Goal: Information Seeking & Learning: Obtain resource

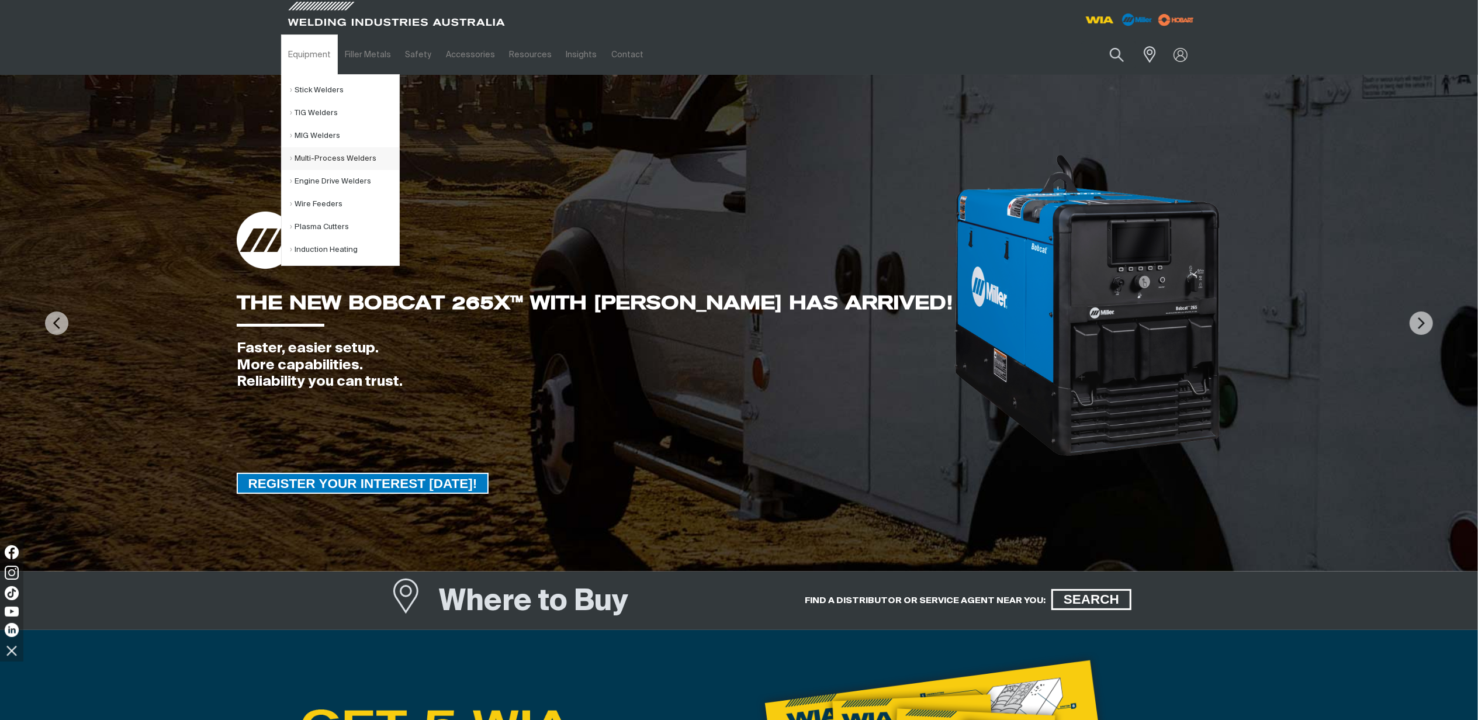
click at [324, 160] on link "Multi-Process Welders" at bounding box center [345, 158] width 109 height 23
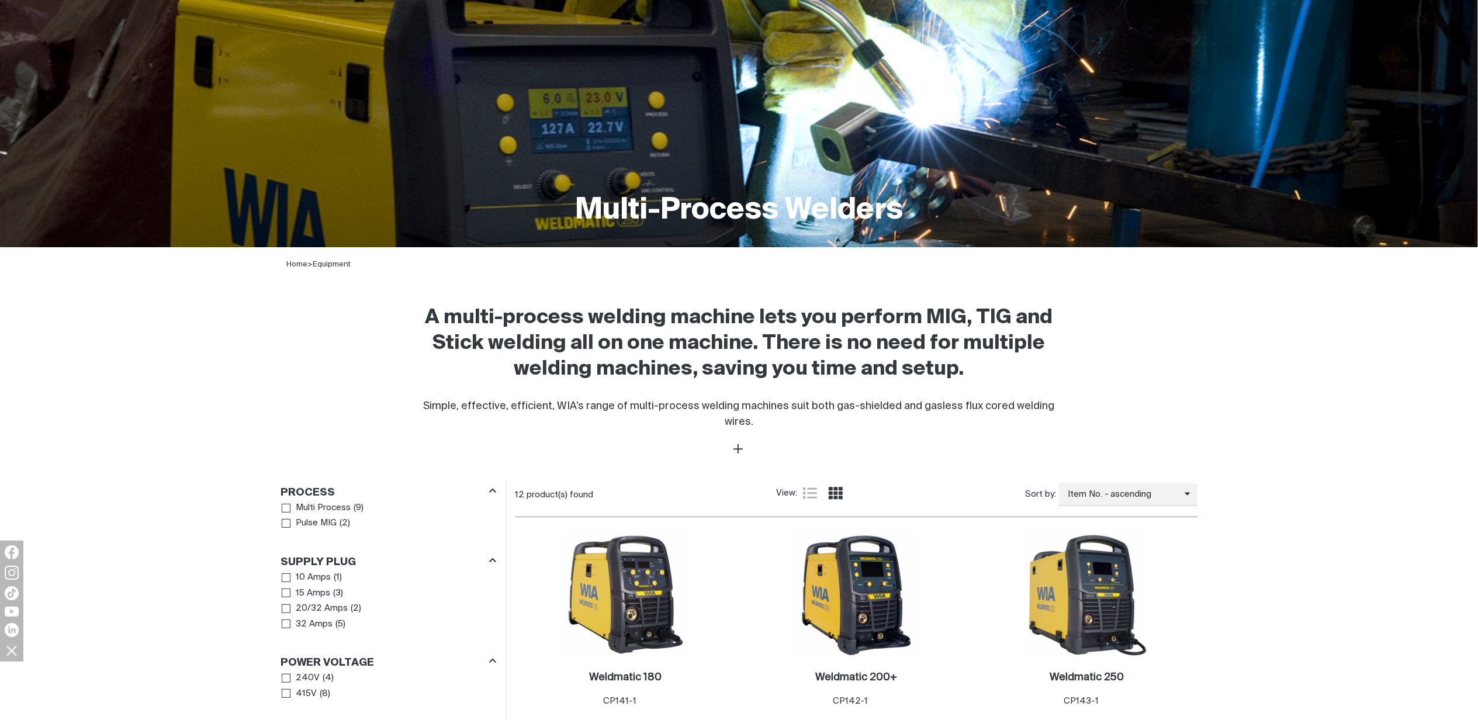
scroll to position [389, 0]
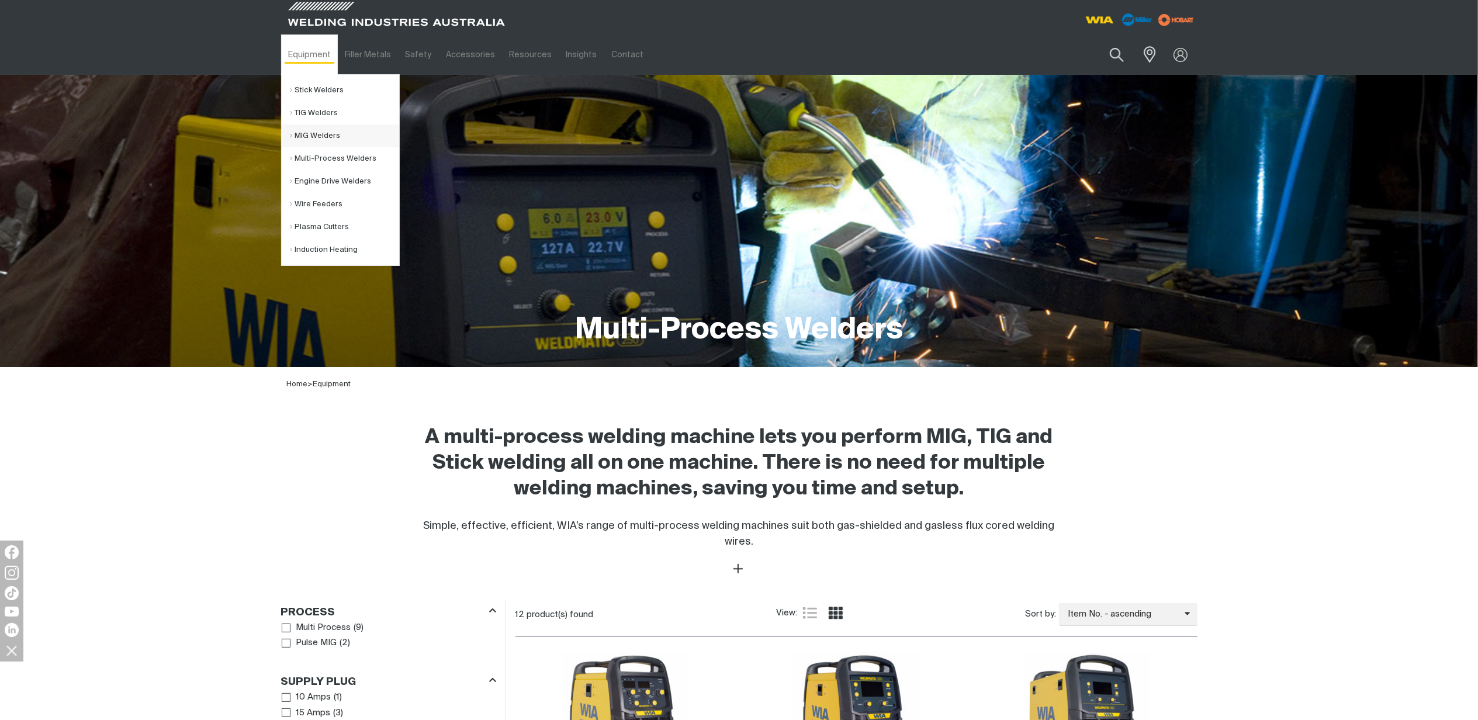
click at [307, 139] on link "MIG Welders" at bounding box center [345, 136] width 109 height 23
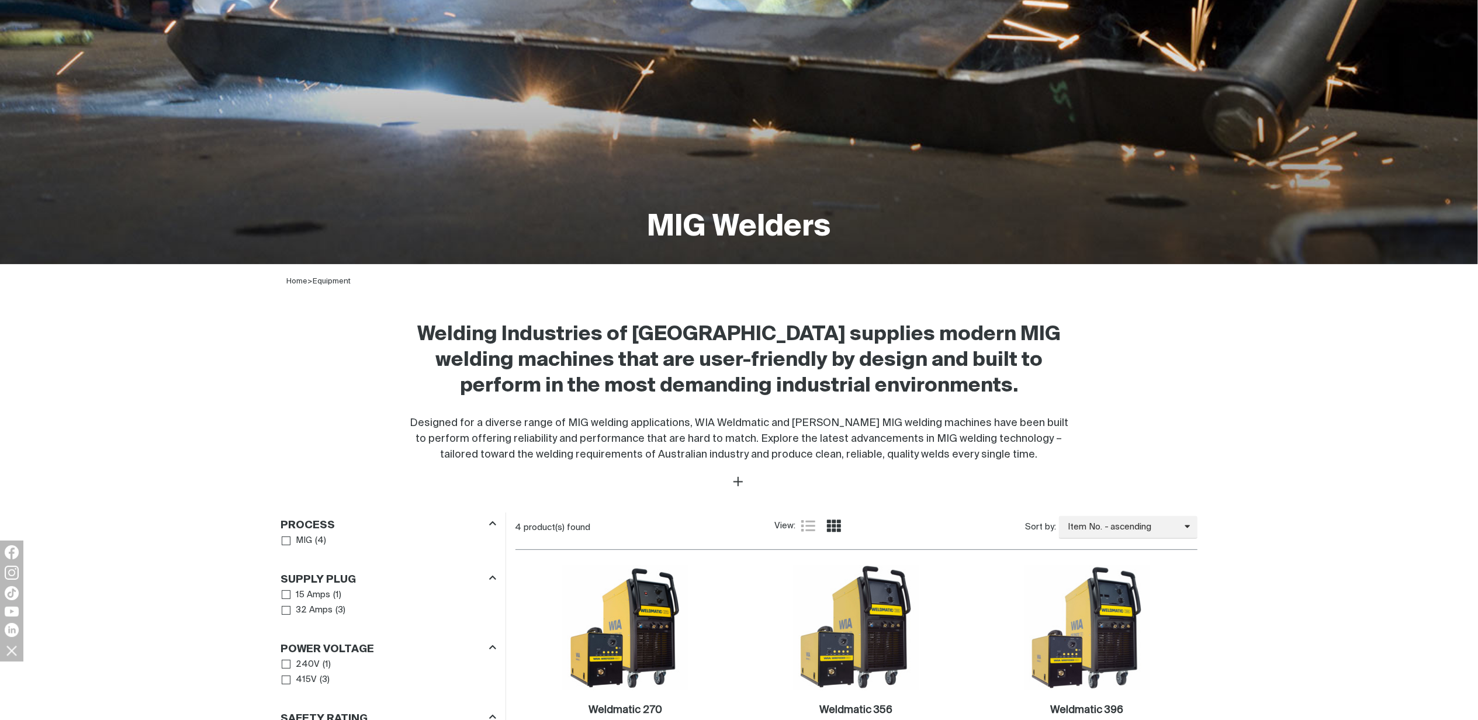
scroll to position [312, 0]
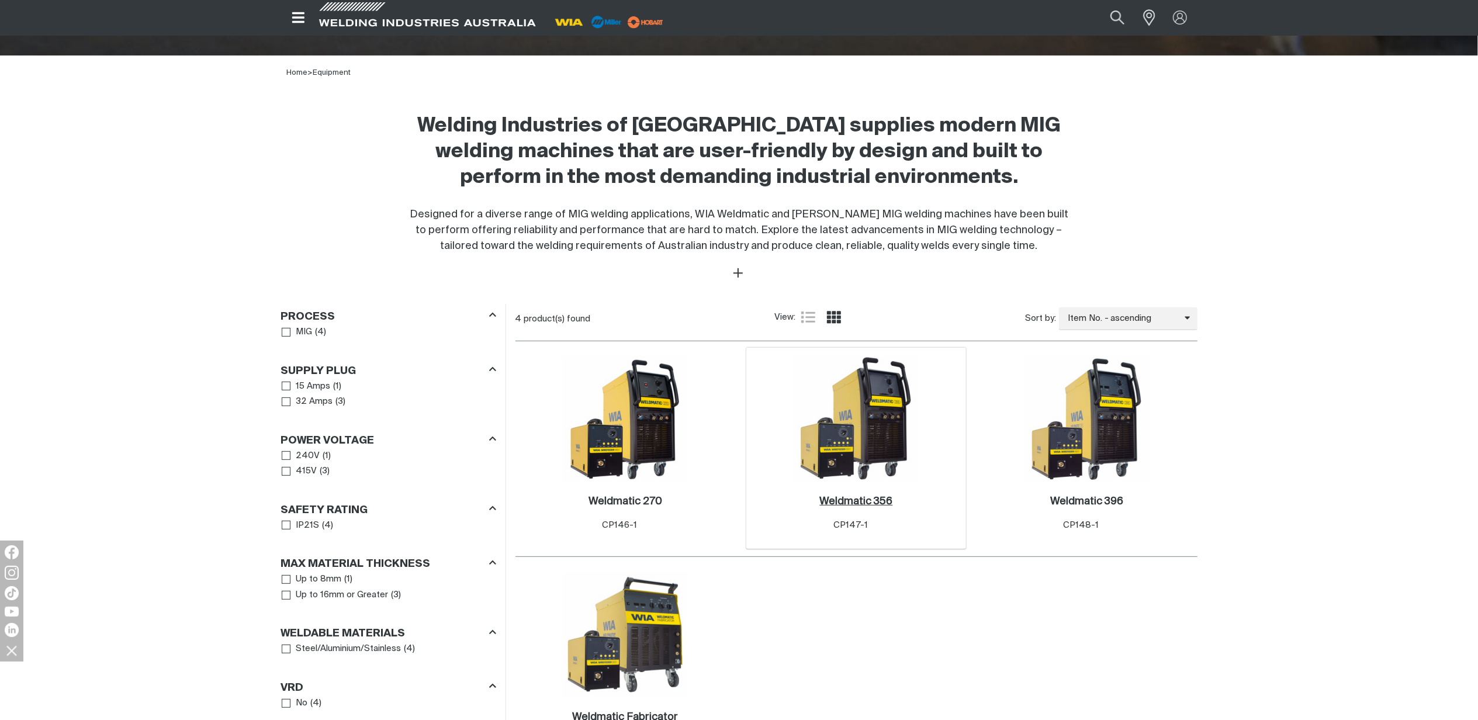
click at [860, 509] on link "Weldmatic 356 ." at bounding box center [856, 501] width 73 height 13
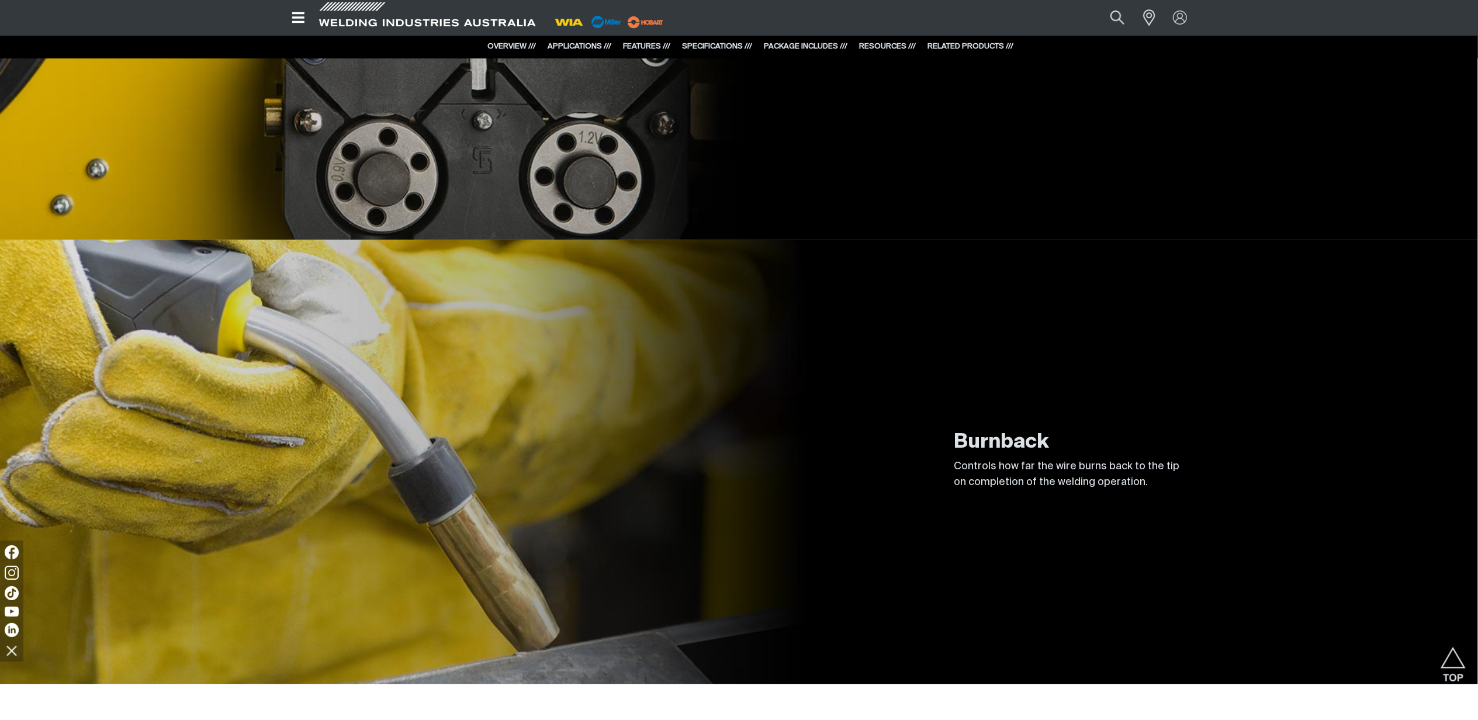
scroll to position [2650, 0]
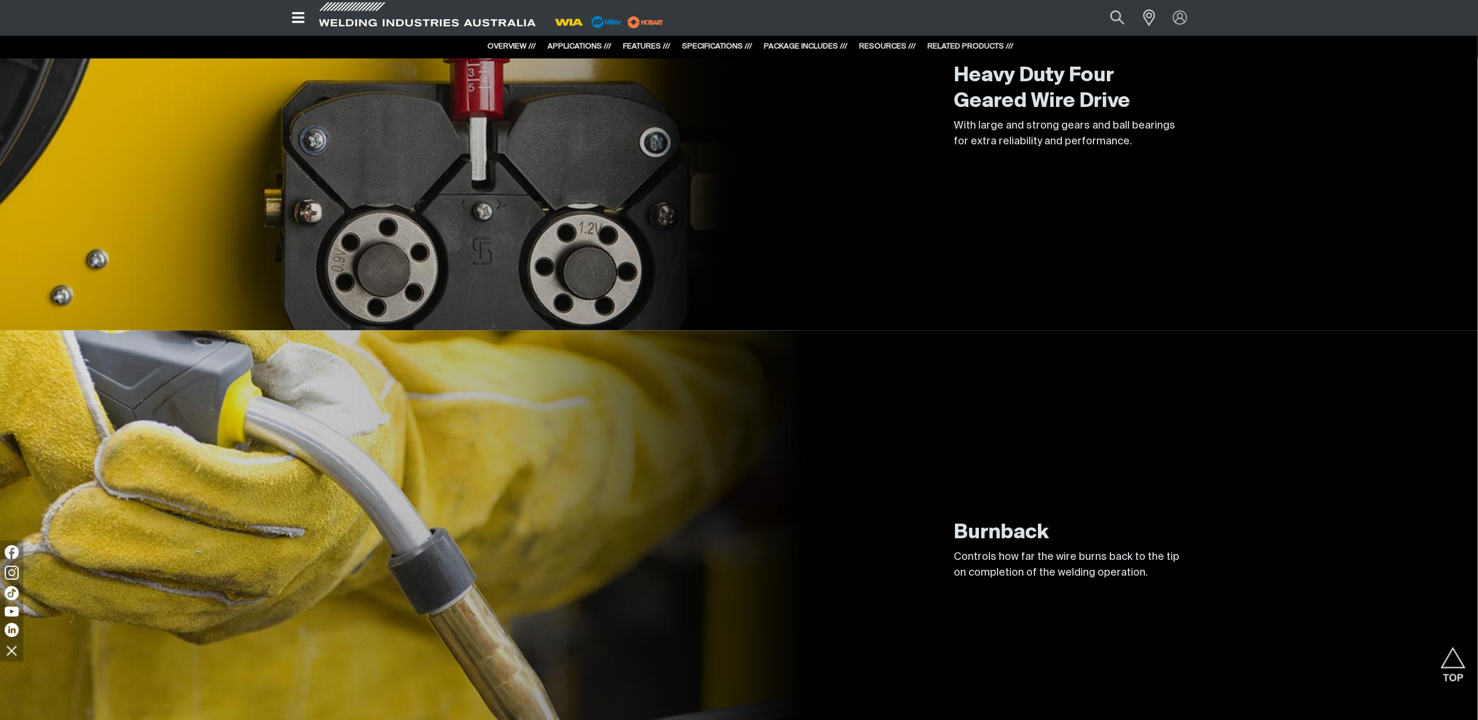
click at [1472, 386] on div "Burnback Controls how far the wire burns back to the tip on completion of the w…" at bounding box center [739, 552] width 1478 height 444
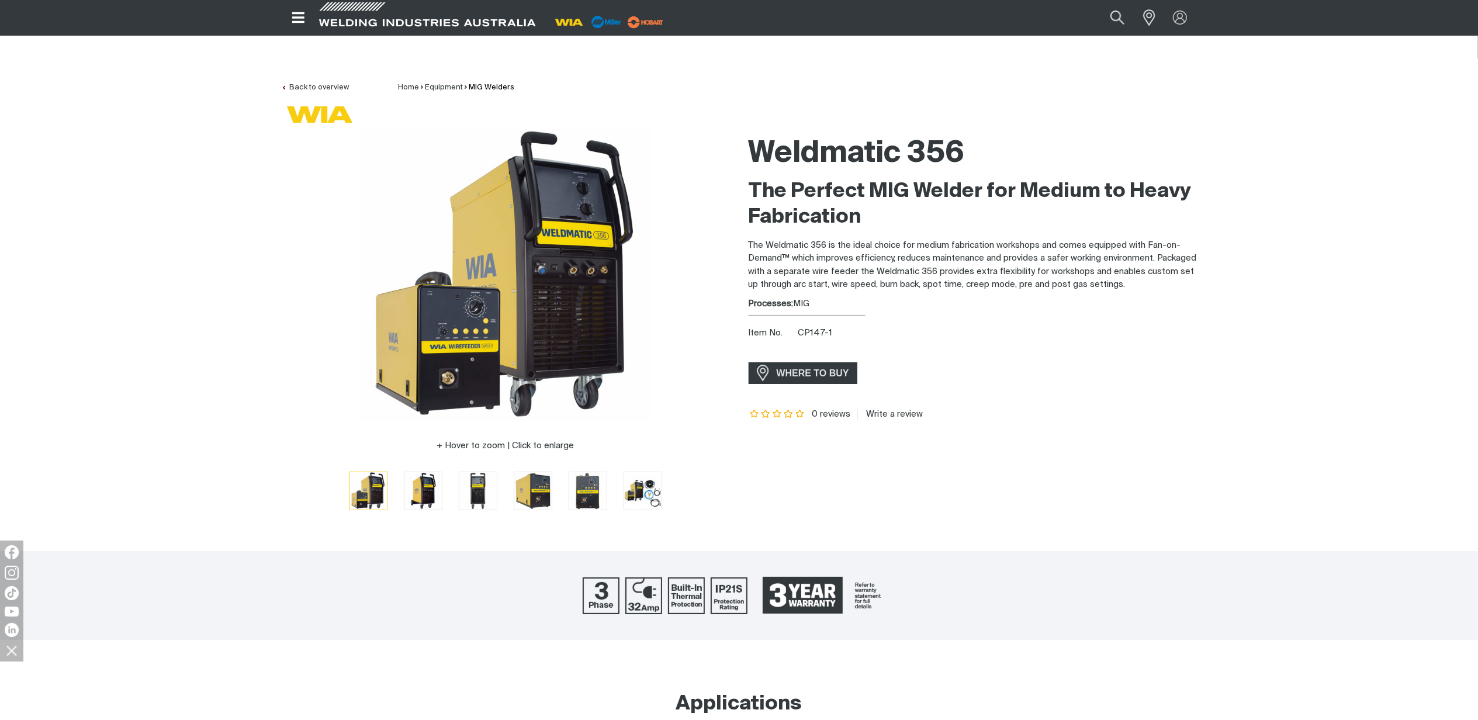
scroll to position [0, 0]
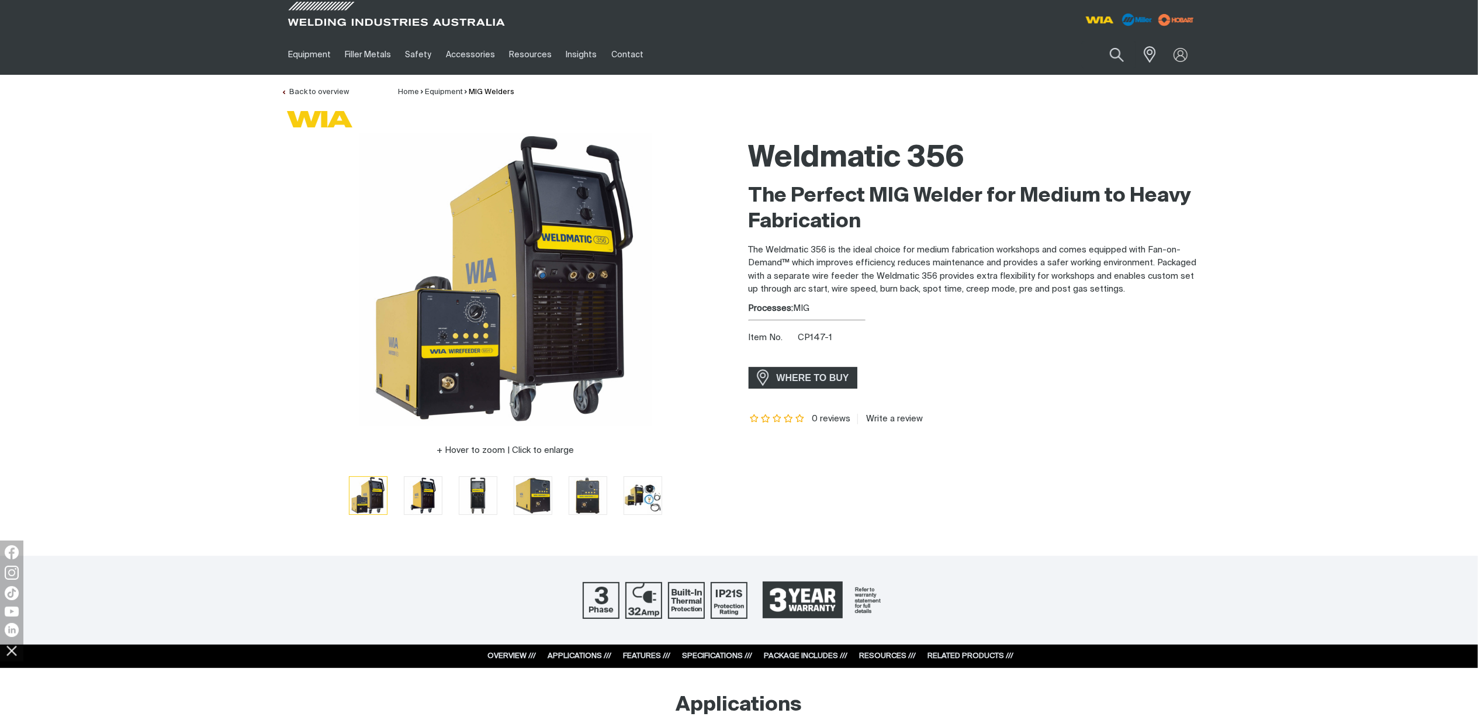
drag, startPoint x: 652, startPoint y: 492, endPoint x: 671, endPoint y: 492, distance: 18.7
click at [652, 492] on img "Go to slide 6" at bounding box center [642, 495] width 37 height 37
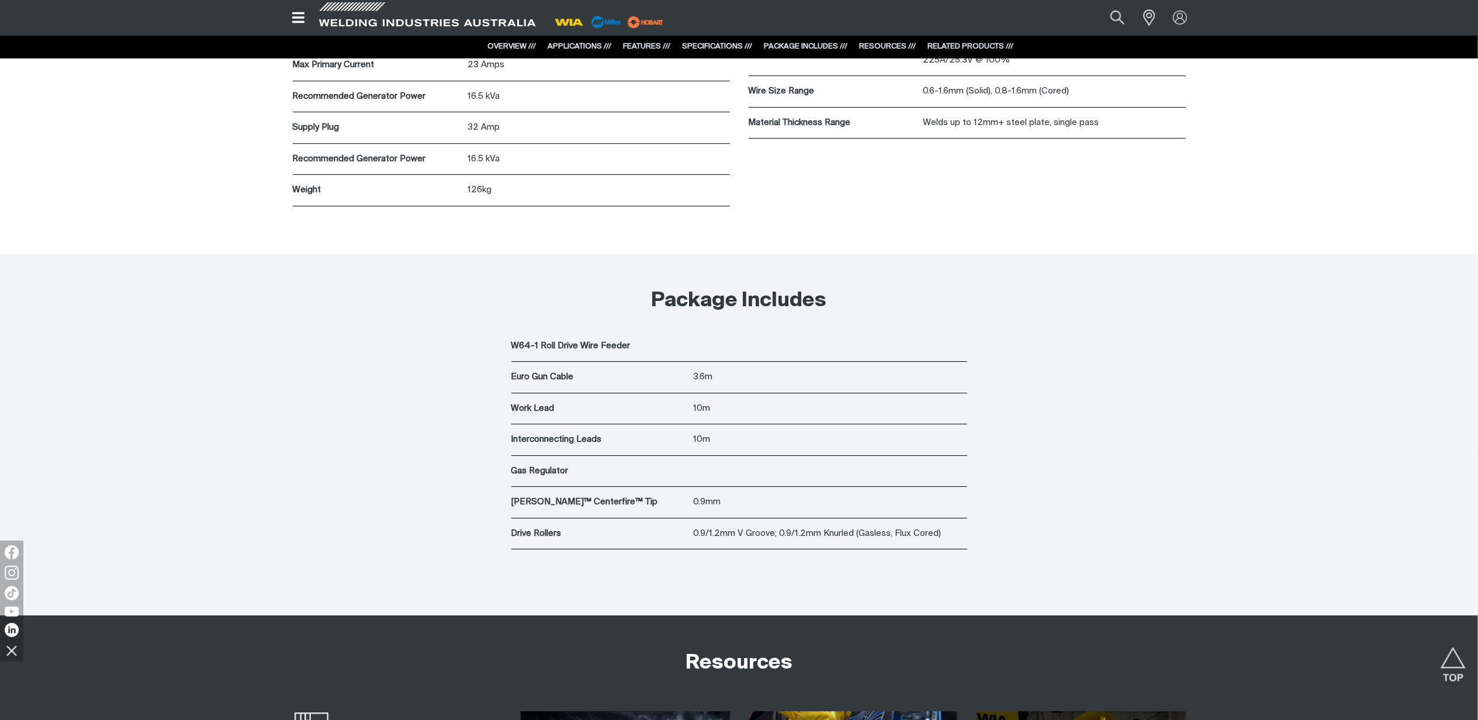
scroll to position [3598, 0]
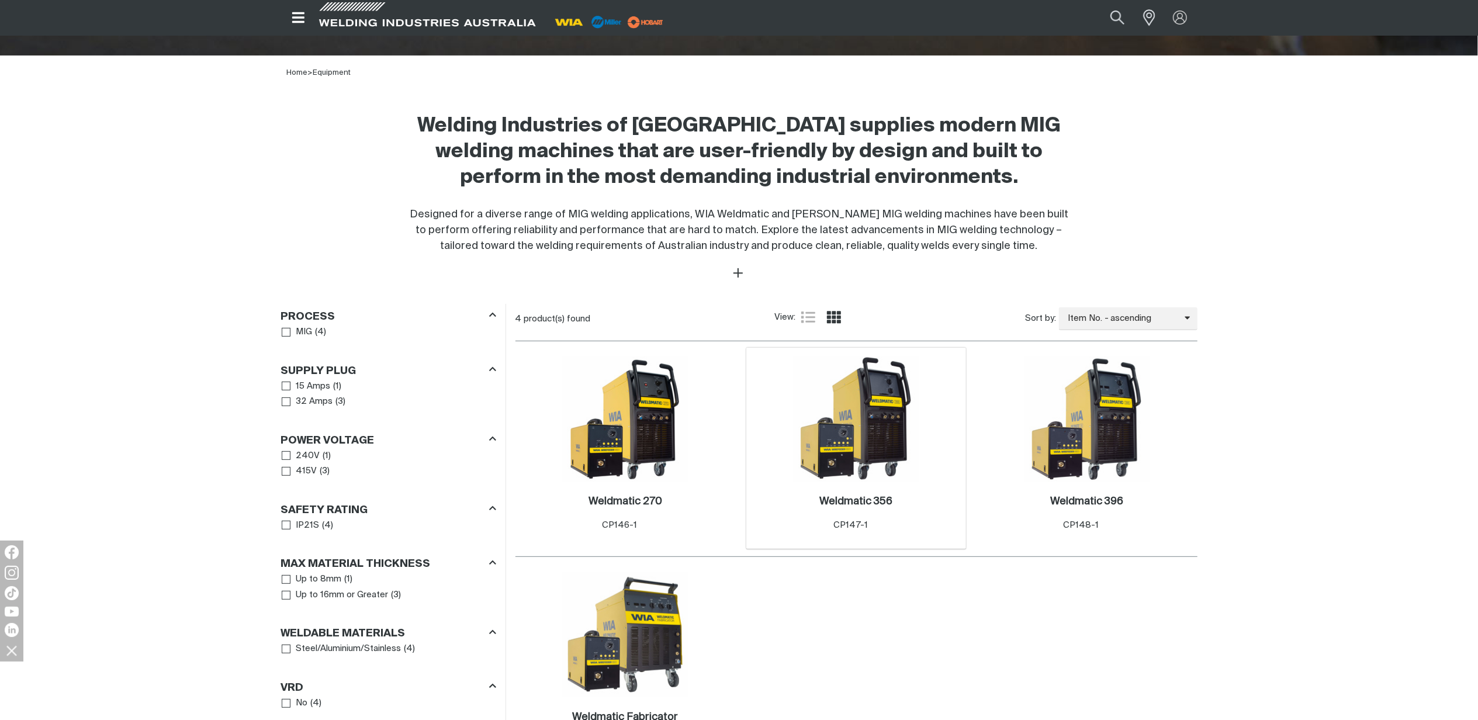
scroll to position [572, 0]
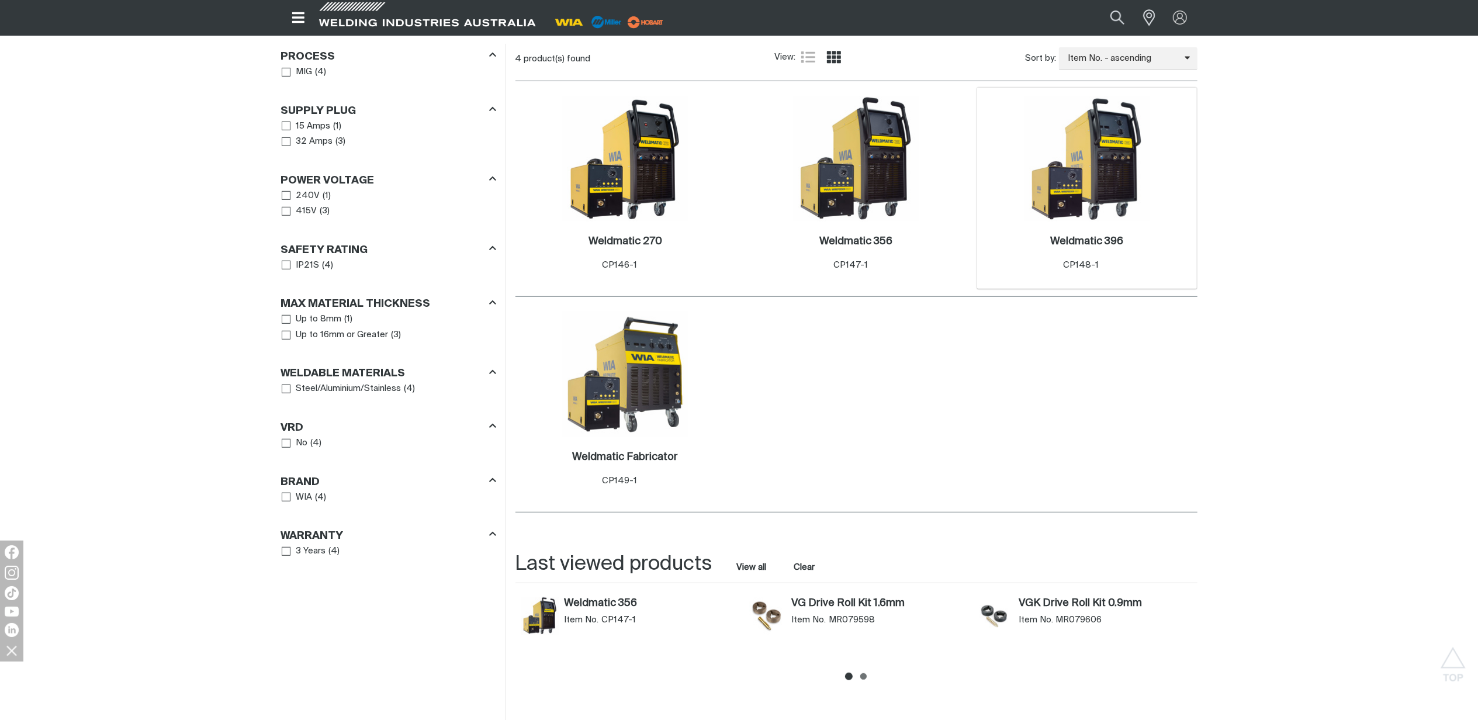
click at [1094, 218] on img at bounding box center [1087, 158] width 125 height 125
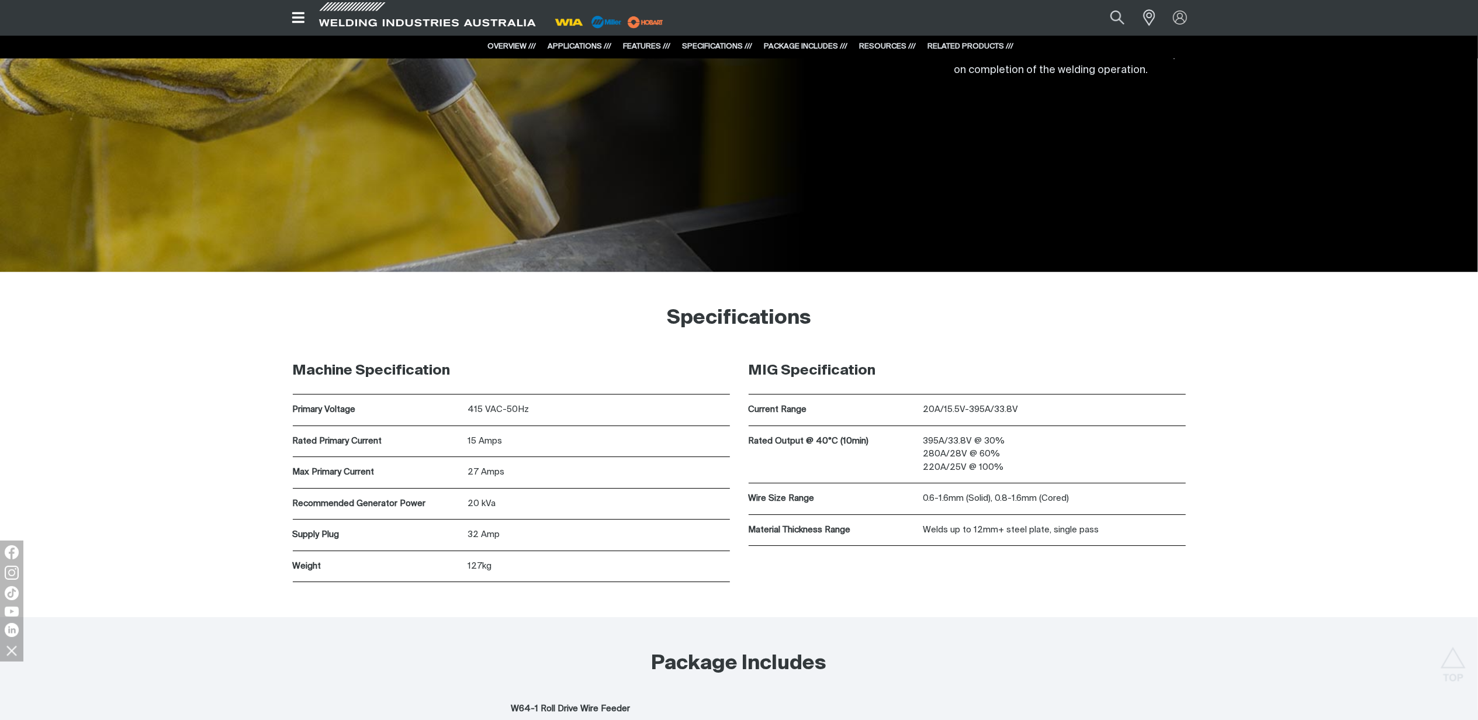
scroll to position [4130, 0]
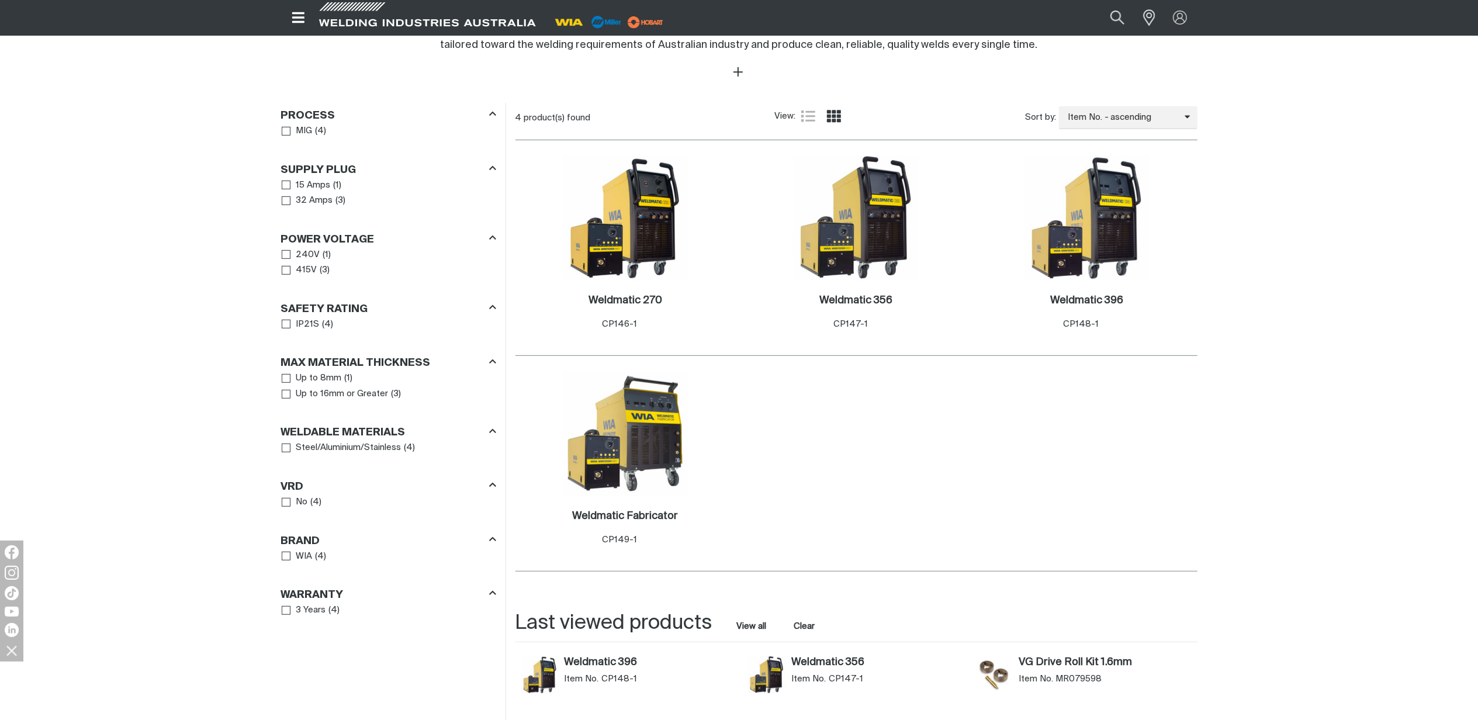
scroll to position [572, 0]
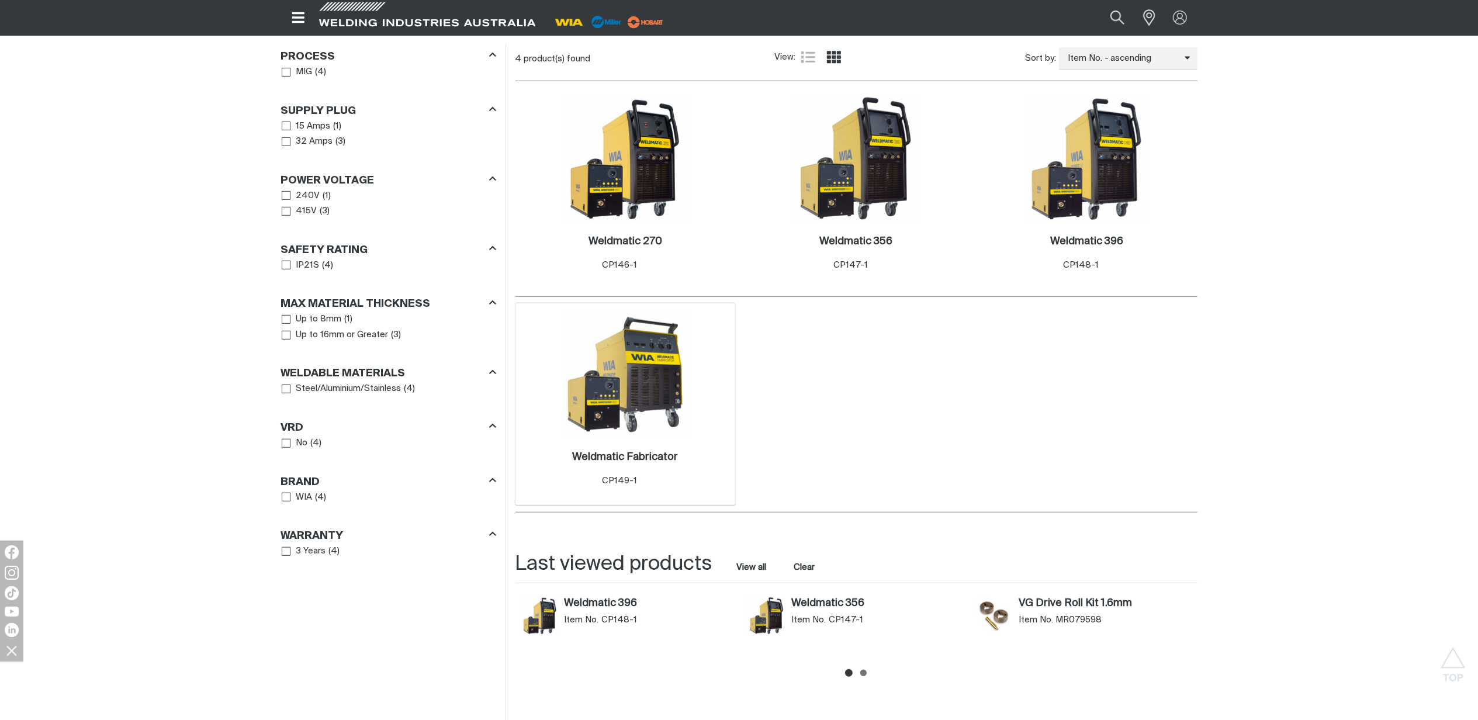
click at [654, 379] on img at bounding box center [625, 374] width 125 height 125
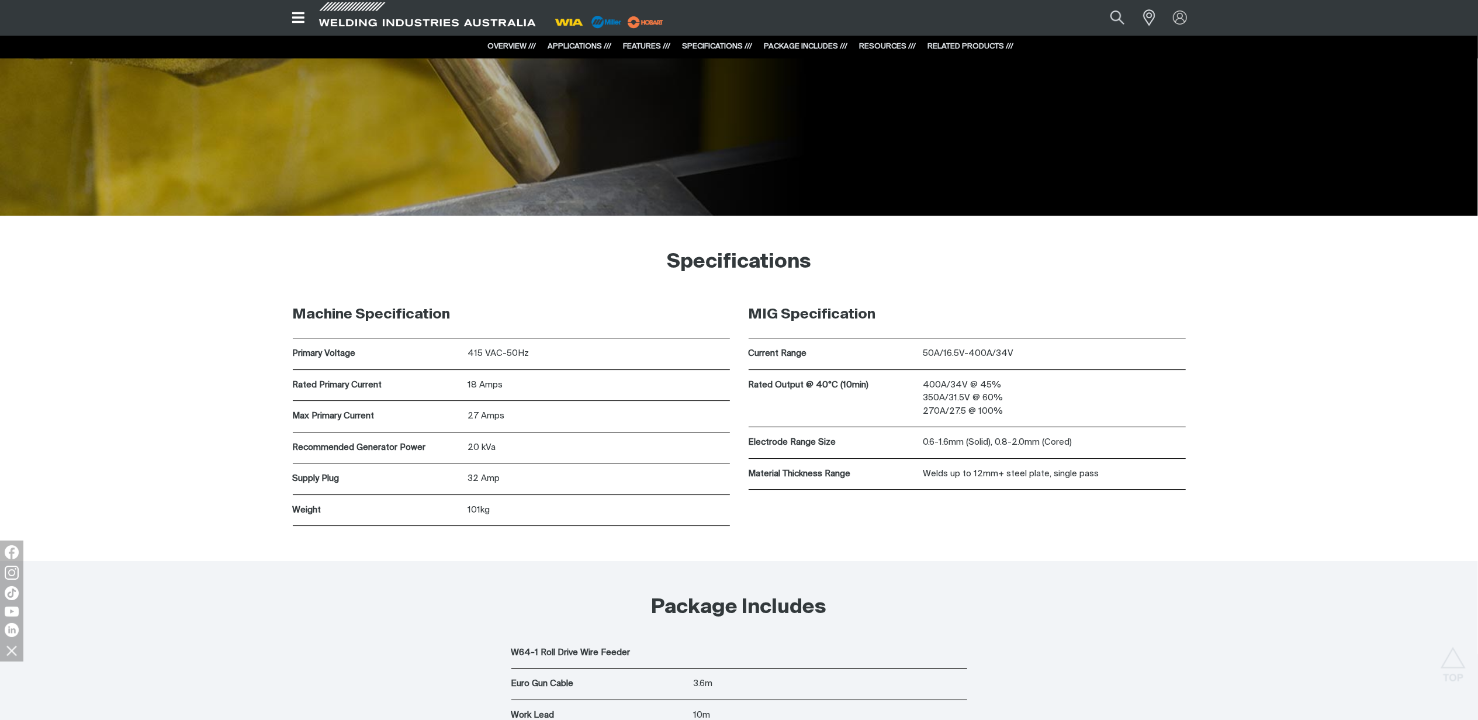
scroll to position [3653, 0]
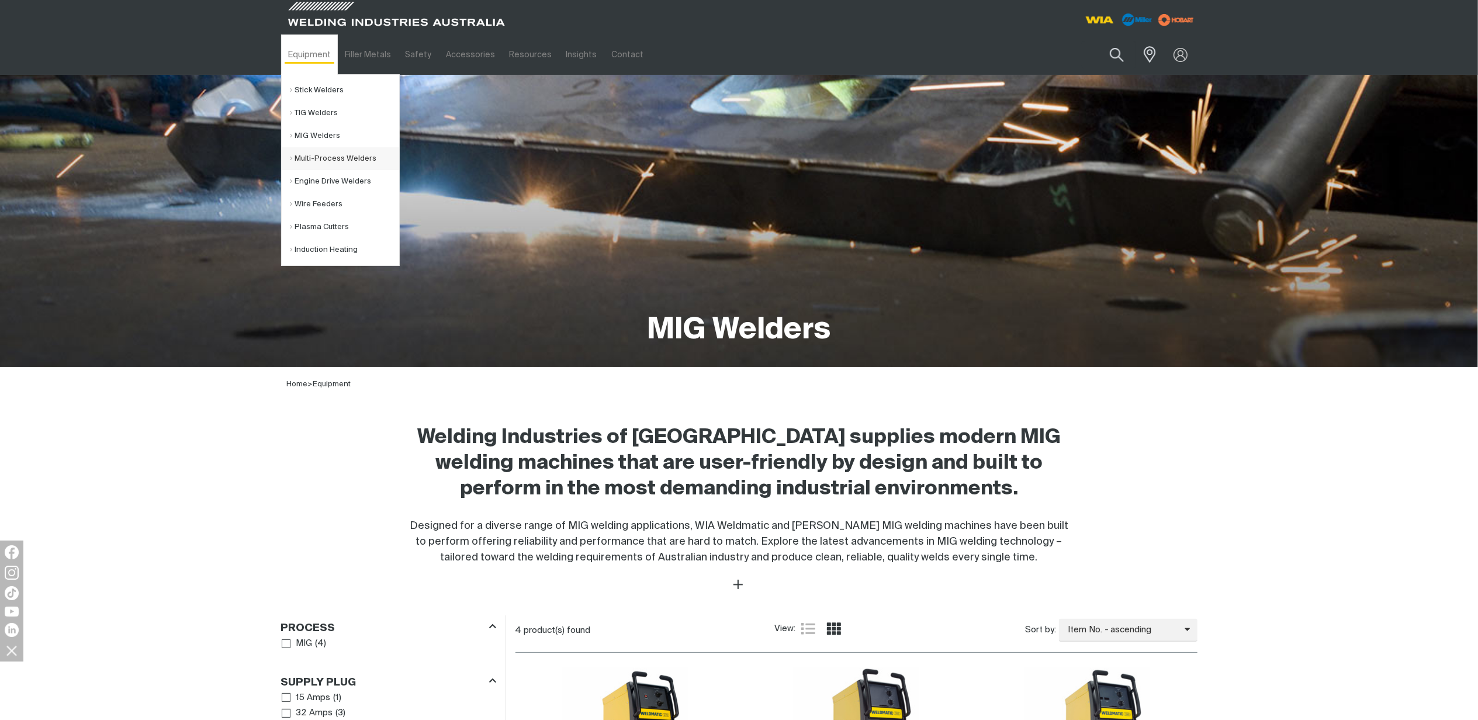
click at [312, 163] on link "Multi-Process Welders" at bounding box center [345, 158] width 109 height 23
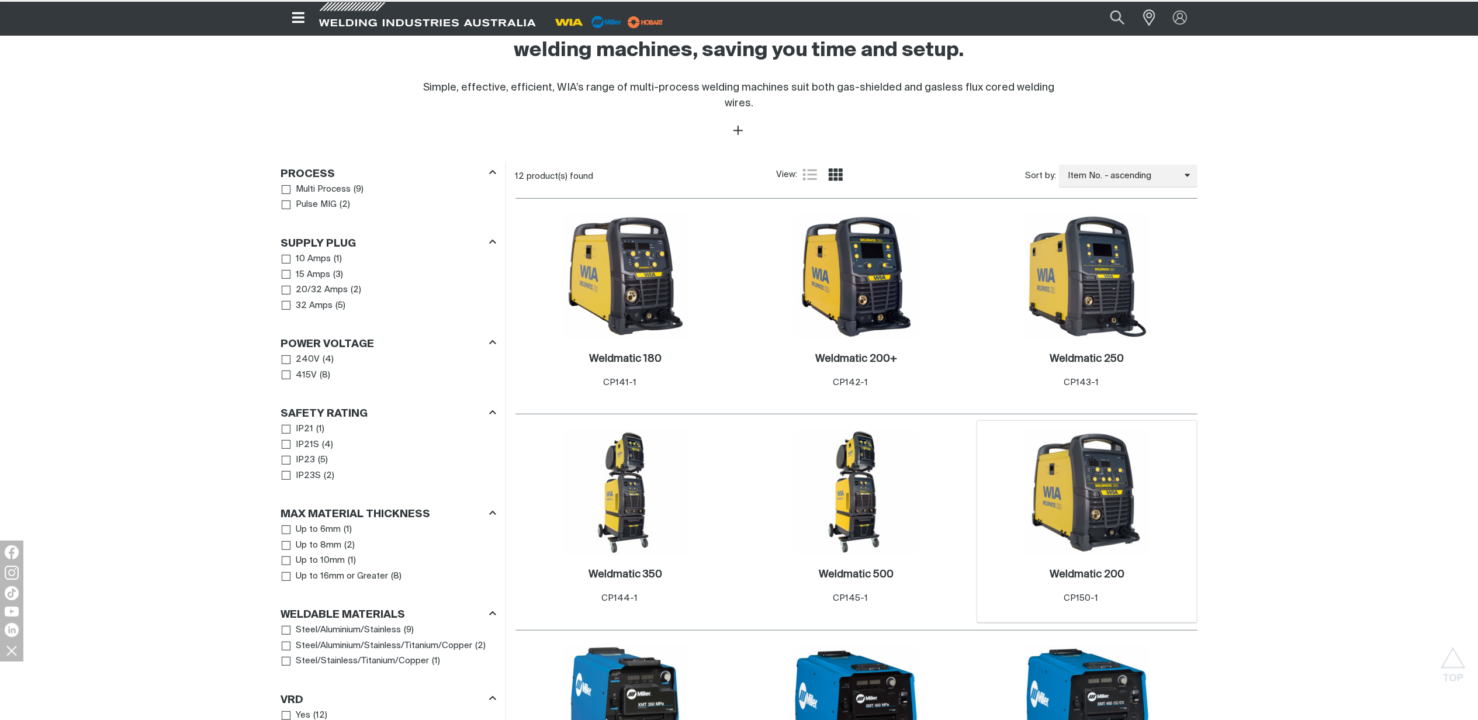
scroll to position [623, 0]
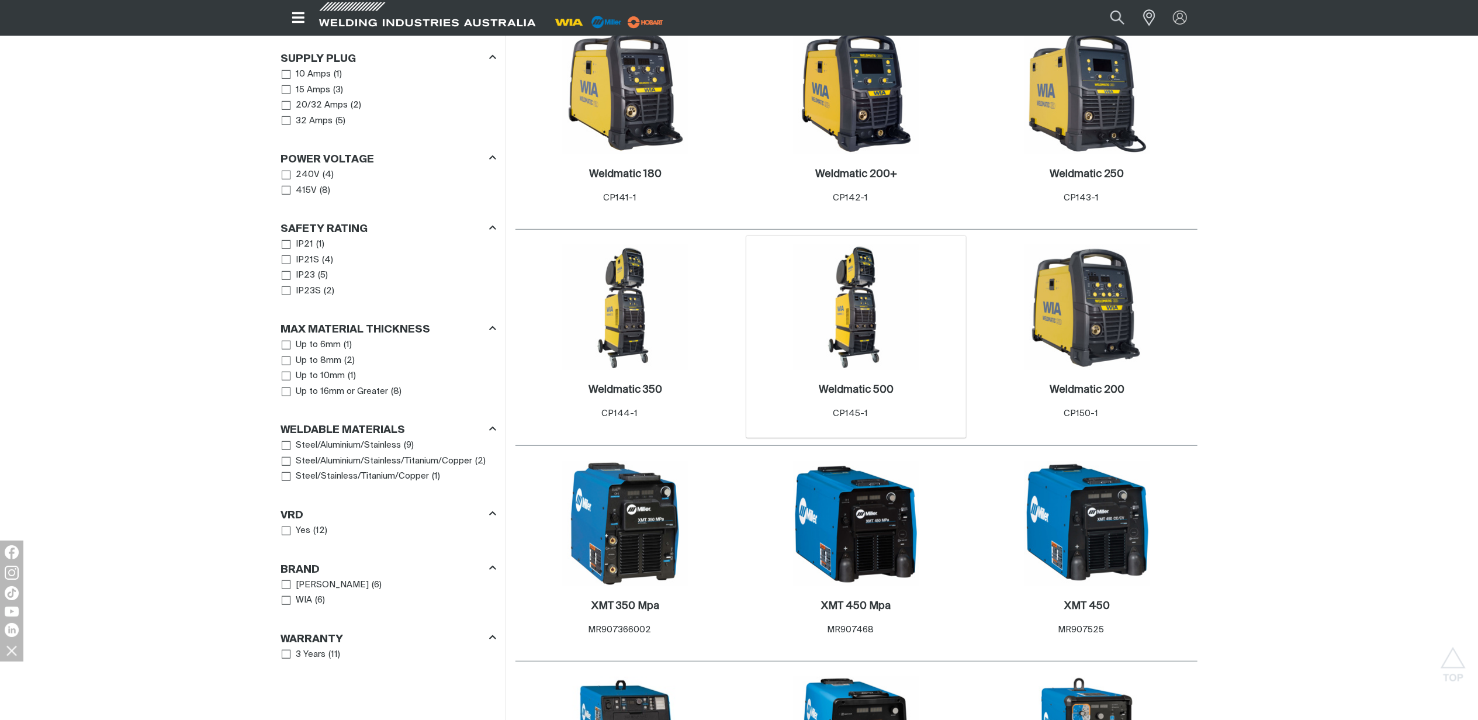
click at [869, 326] on img at bounding box center [856, 307] width 125 height 125
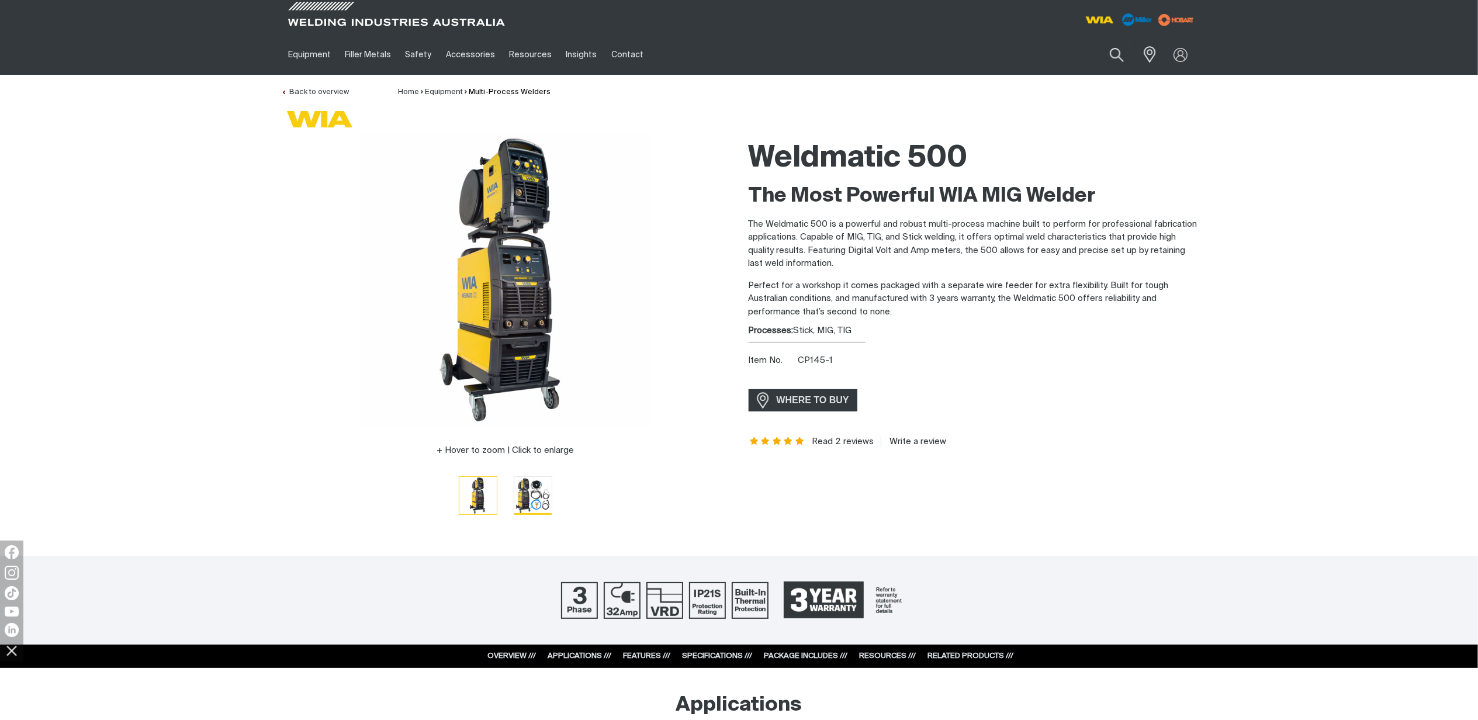
click at [543, 499] on img "Go to slide 2" at bounding box center [532, 495] width 37 height 37
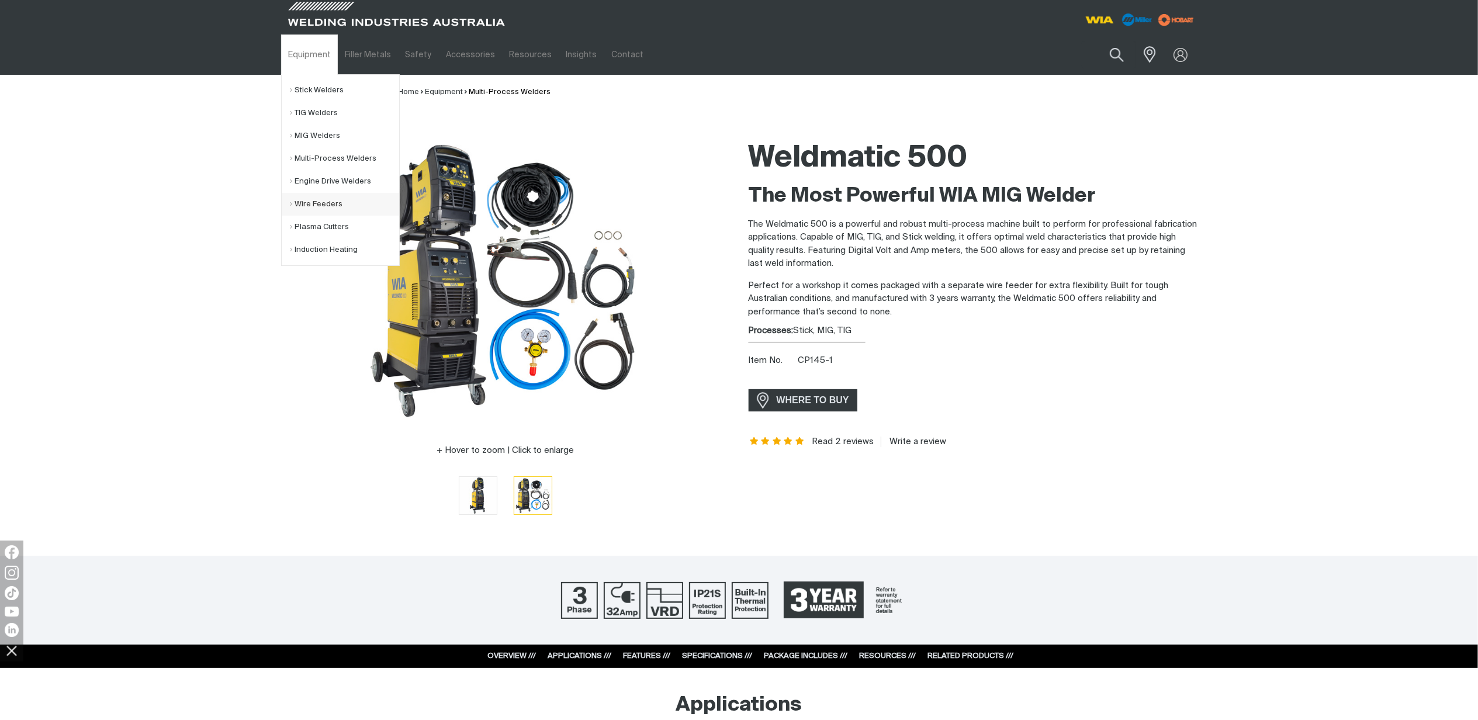
click at [334, 206] on link "Wire Feeders" at bounding box center [345, 204] width 109 height 23
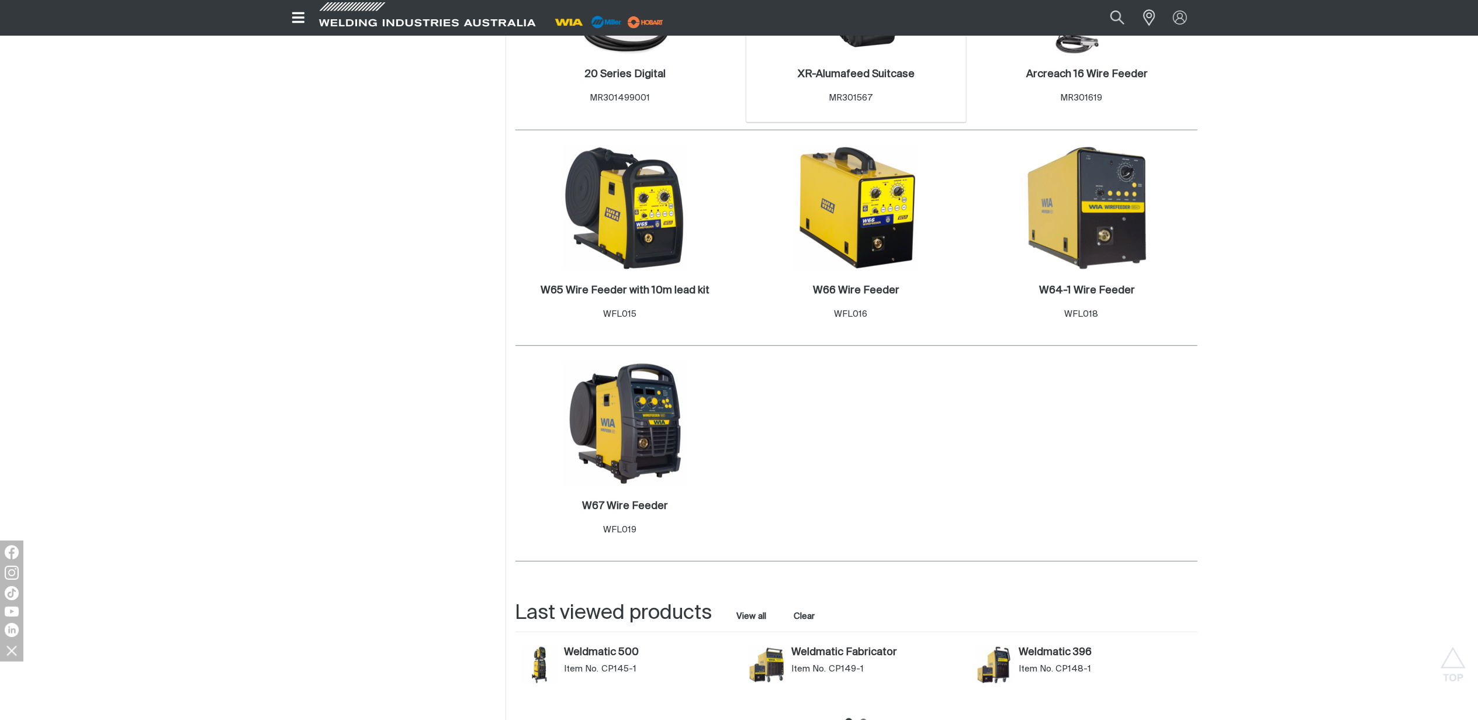
scroll to position [935, 0]
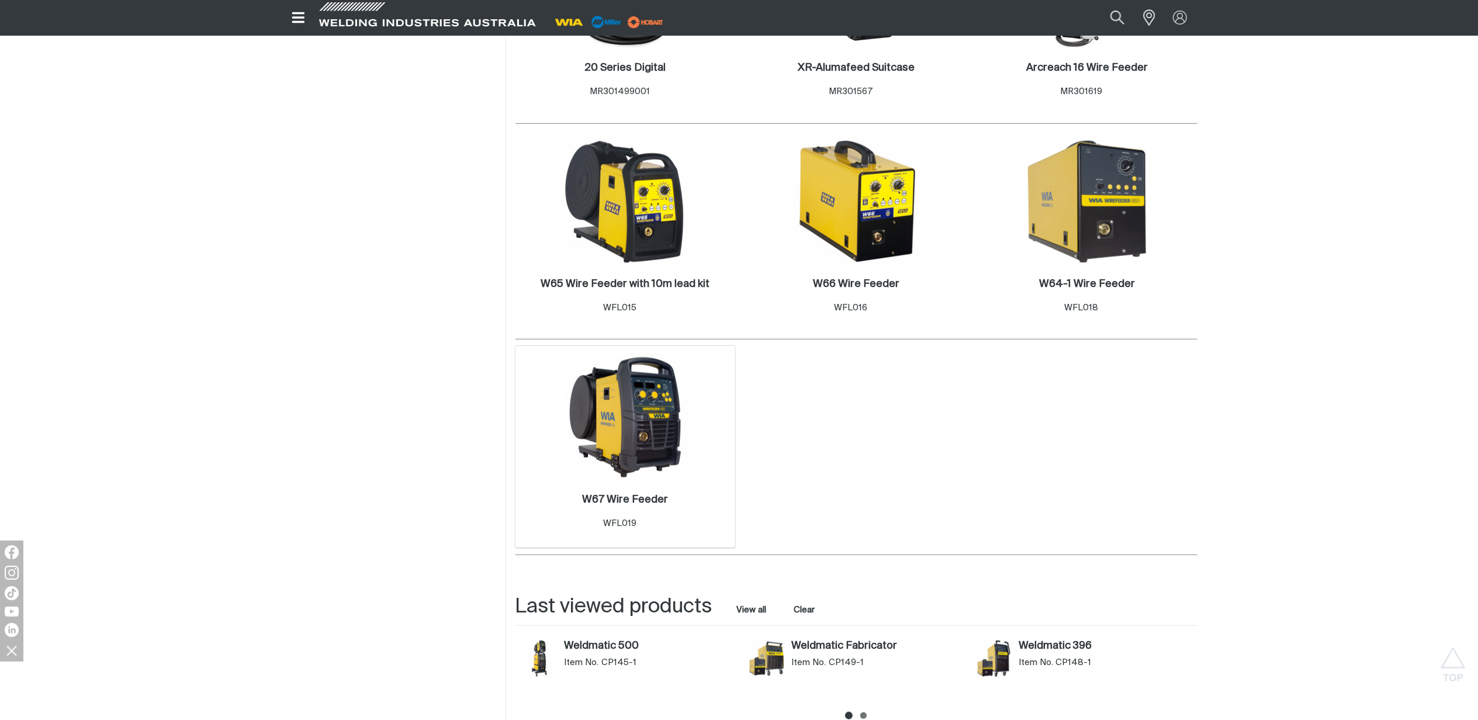
click at [634, 463] on img at bounding box center [625, 417] width 125 height 125
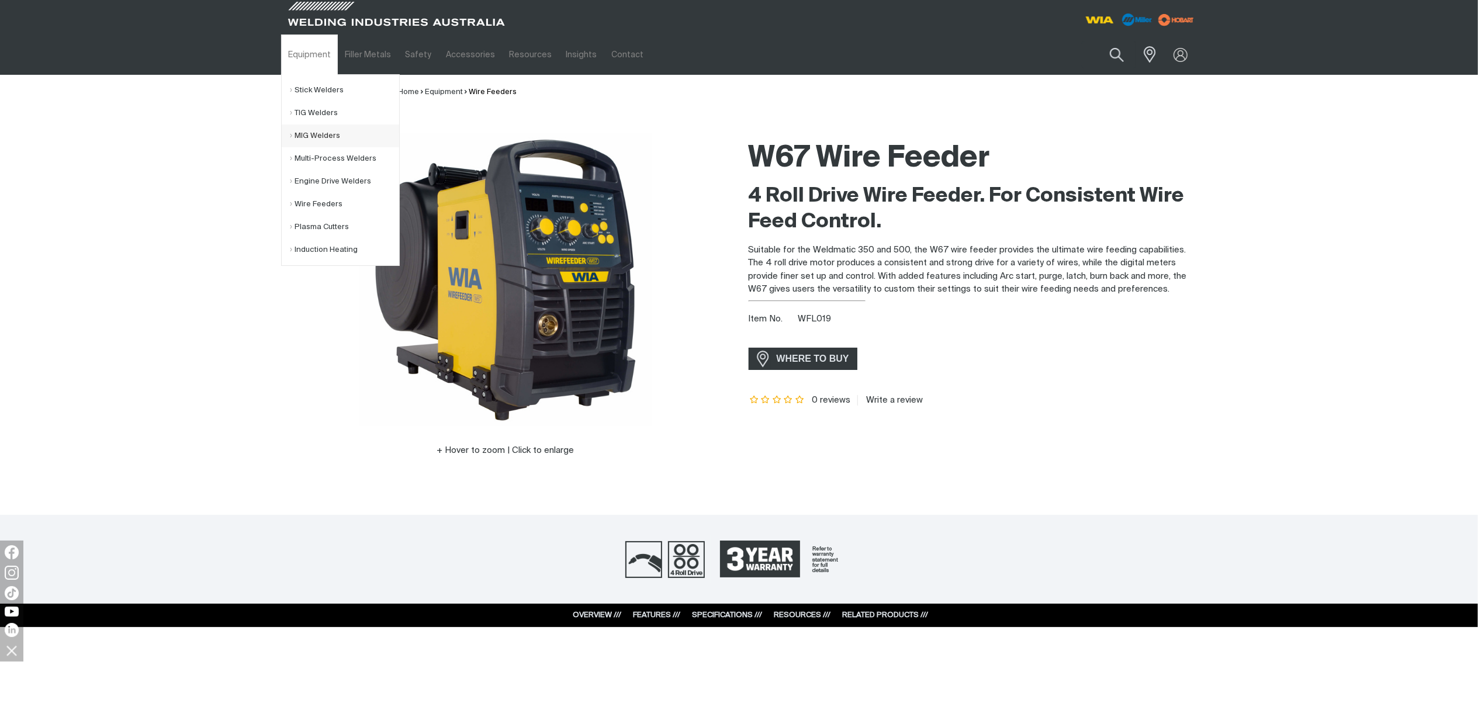
click at [304, 137] on link "MIG Welders" at bounding box center [345, 136] width 109 height 23
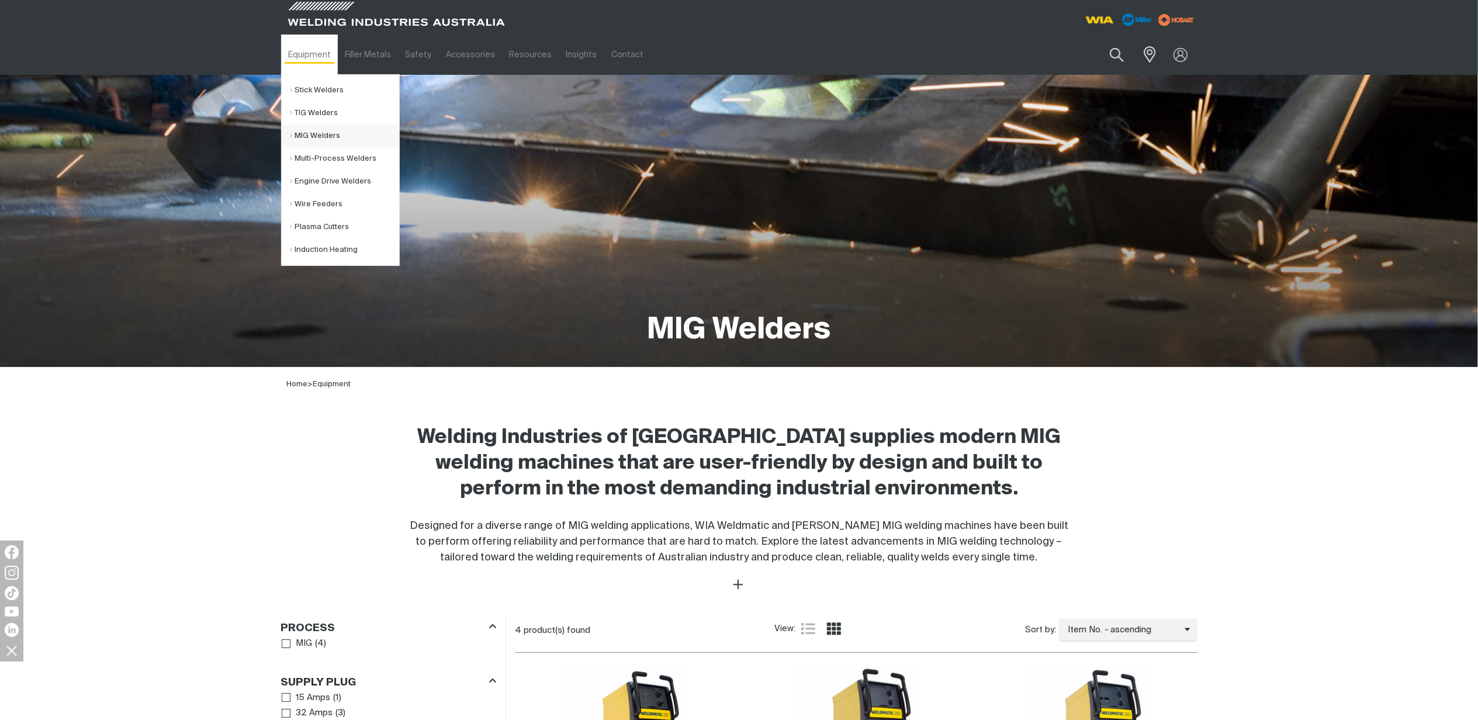
click at [330, 140] on link "MIG Welders" at bounding box center [345, 136] width 109 height 23
click at [310, 58] on link "Equipment" at bounding box center [309, 54] width 57 height 40
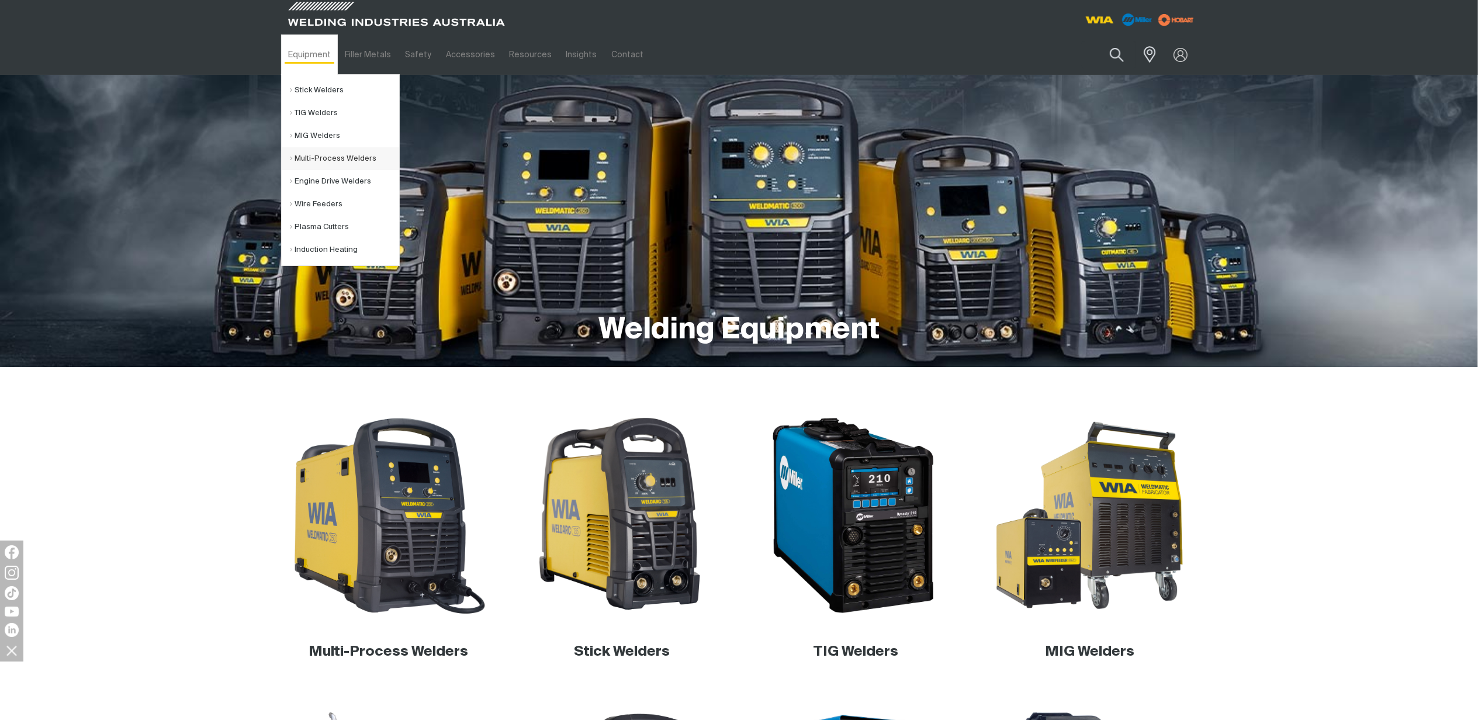
click at [334, 160] on link "Multi-Process Welders" at bounding box center [345, 158] width 109 height 23
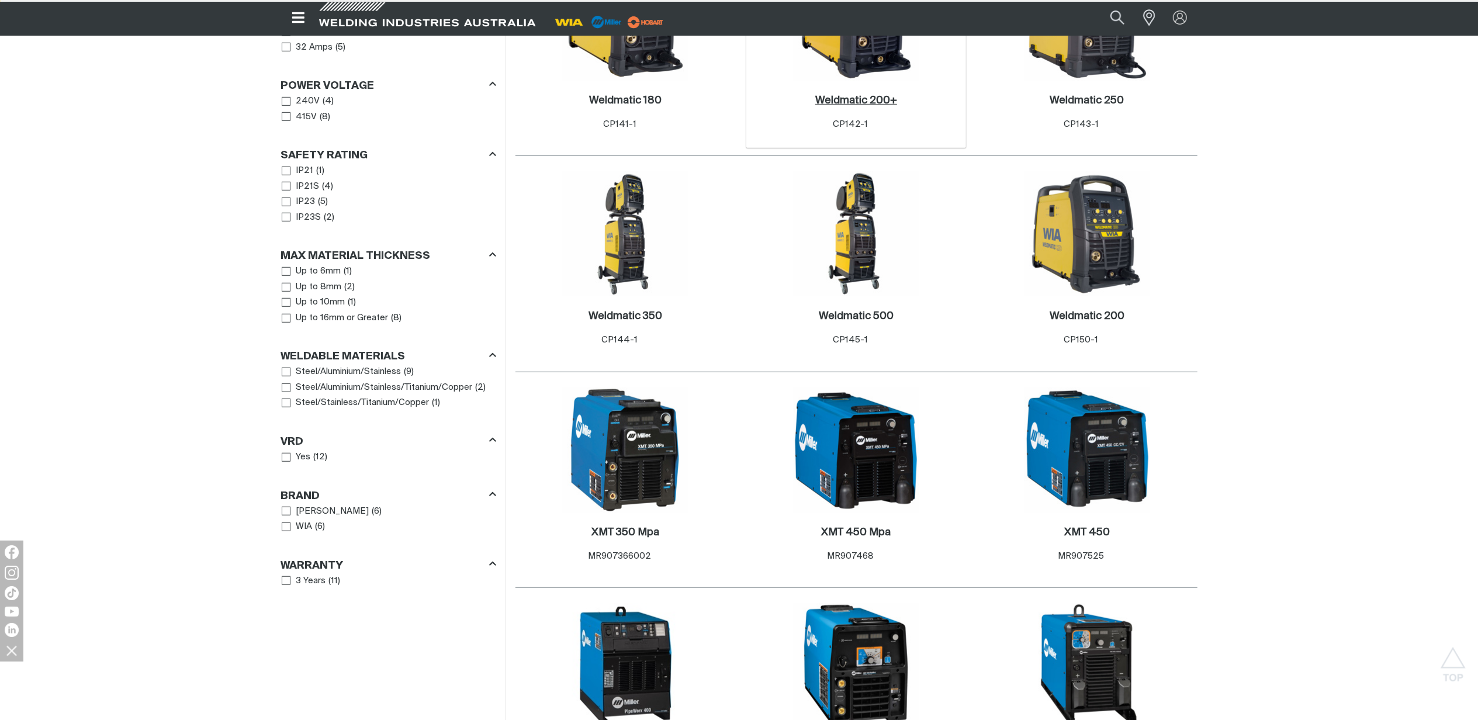
scroll to position [701, 0]
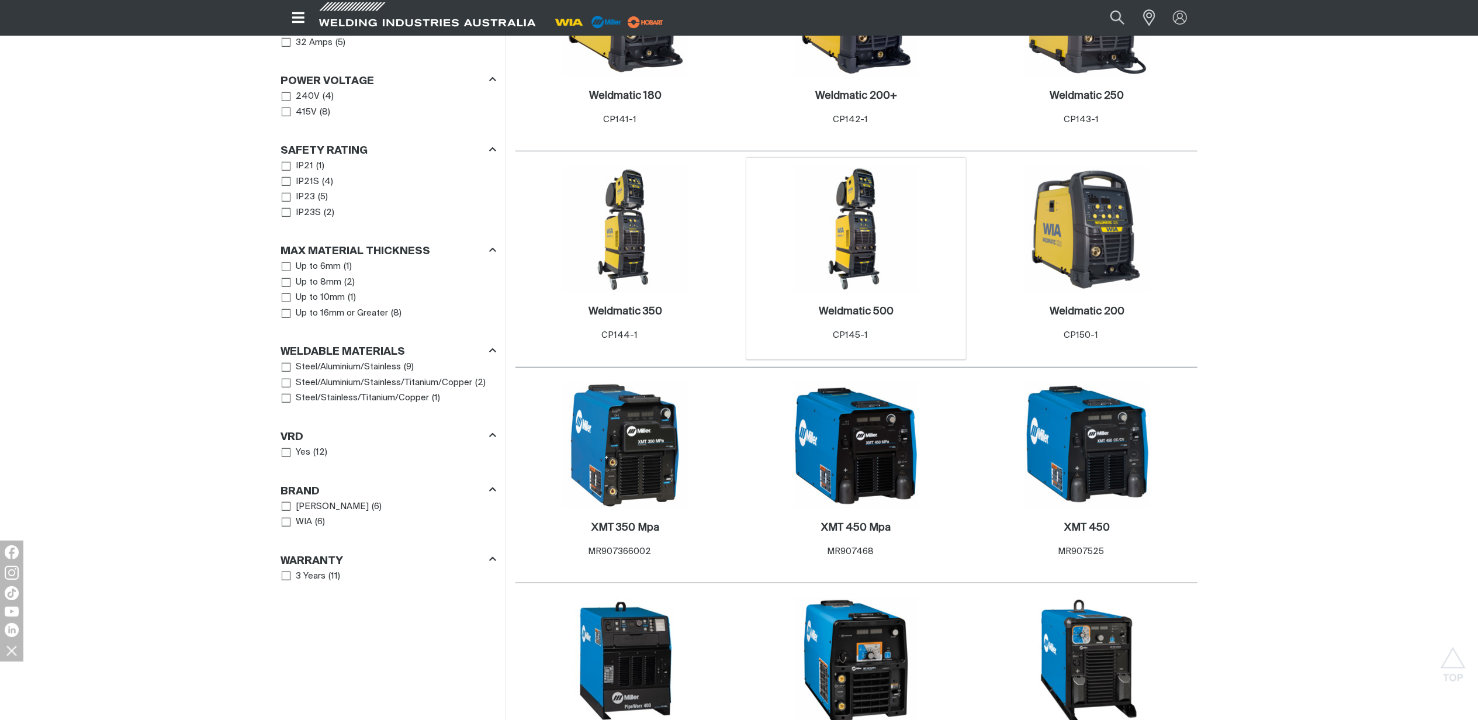
click at [853, 262] on img at bounding box center [856, 229] width 125 height 125
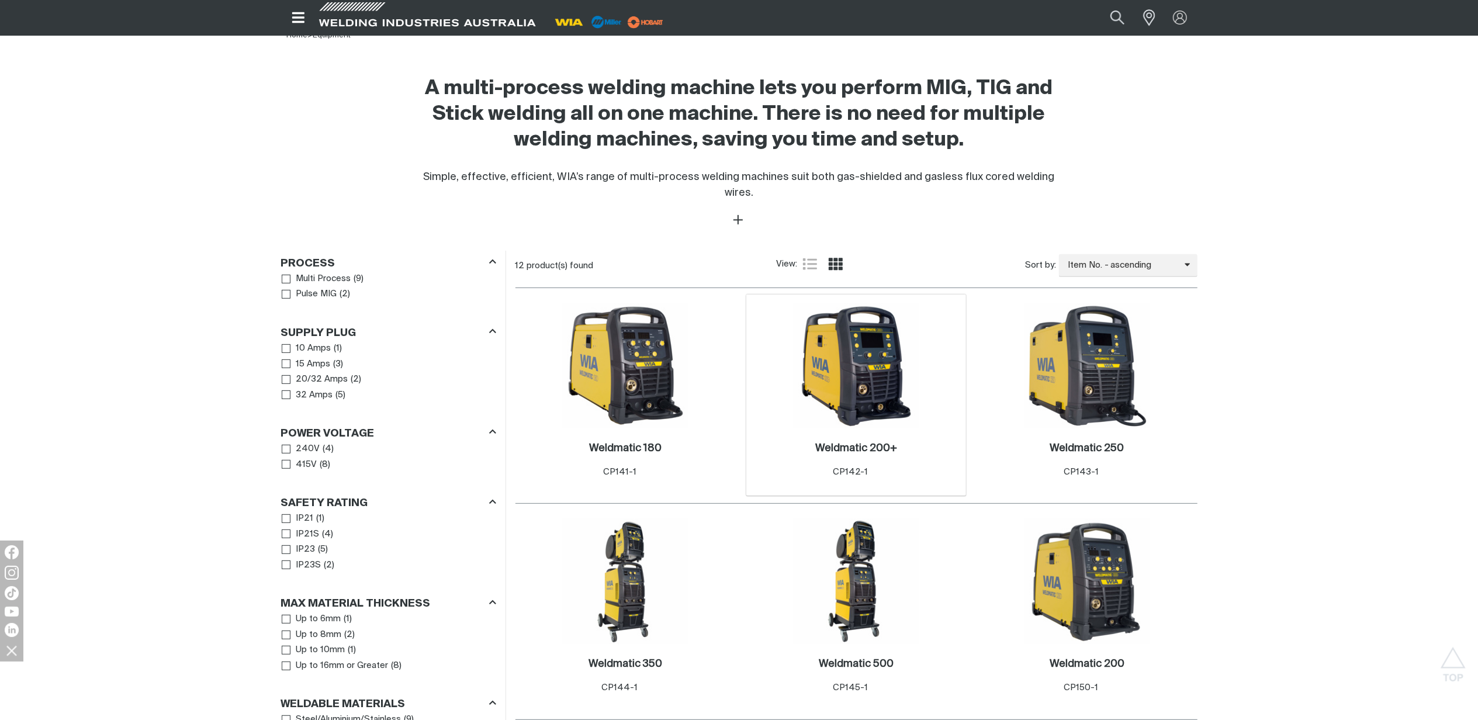
scroll to position [312, 0]
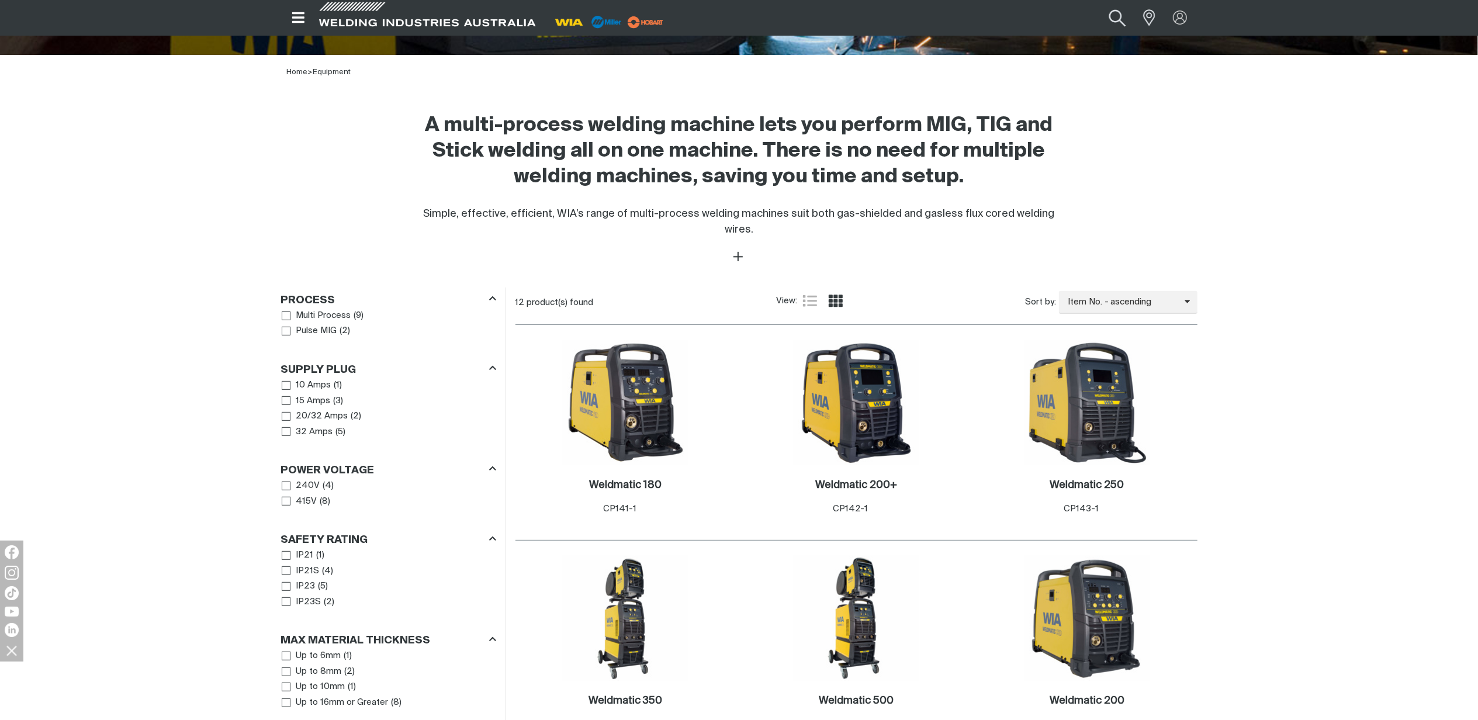
click at [1112, 24] on button "Search products" at bounding box center [1117, 18] width 47 height 32
click at [1036, 15] on input "Search" at bounding box center [1046, 17] width 180 height 25
type input "AM357"
click at [1056, 38] on span "Weldmatic Workshop Trolley - AM357" at bounding box center [1060, 41] width 132 height 10
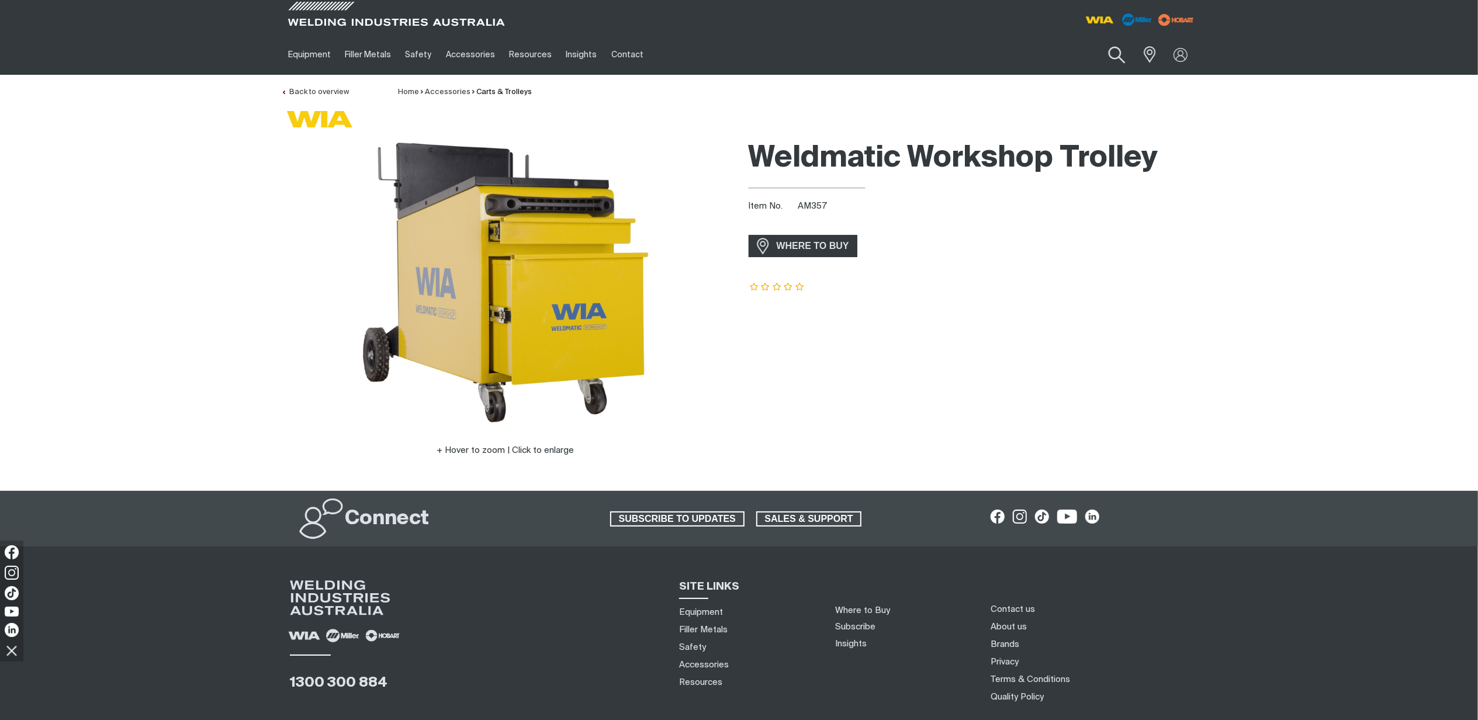
click at [1114, 50] on button "Search products" at bounding box center [1116, 55] width 47 height 33
click at [1002, 53] on input "Search" at bounding box center [1046, 55] width 180 height 26
paste input "AM358"
type input "AM358"
click at [1048, 81] on span "Trolley (250i/350i/500i) - AM358" at bounding box center [1051, 79] width 116 height 10
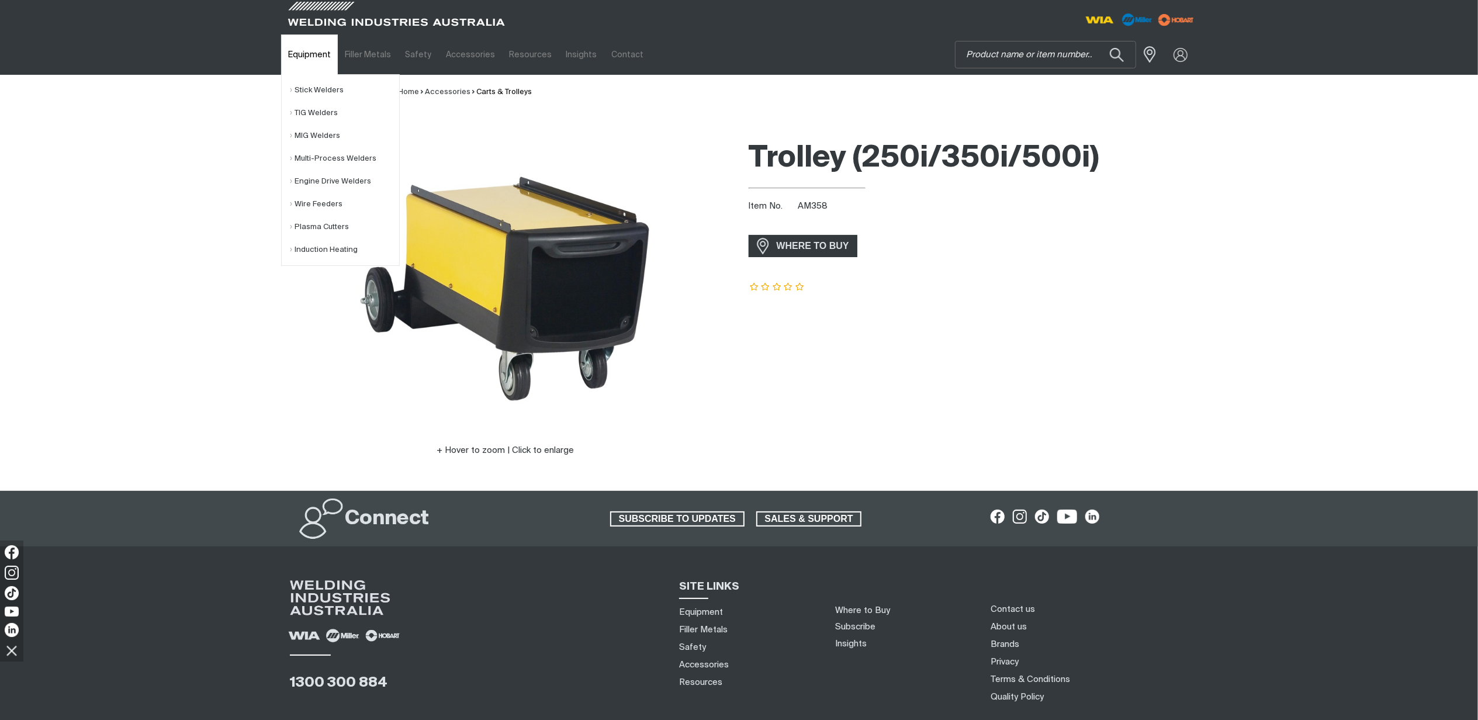
click at [310, 59] on link "Equipment" at bounding box center [309, 54] width 57 height 40
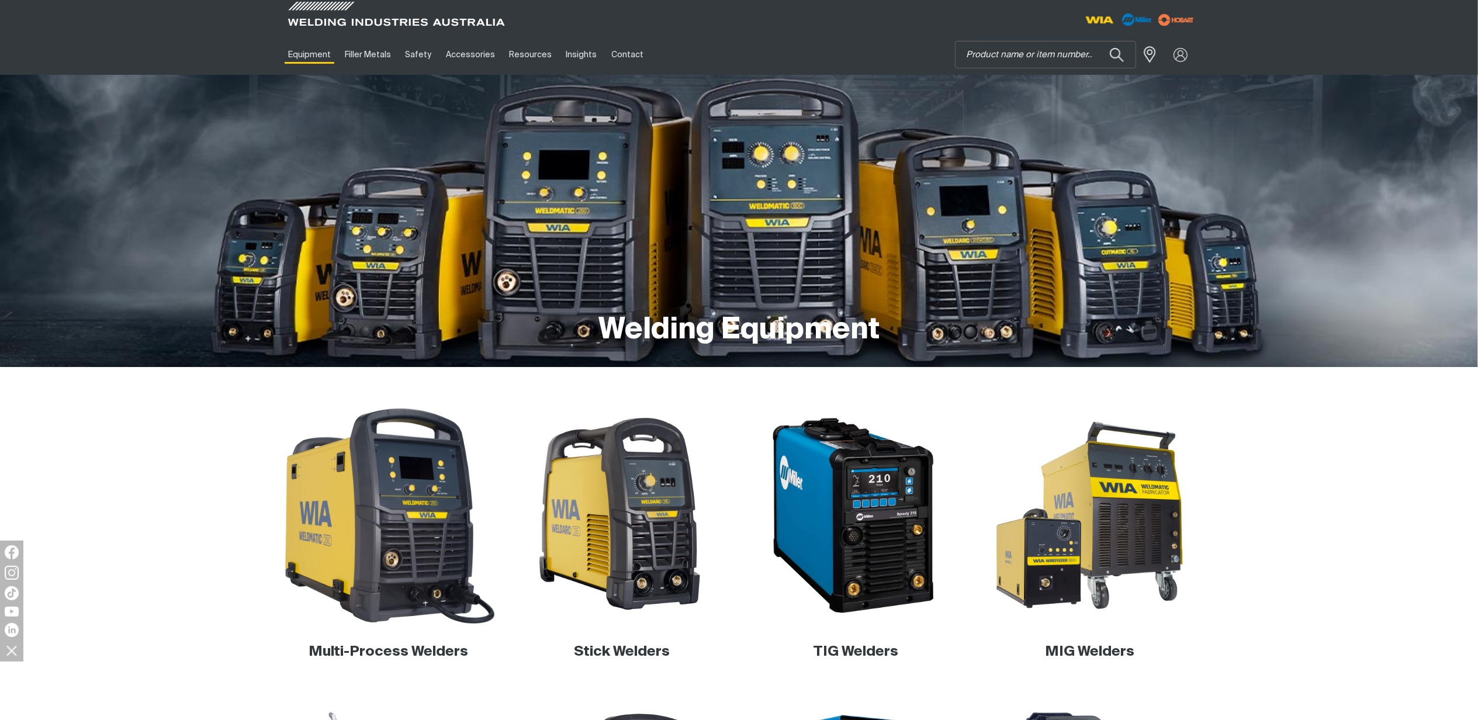
click at [433, 547] on img at bounding box center [388, 516] width 224 height 224
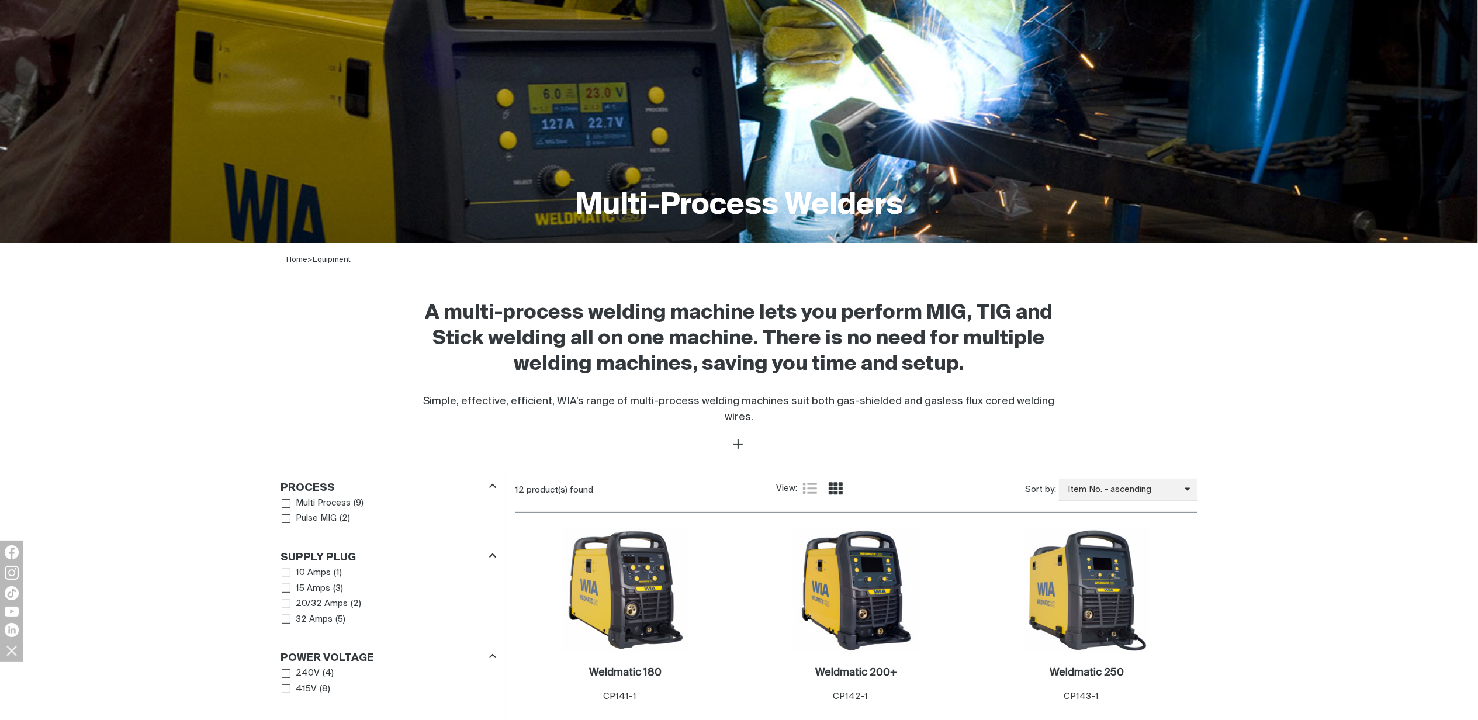
scroll to position [468, 0]
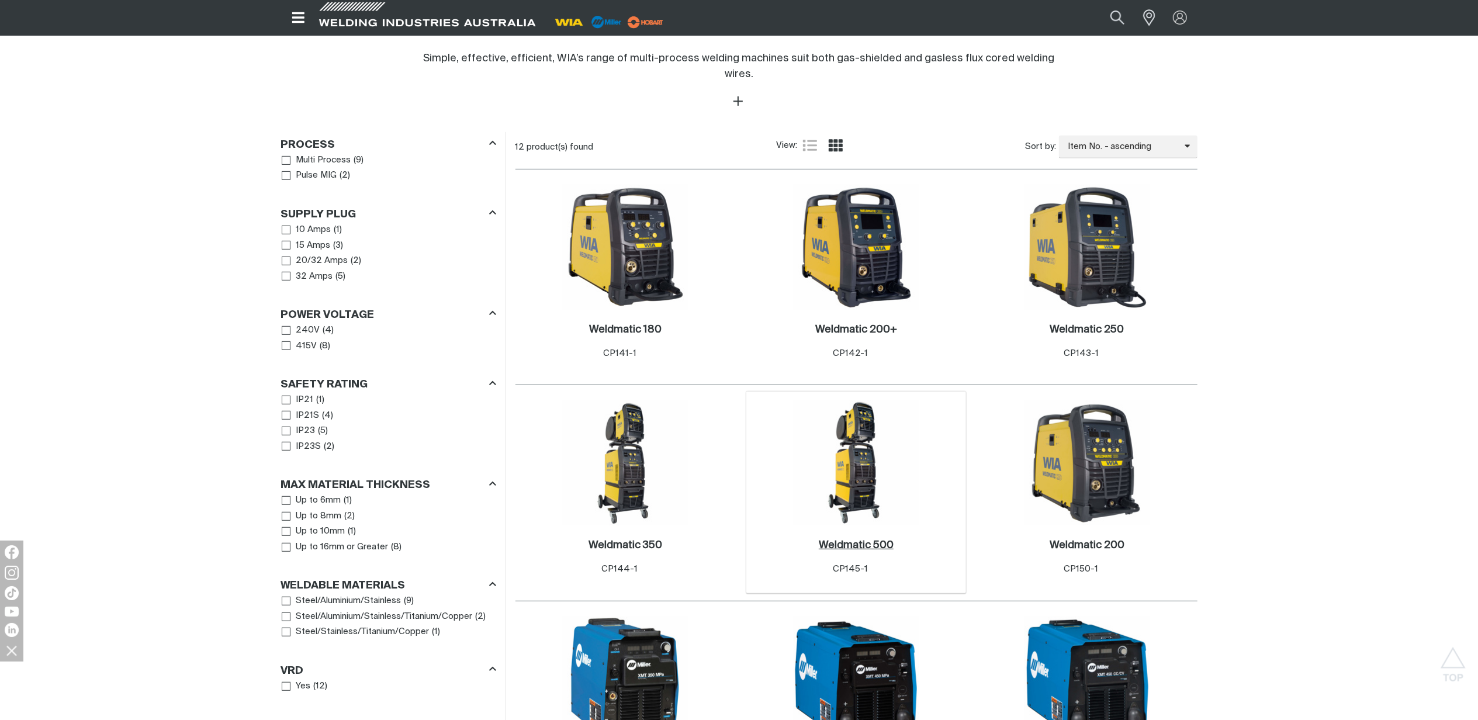
click at [863, 540] on h2 "Weldmatic 500 ." at bounding box center [856, 545] width 75 height 11
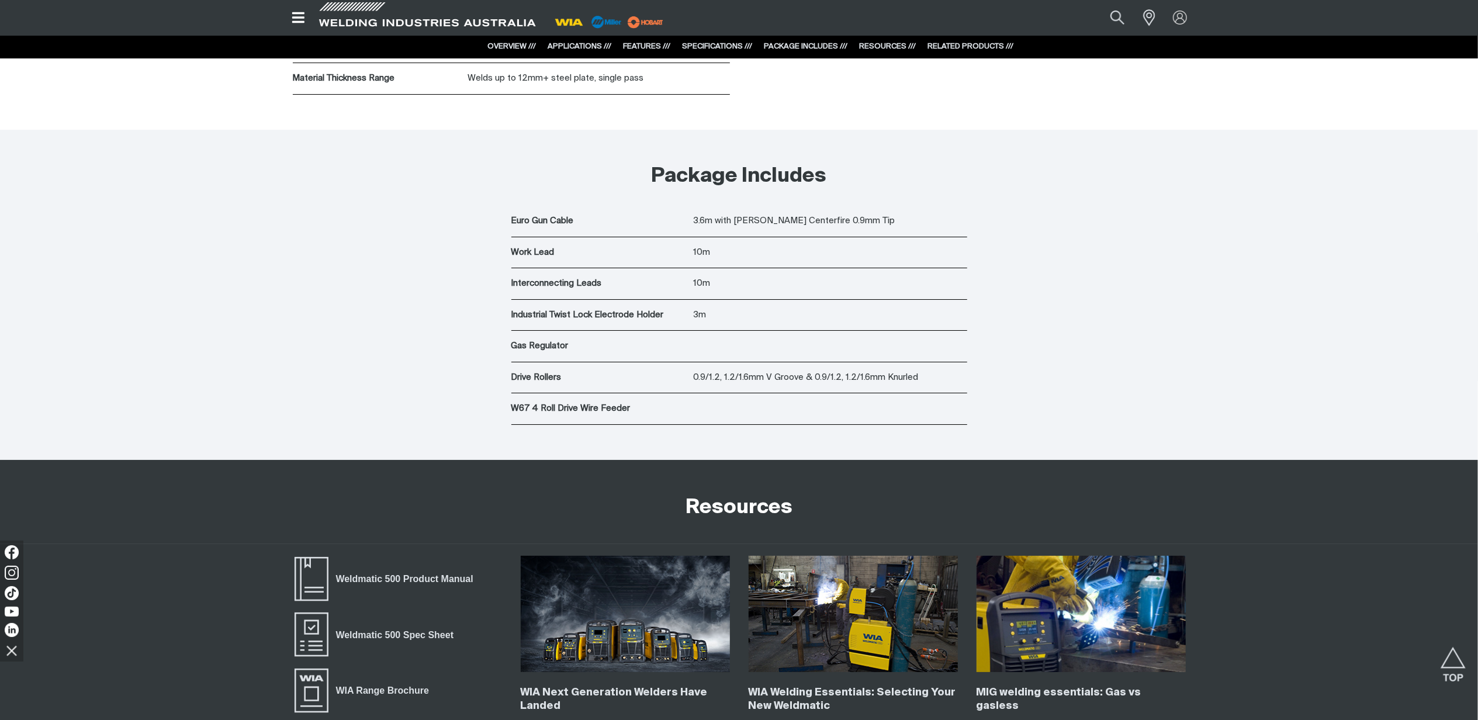
scroll to position [4676, 0]
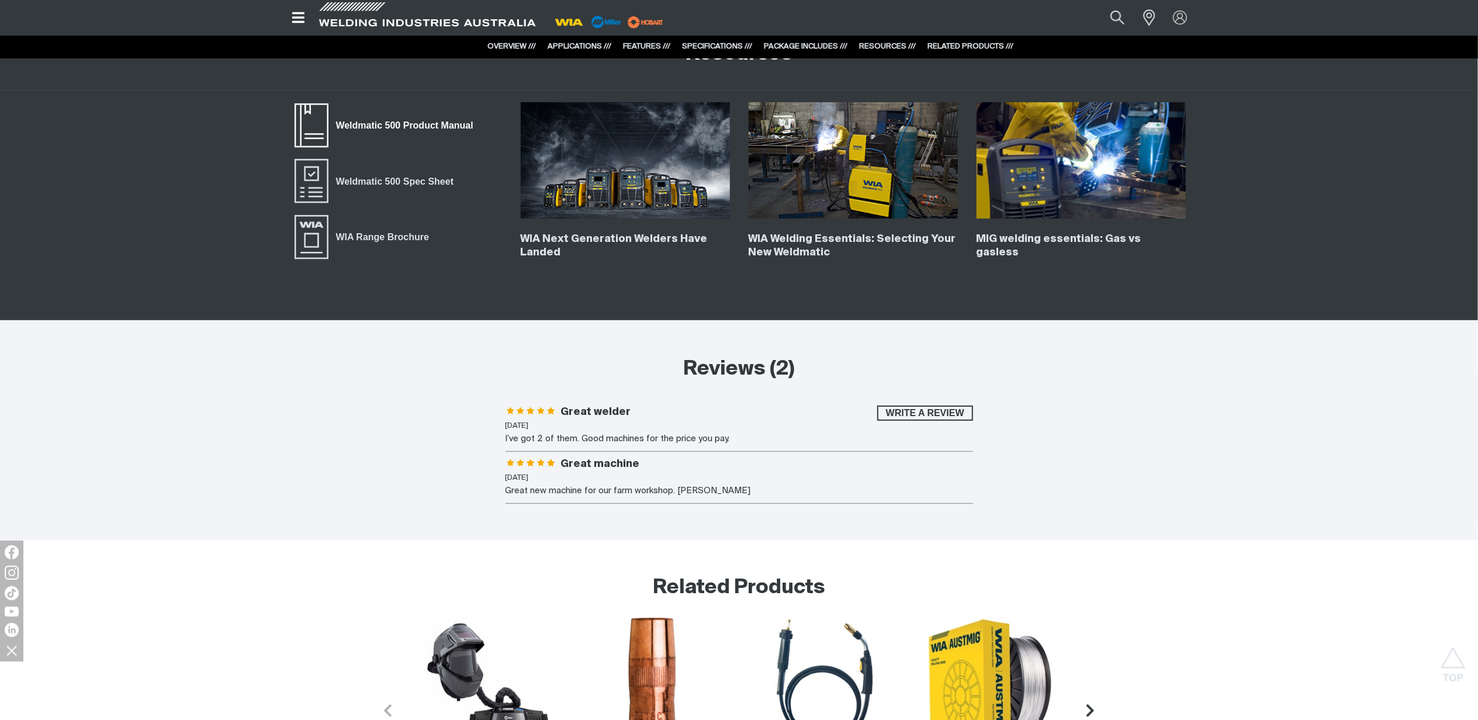
click at [394, 133] on span "Weldmatic 500 Product Manual" at bounding box center [405, 125] width 153 height 15
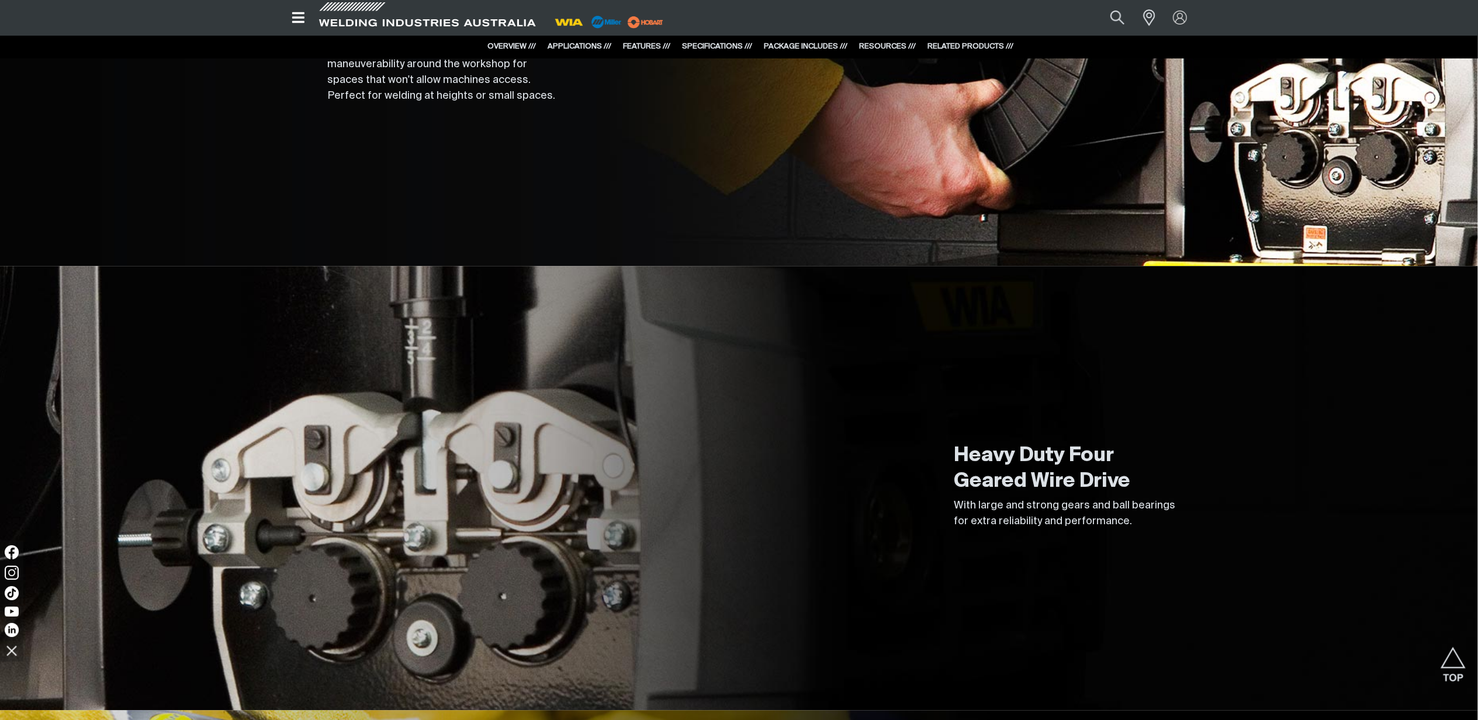
scroll to position [0, 0]
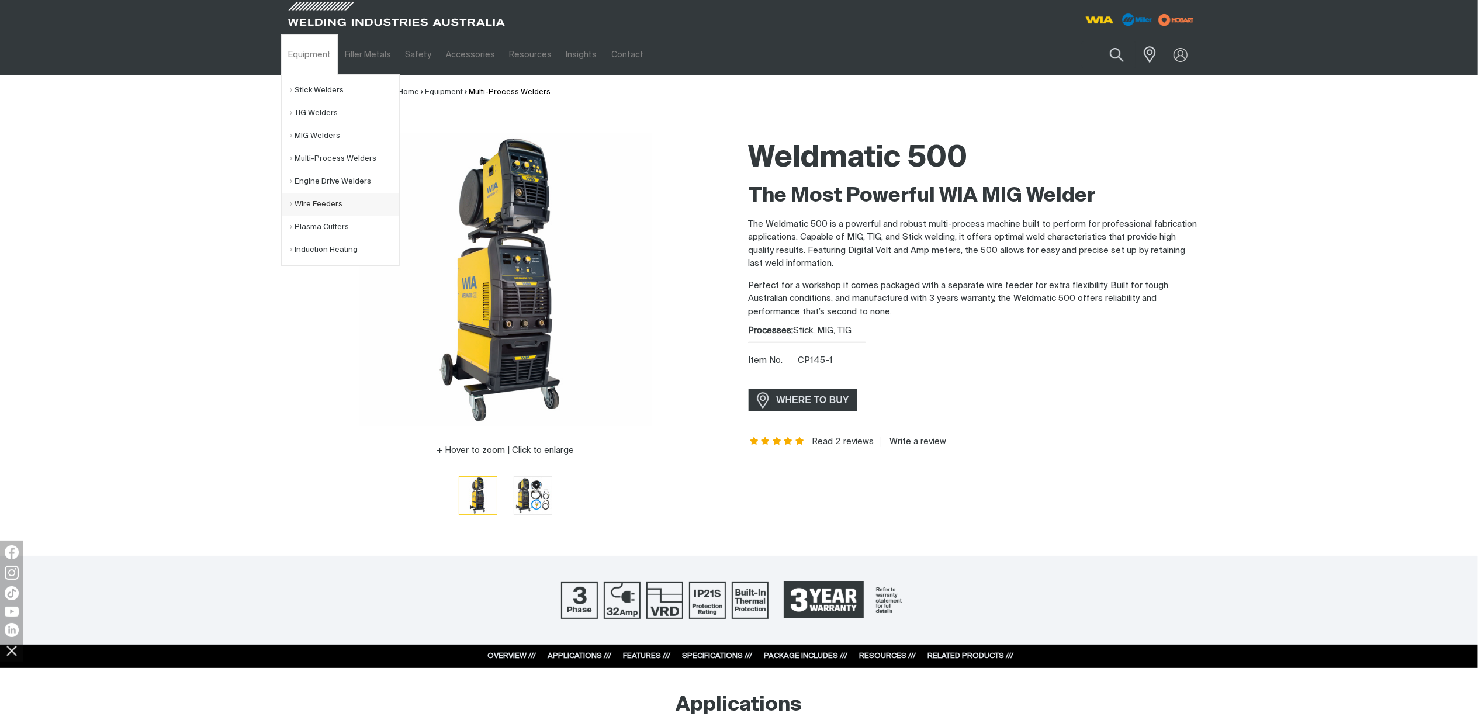
click at [328, 202] on link "Wire Feeders" at bounding box center [345, 204] width 109 height 23
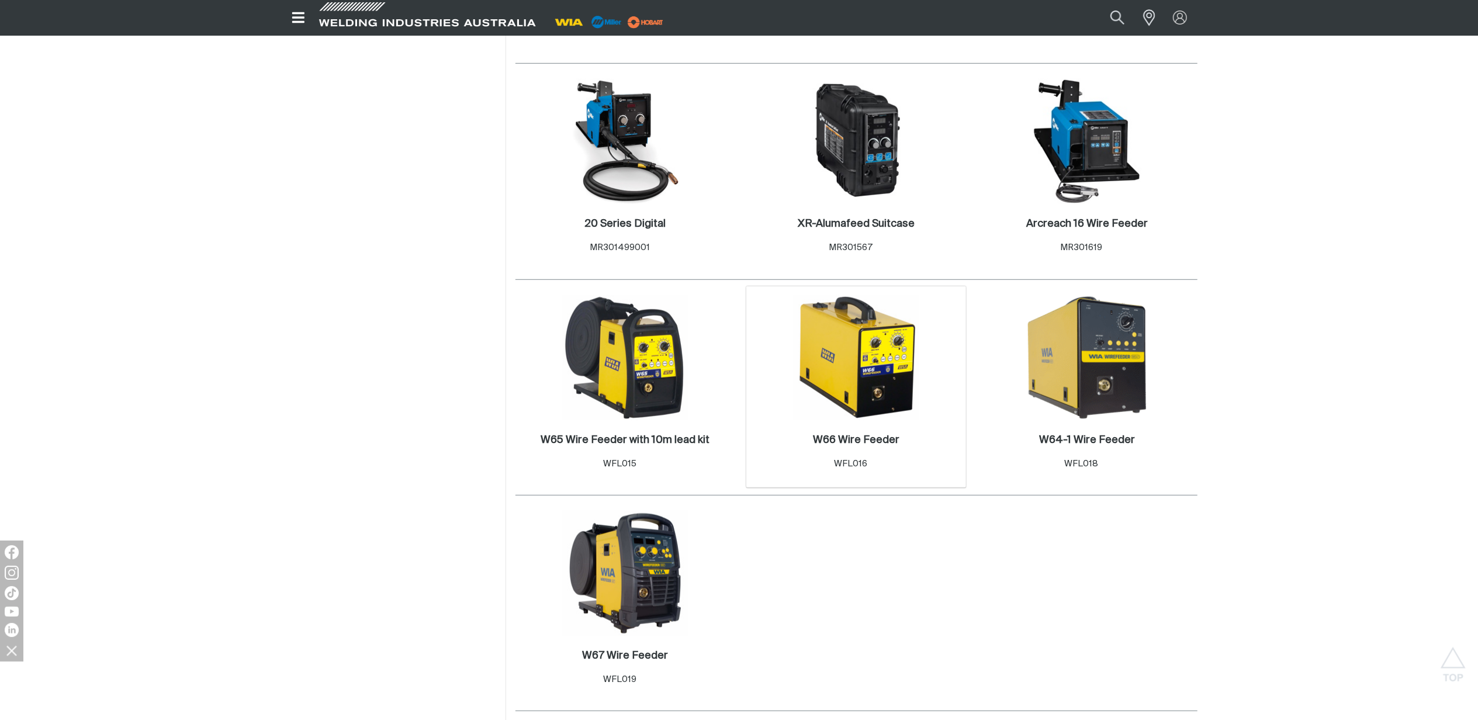
scroll to position [857, 0]
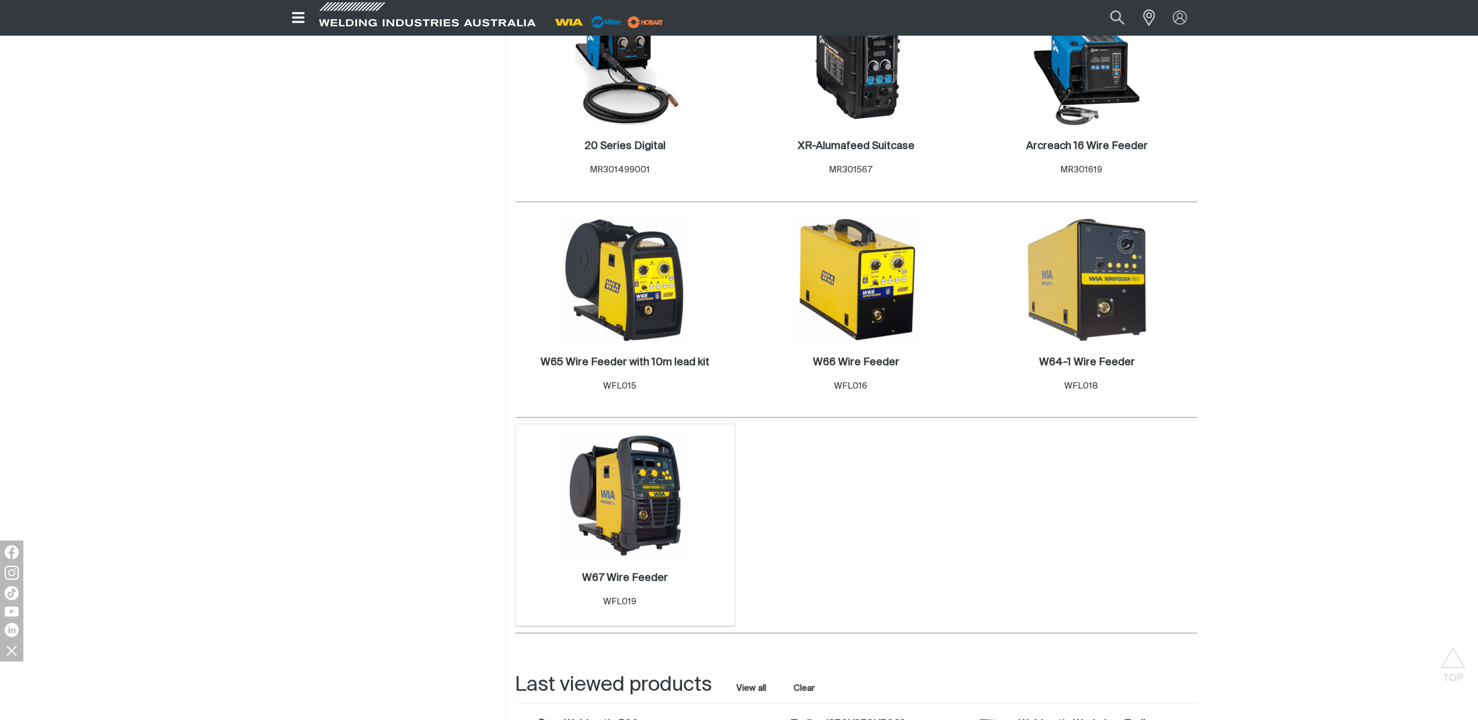
click at [645, 505] on img at bounding box center [625, 495] width 125 height 125
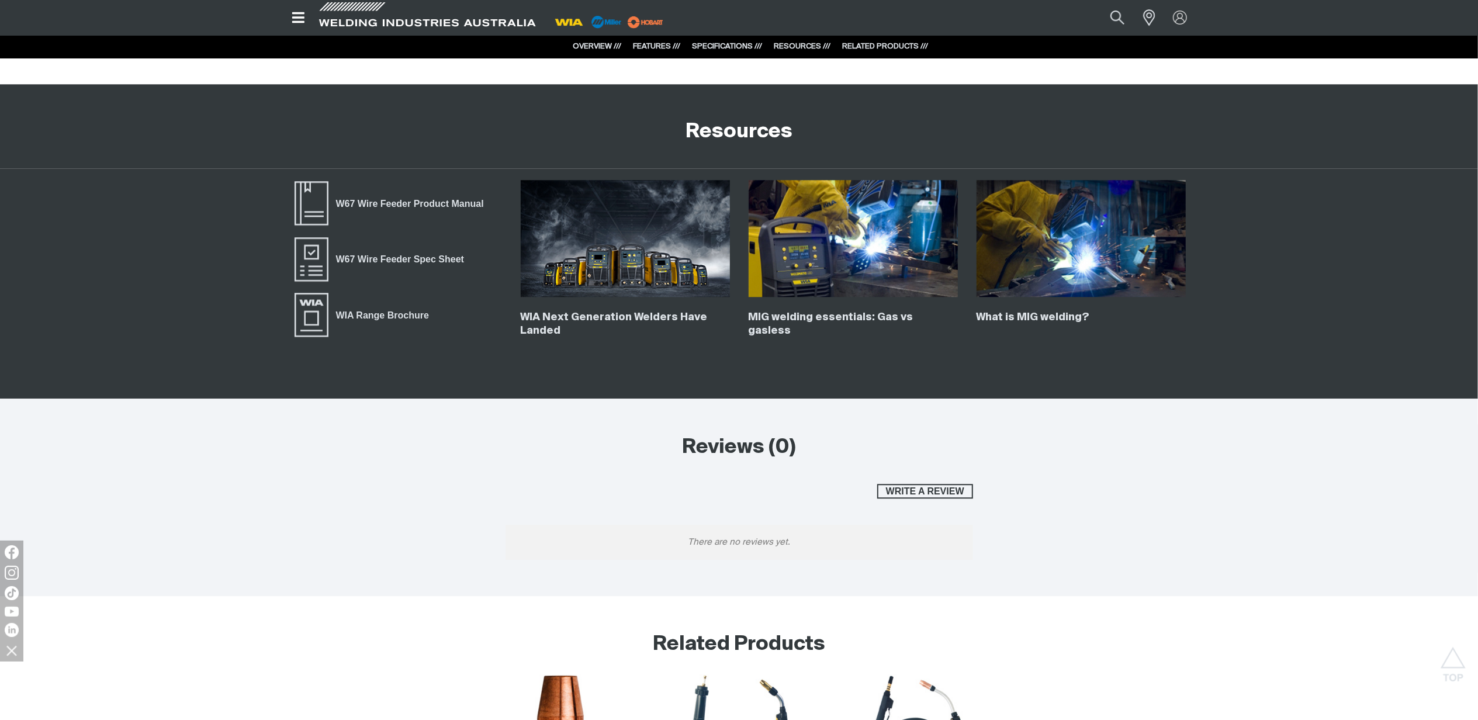
scroll to position [2951, 0]
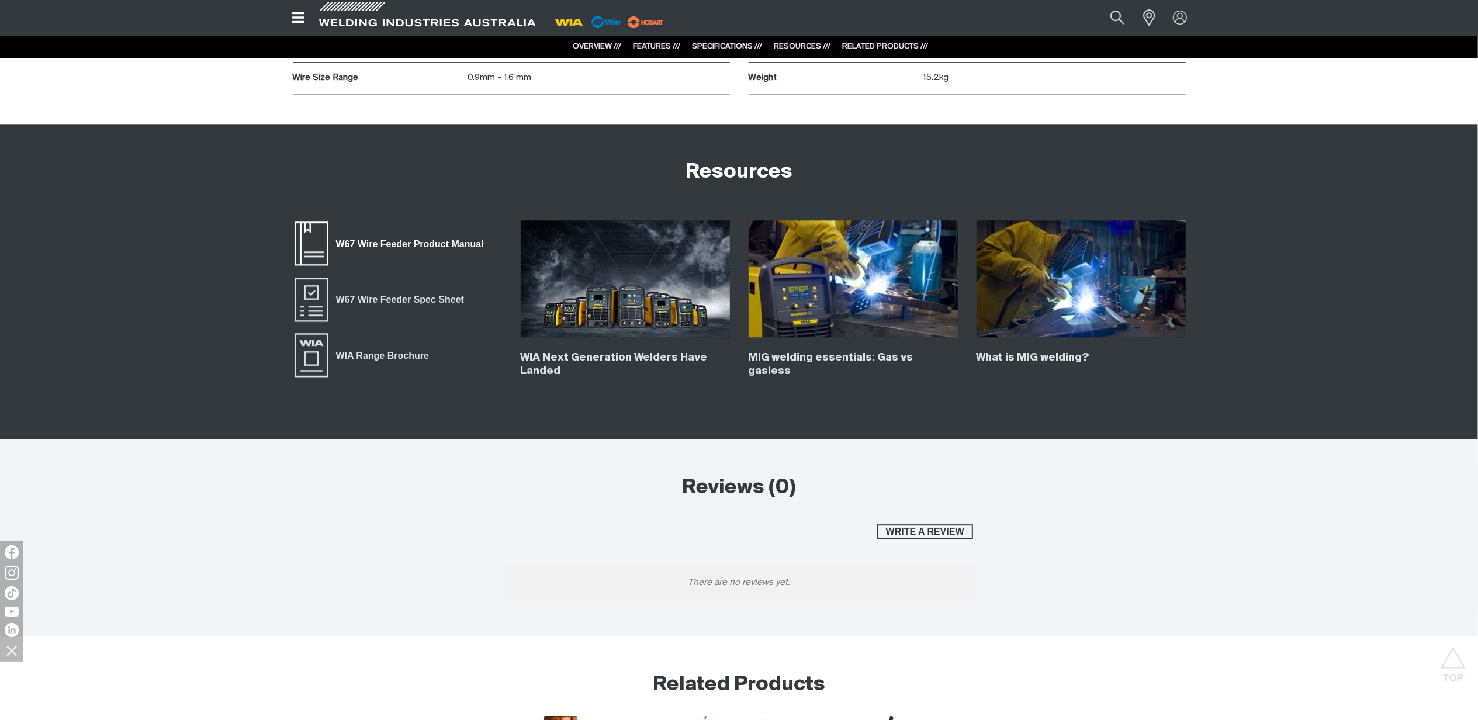
click at [417, 249] on span "W67 Wire Feeder Product Manual" at bounding box center [410, 244] width 163 height 15
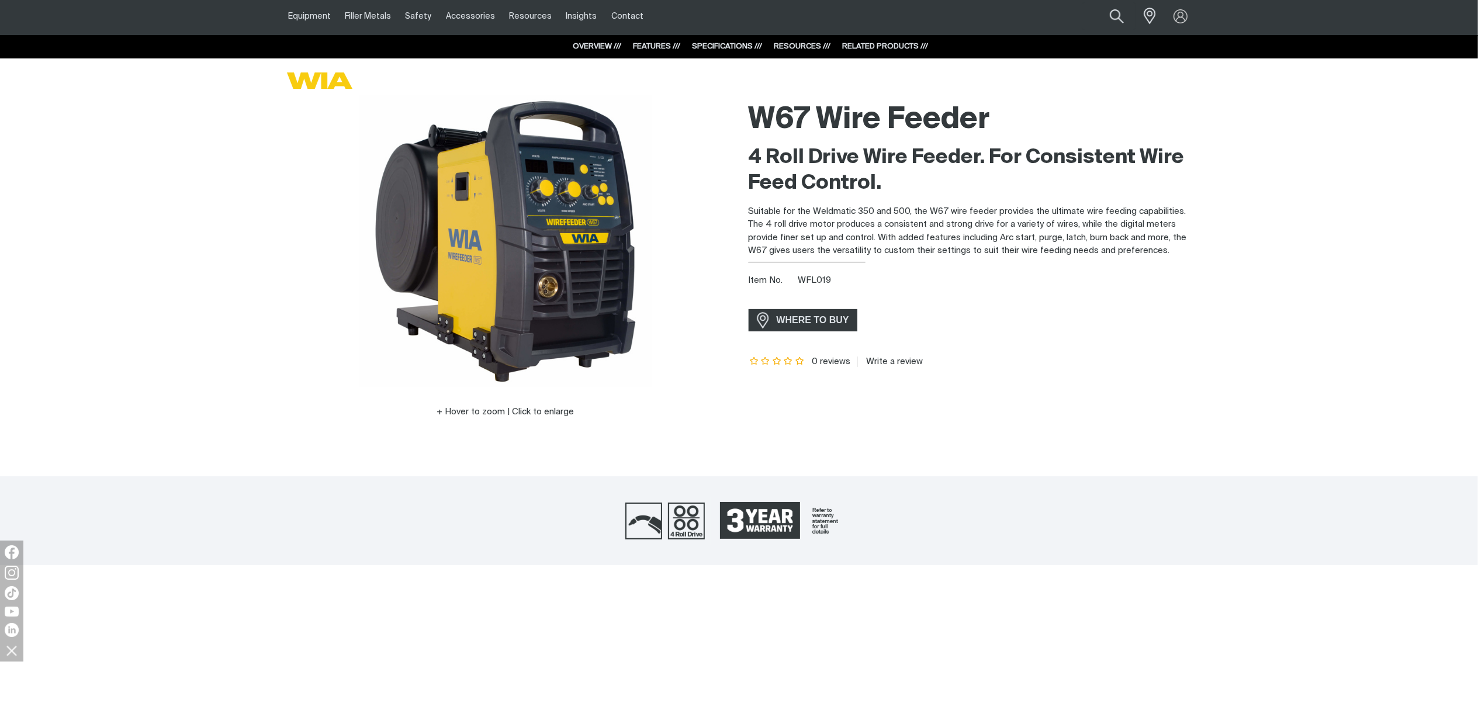
scroll to position [0, 0]
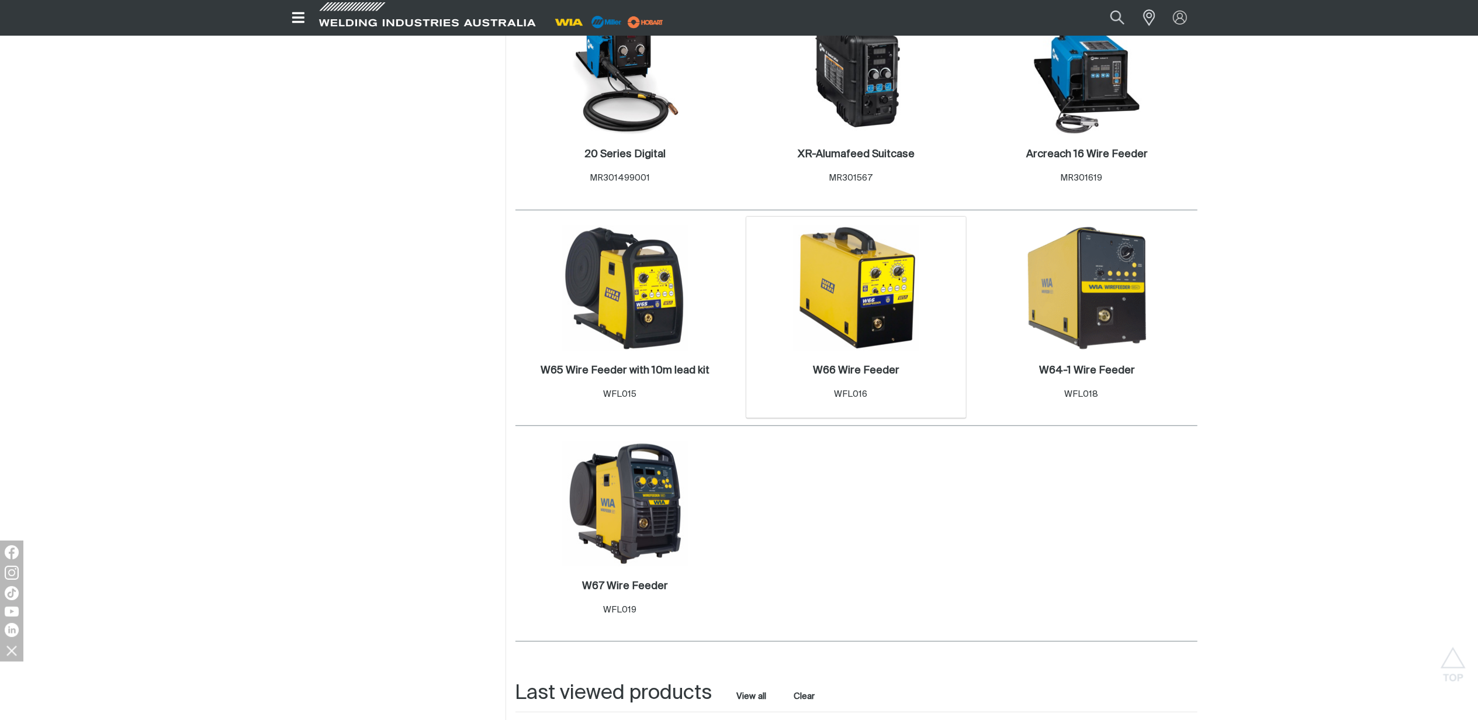
scroll to position [857, 0]
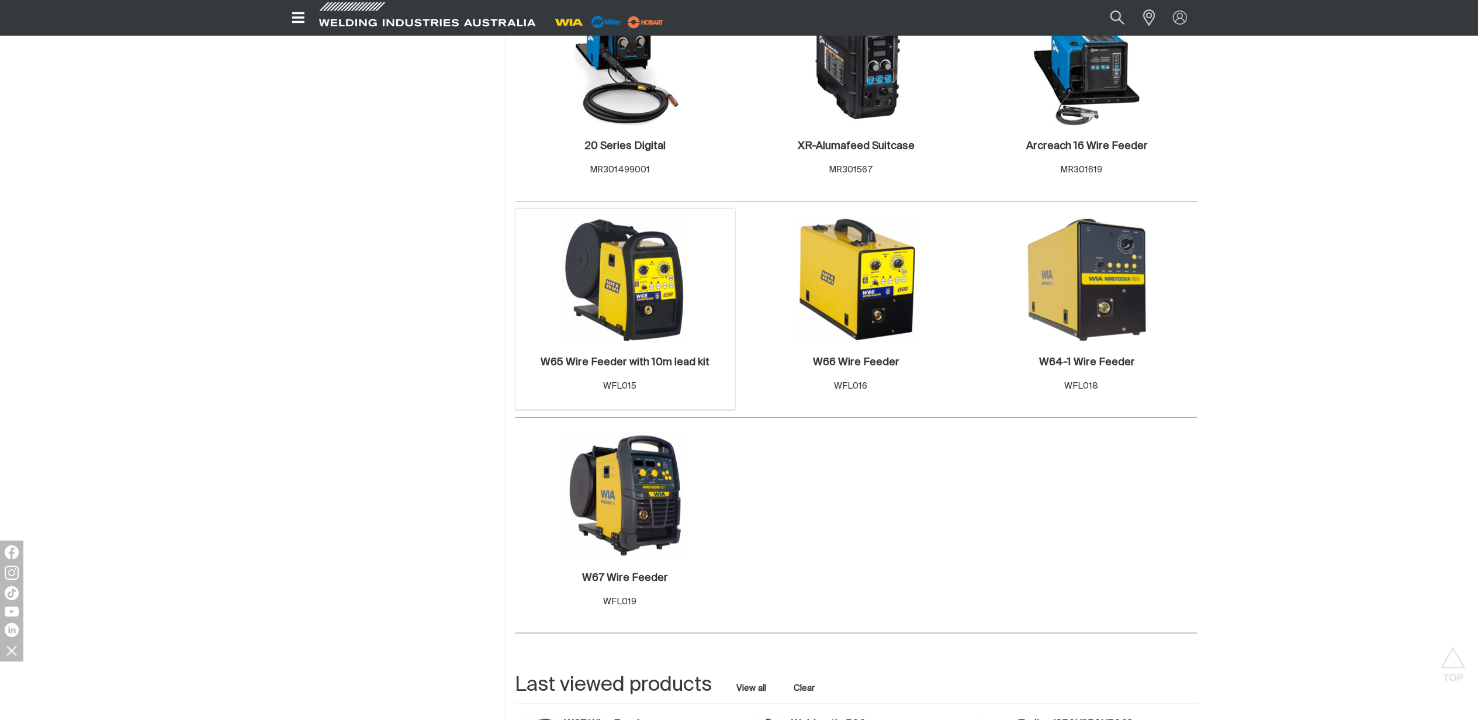
click at [653, 351] on div "W65 Wire Feeder with 10m lead kit . Item No. WFL015" at bounding box center [625, 377] width 209 height 68
click at [648, 363] on h2 "W65 Wire Feeder with 10m lead kit ." at bounding box center [625, 362] width 169 height 11
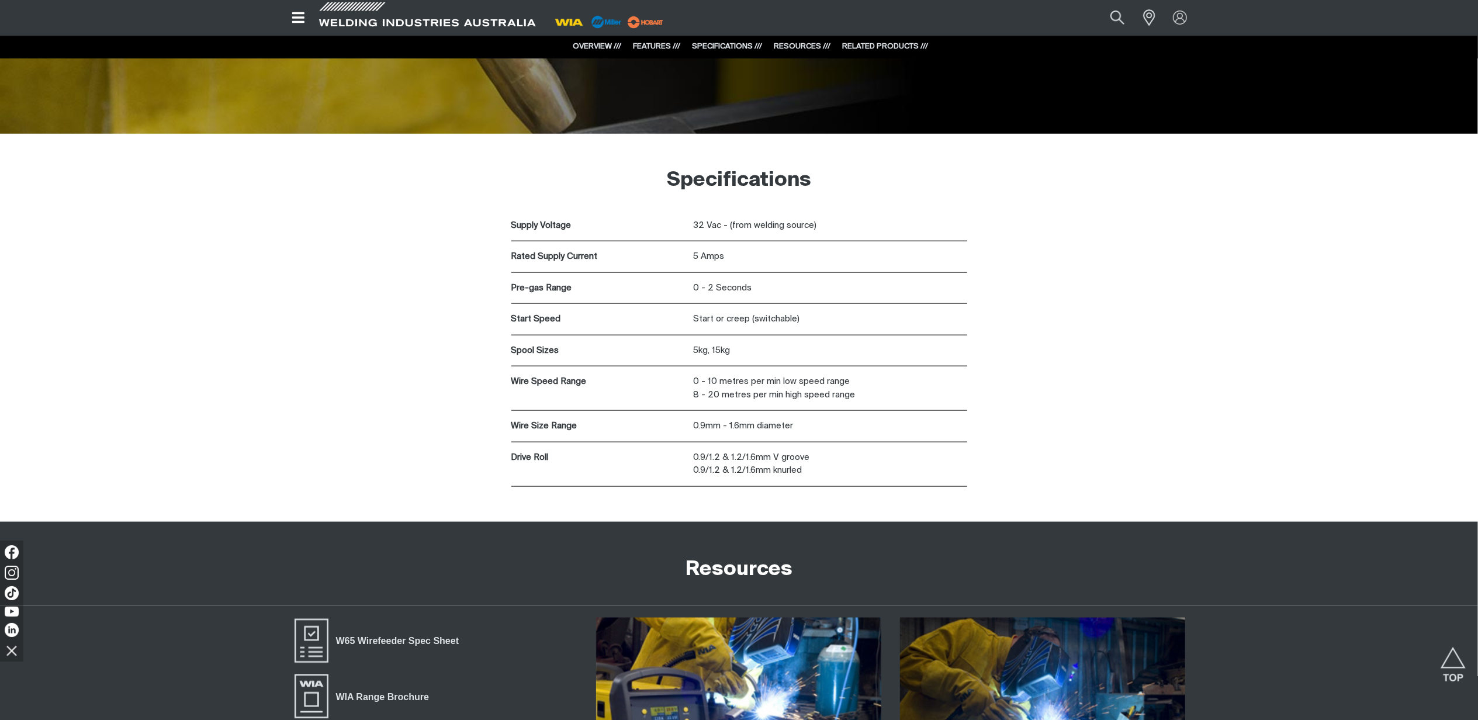
scroll to position [1637, 0]
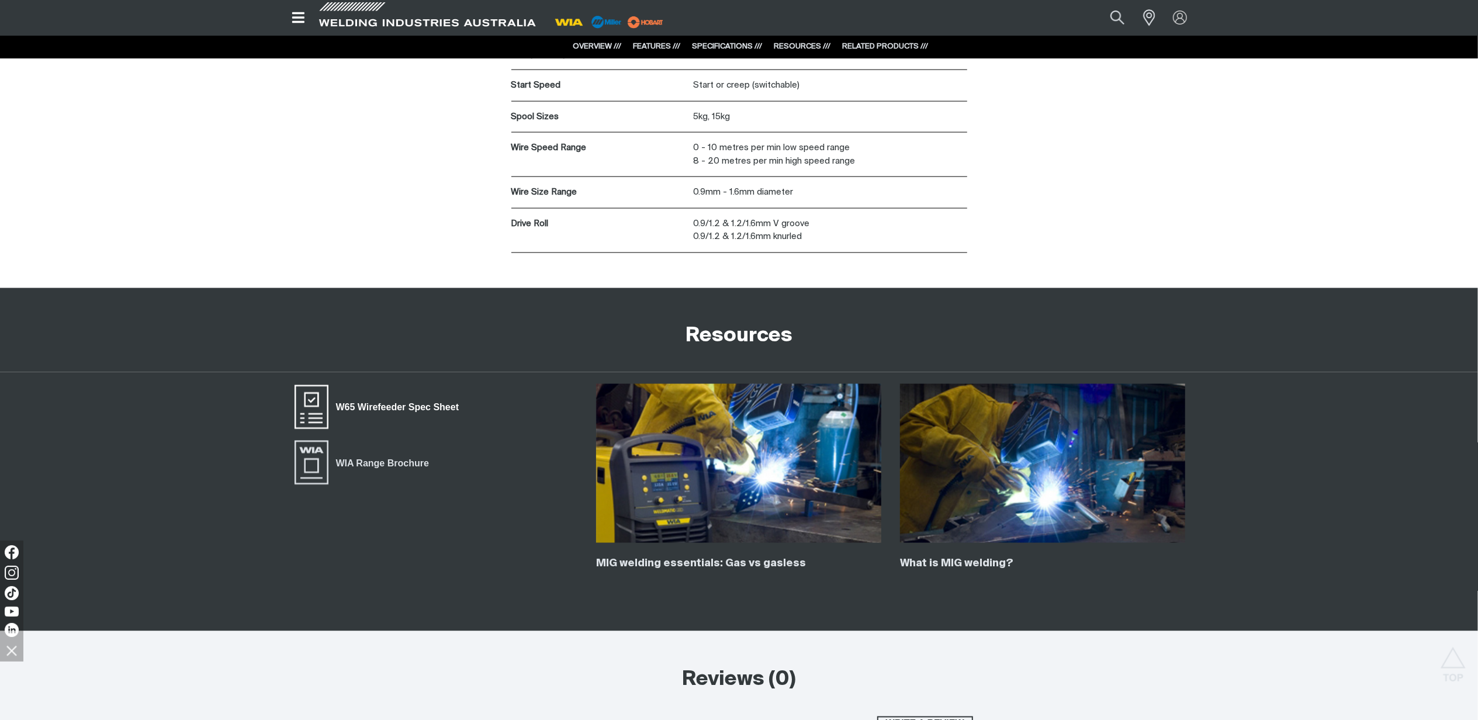
click at [361, 409] on span "W65 Wirefeeder Spec Sheet" at bounding box center [398, 407] width 138 height 15
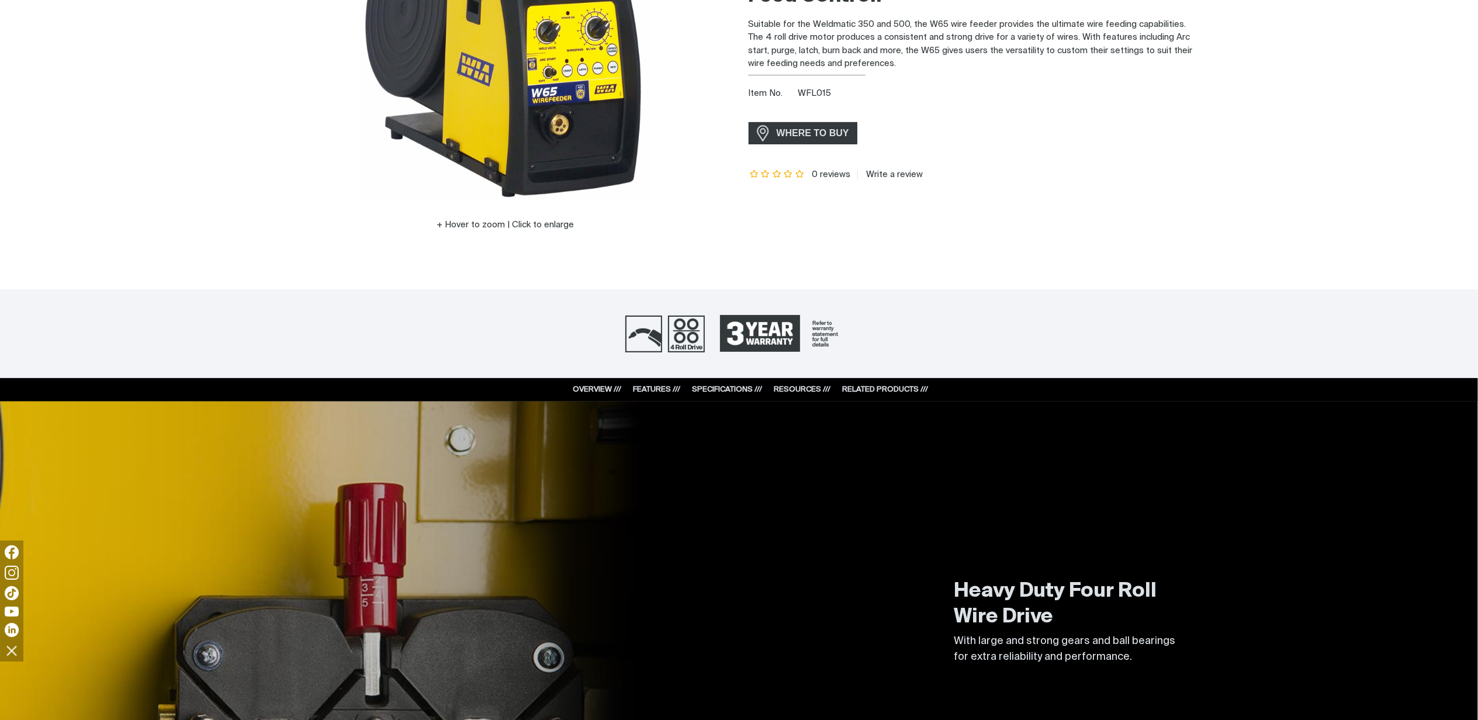
scroll to position [468, 0]
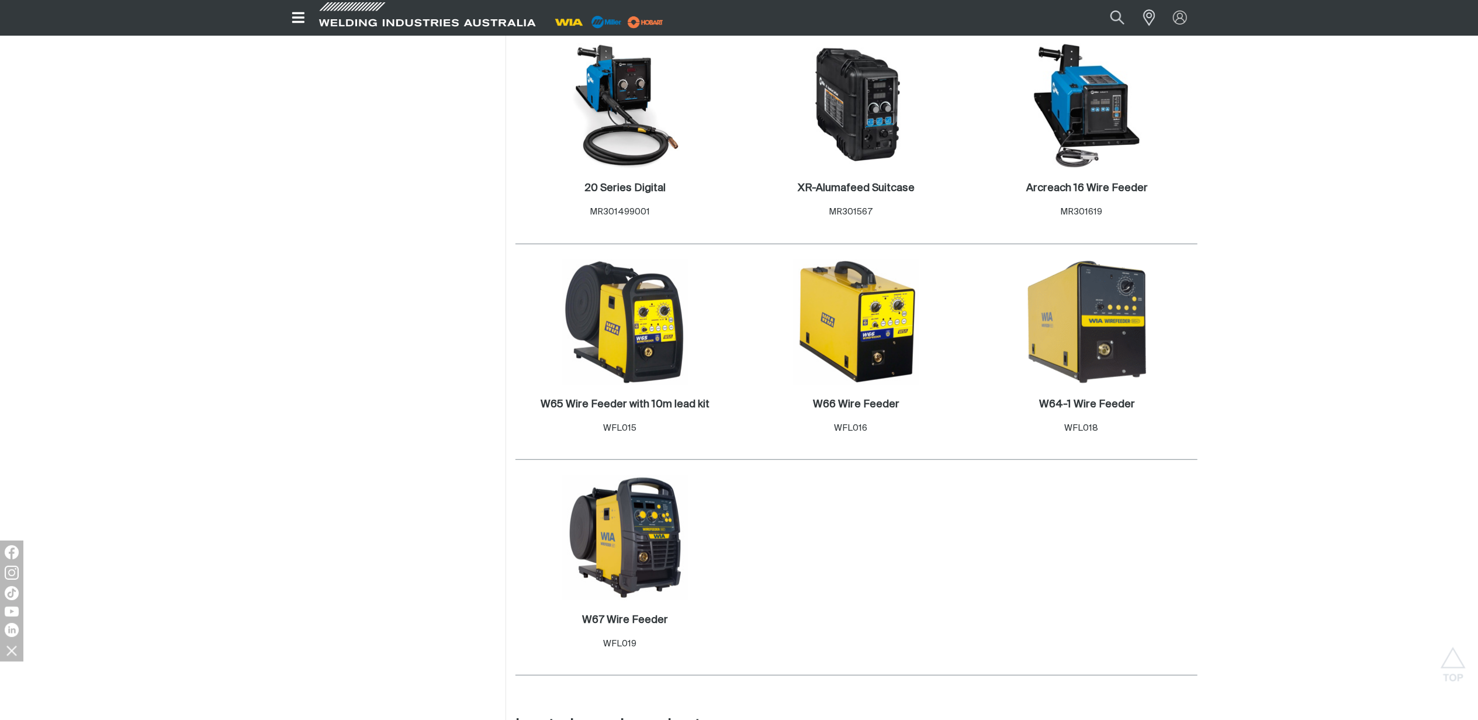
scroll to position [857, 0]
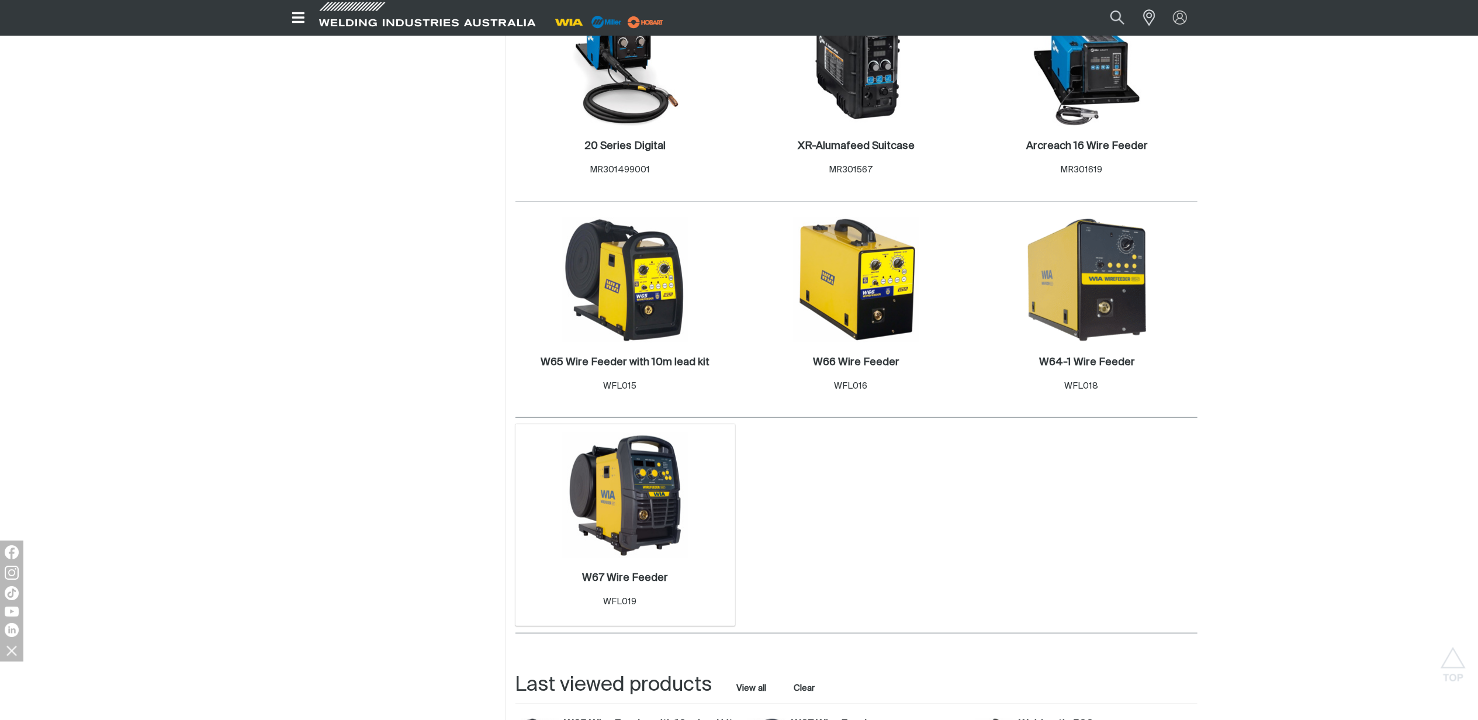
click at [689, 511] on div "10 W67 Wire Feeder . Item No. WFL019" at bounding box center [626, 525] width 220 height 202
click at [606, 511] on img at bounding box center [625, 495] width 125 height 125
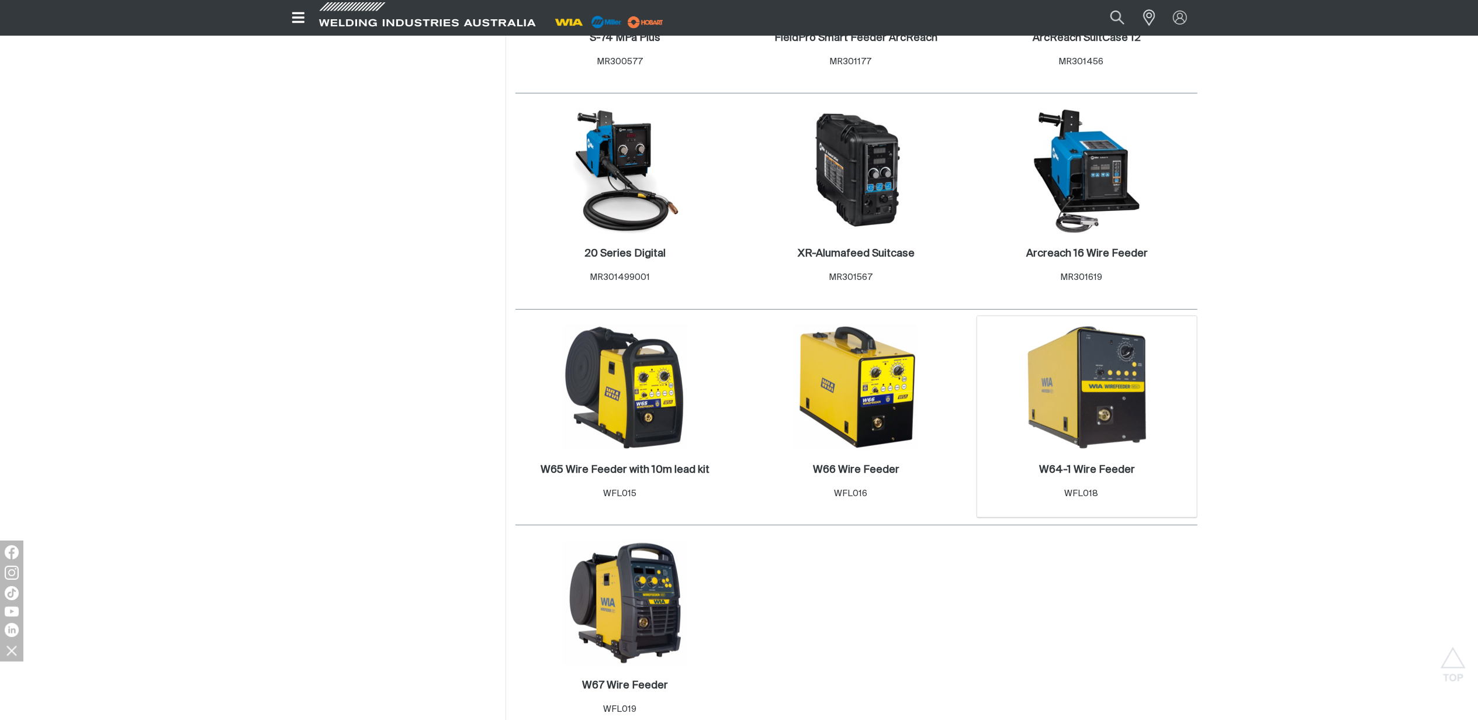
scroll to position [857, 0]
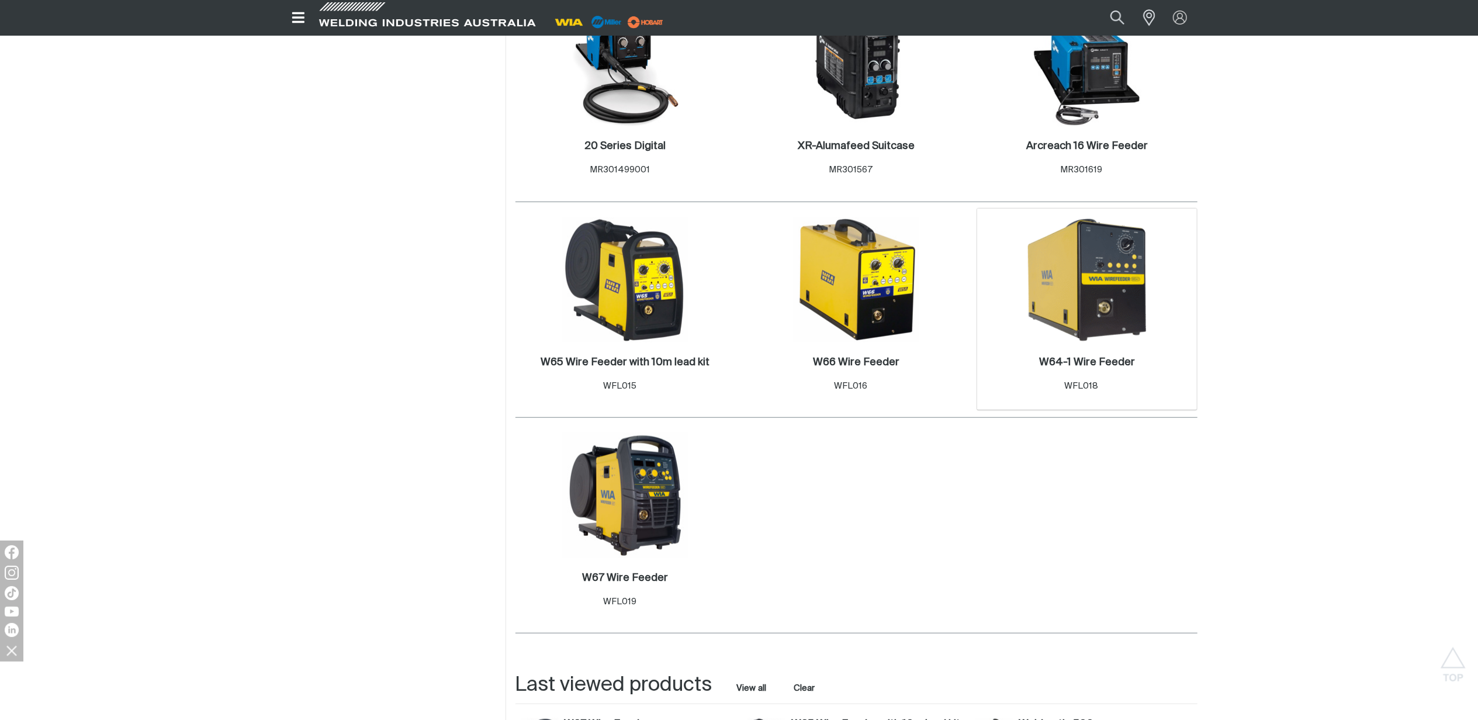
click at [1097, 300] on img at bounding box center [1087, 279] width 125 height 125
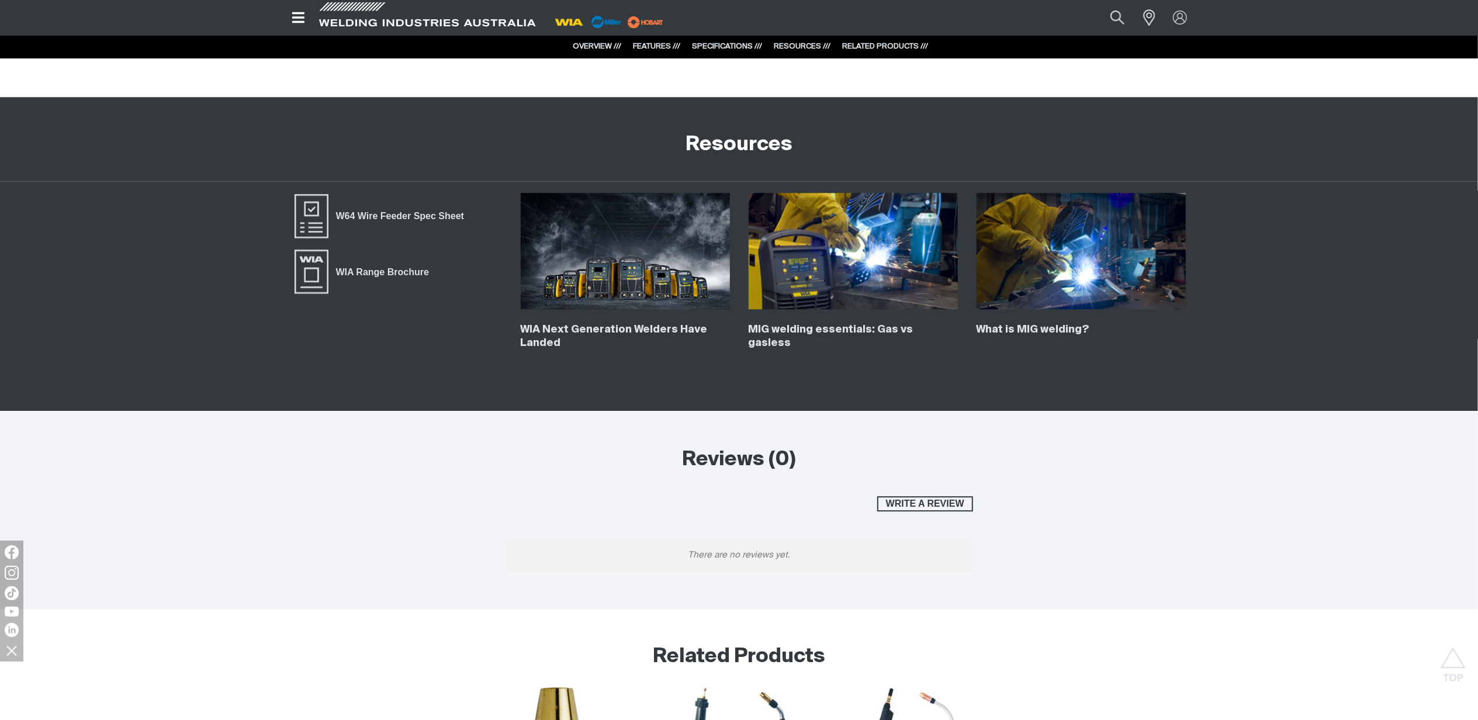
scroll to position [3061, 0]
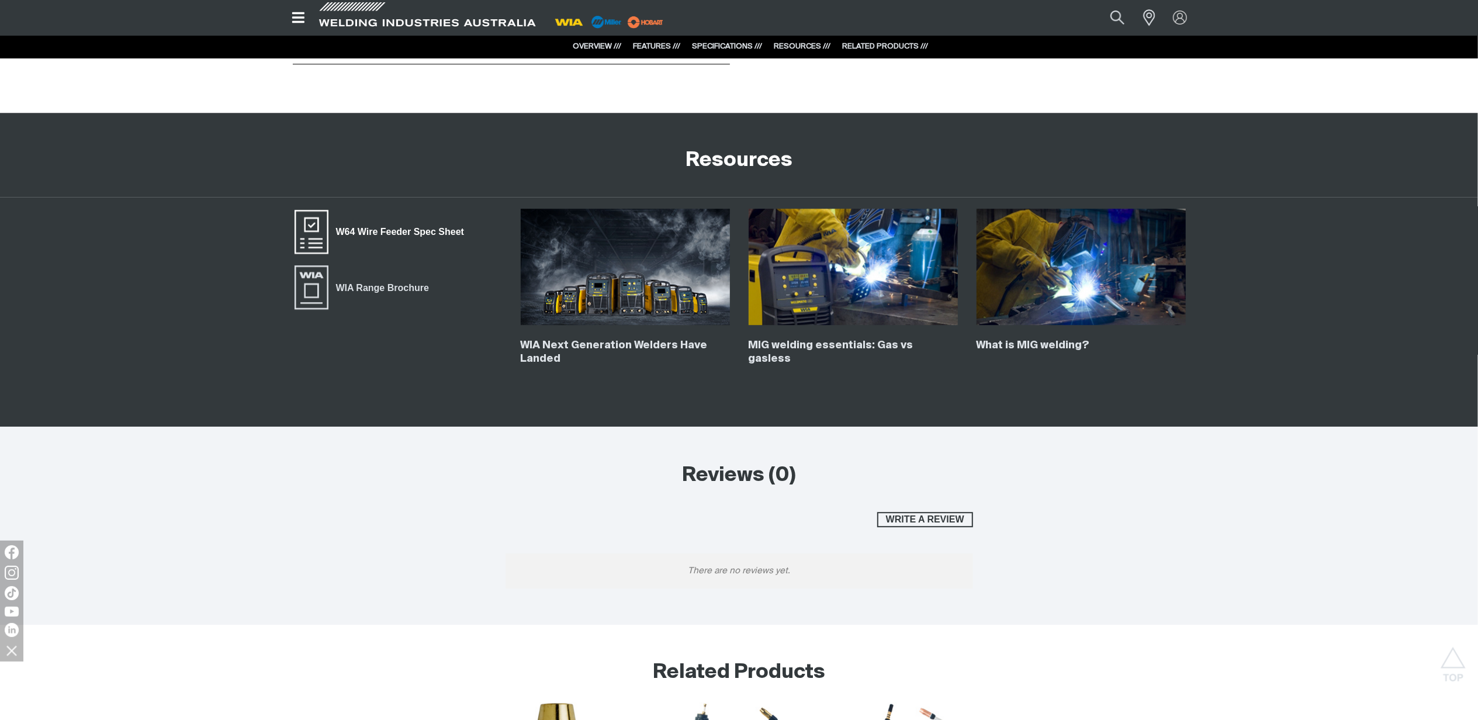
click at [407, 234] on span "W64 Wire Feeder Spec Sheet" at bounding box center [400, 231] width 143 height 15
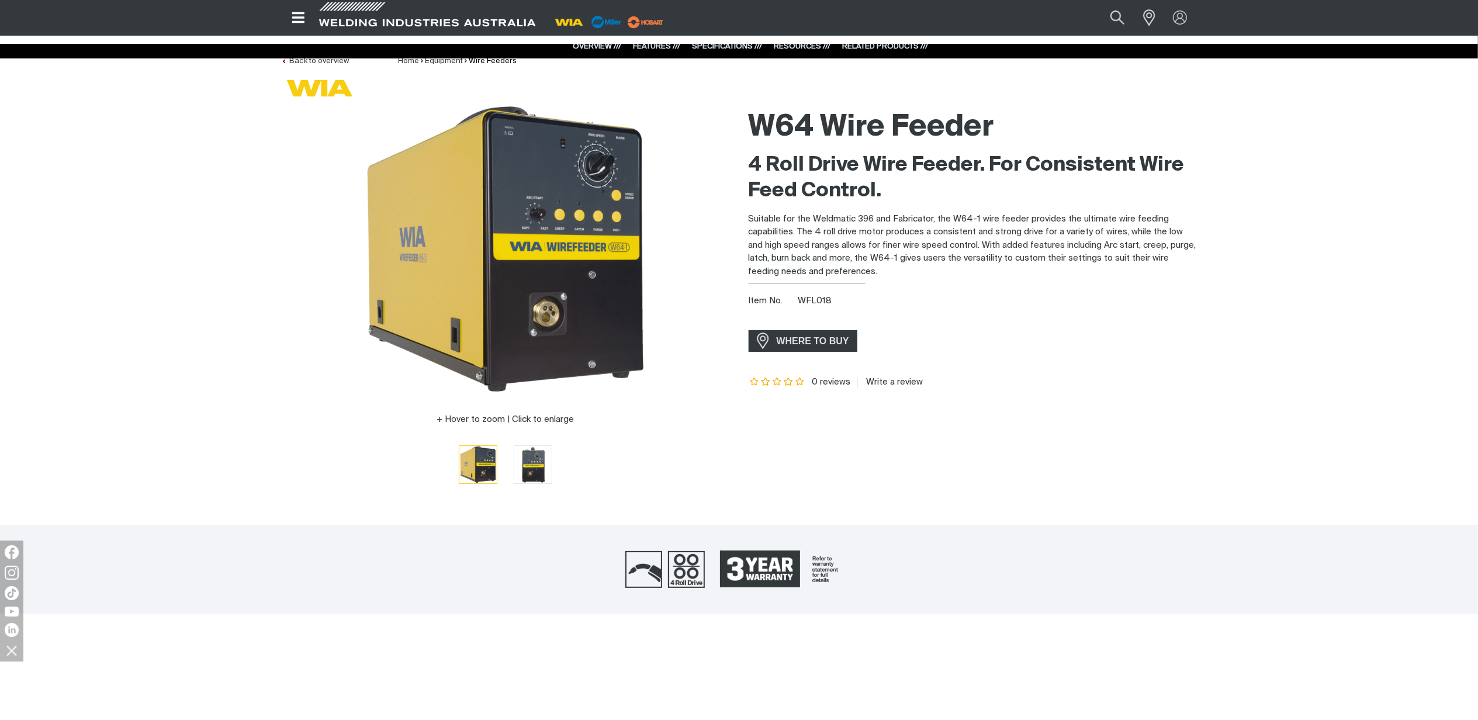
scroll to position [0, 0]
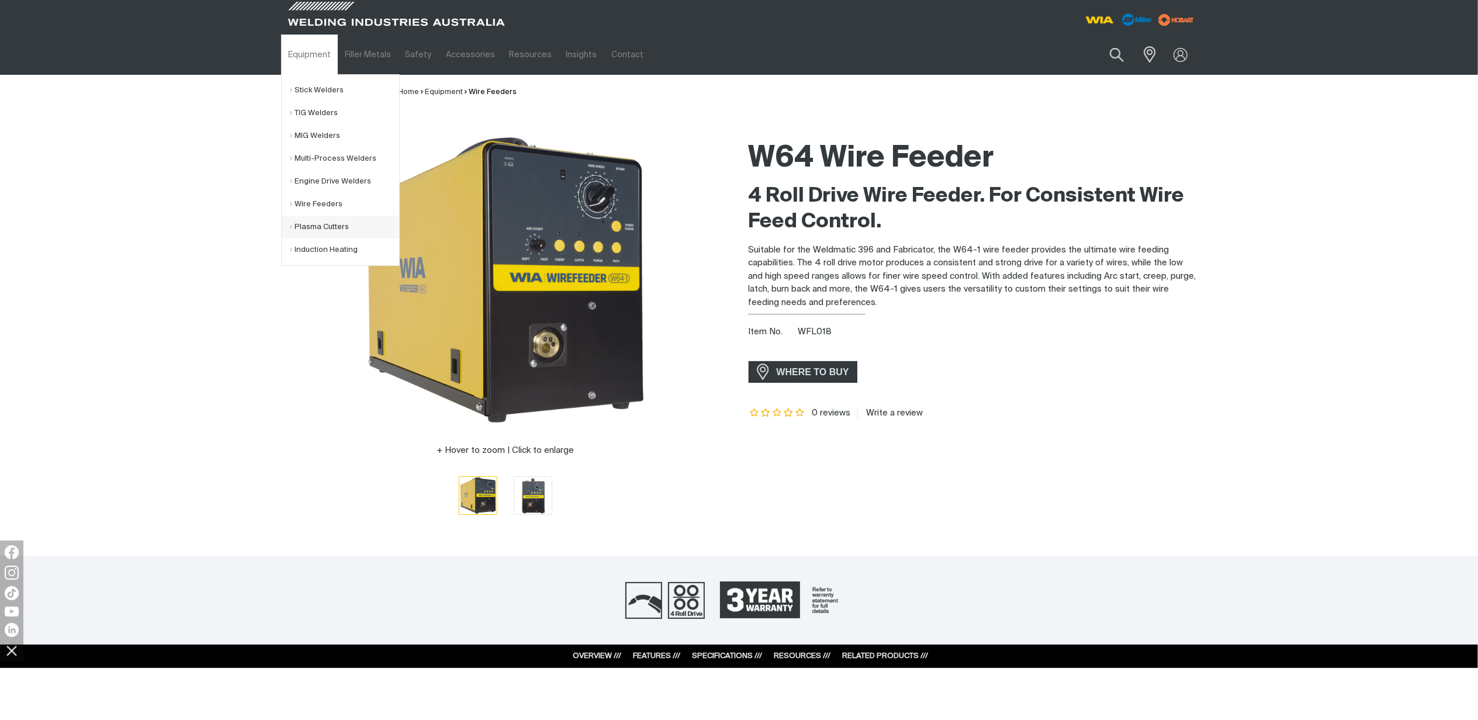
click at [310, 226] on link "Plasma Cutters" at bounding box center [345, 227] width 109 height 23
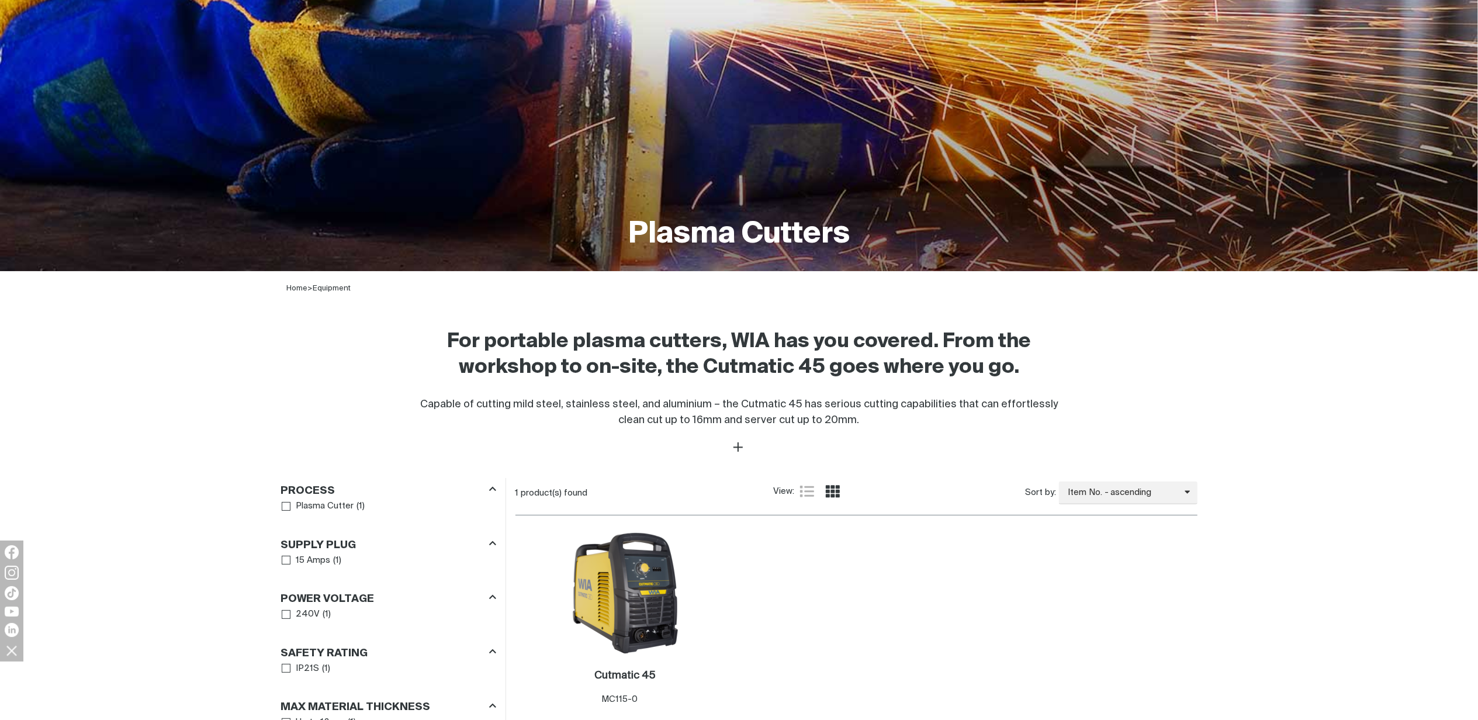
scroll to position [312, 0]
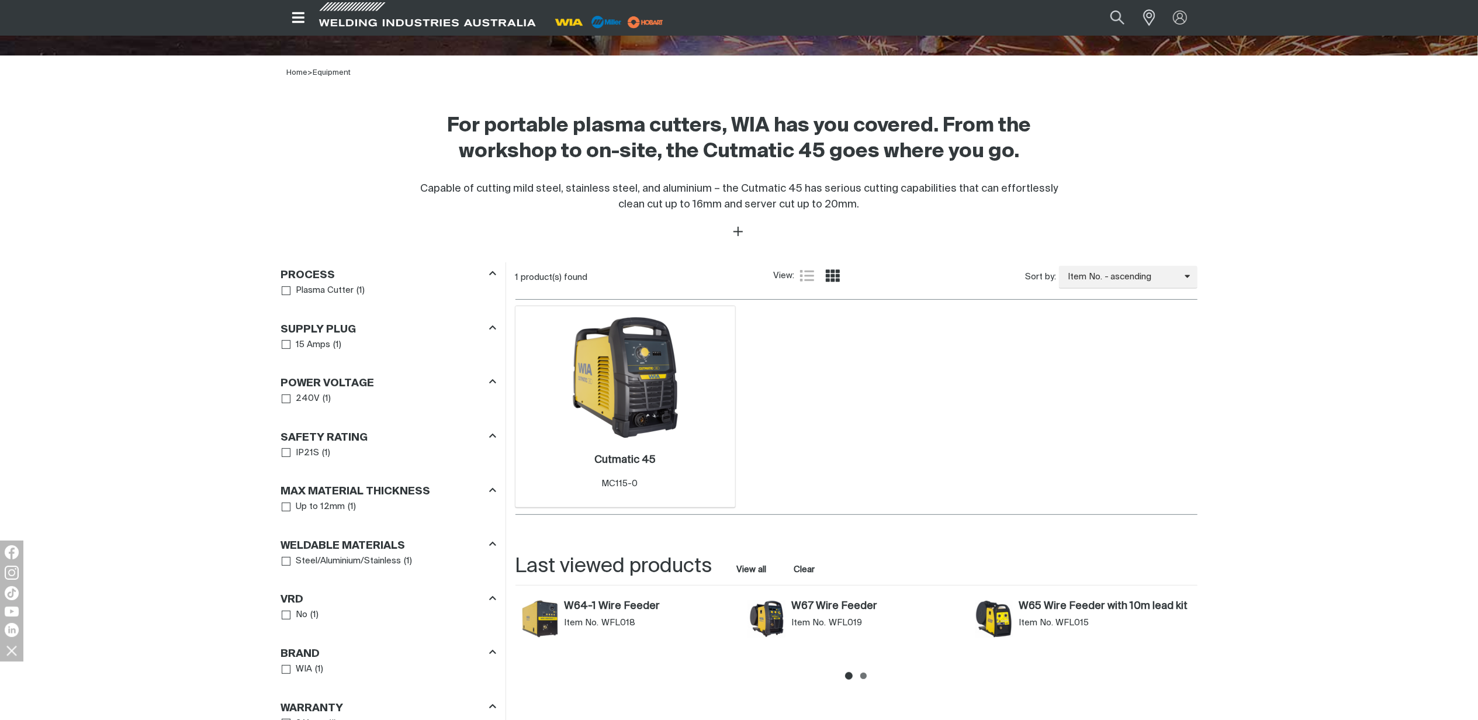
click at [656, 387] on img at bounding box center [625, 377] width 125 height 125
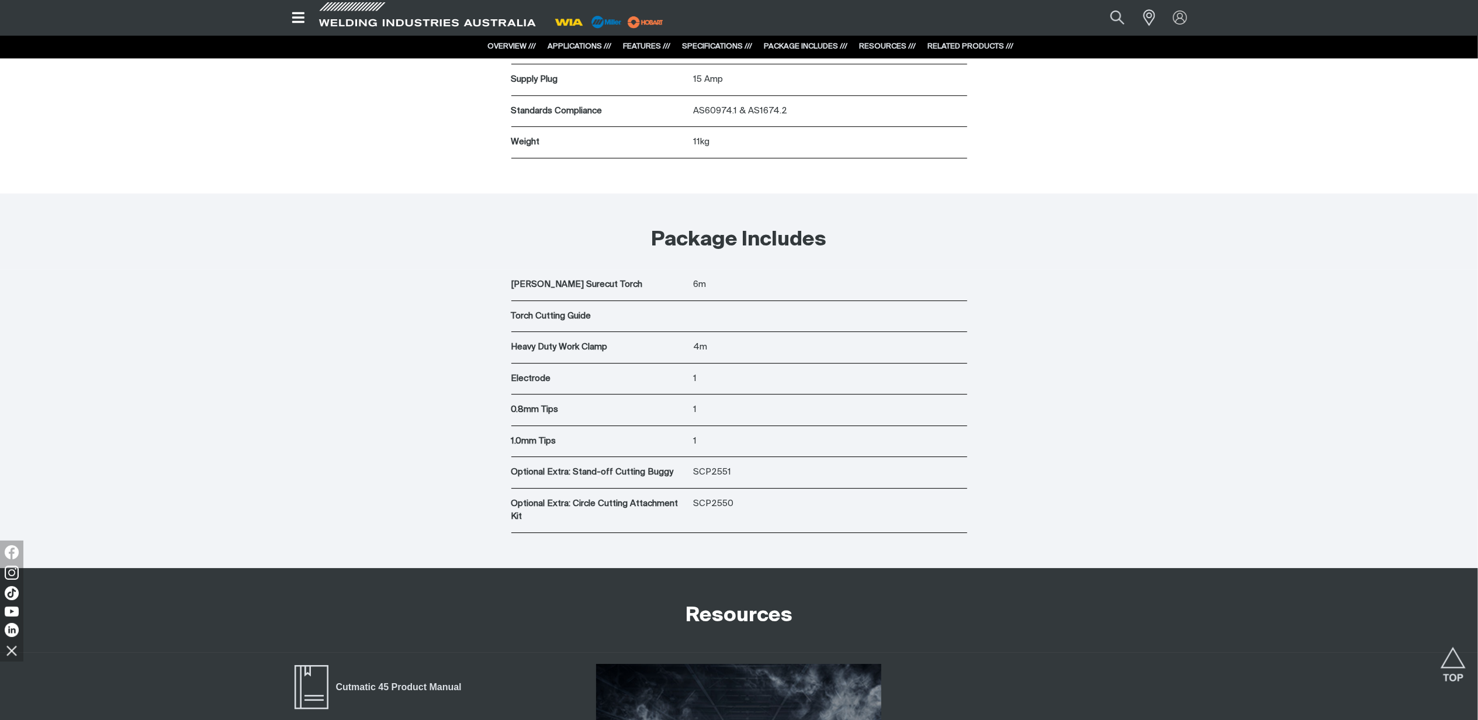
scroll to position [3663, 0]
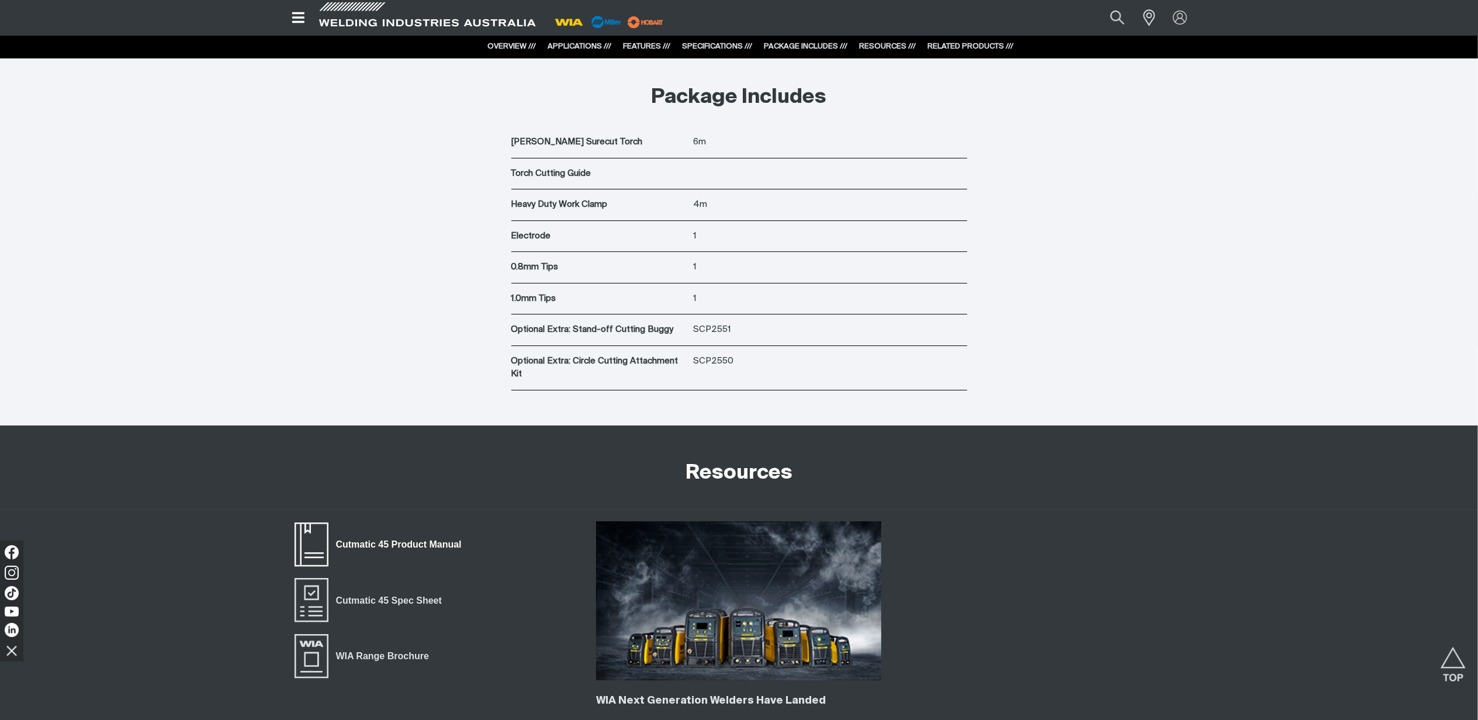
click at [421, 552] on span "Cutmatic 45 Product Manual" at bounding box center [399, 544] width 141 height 15
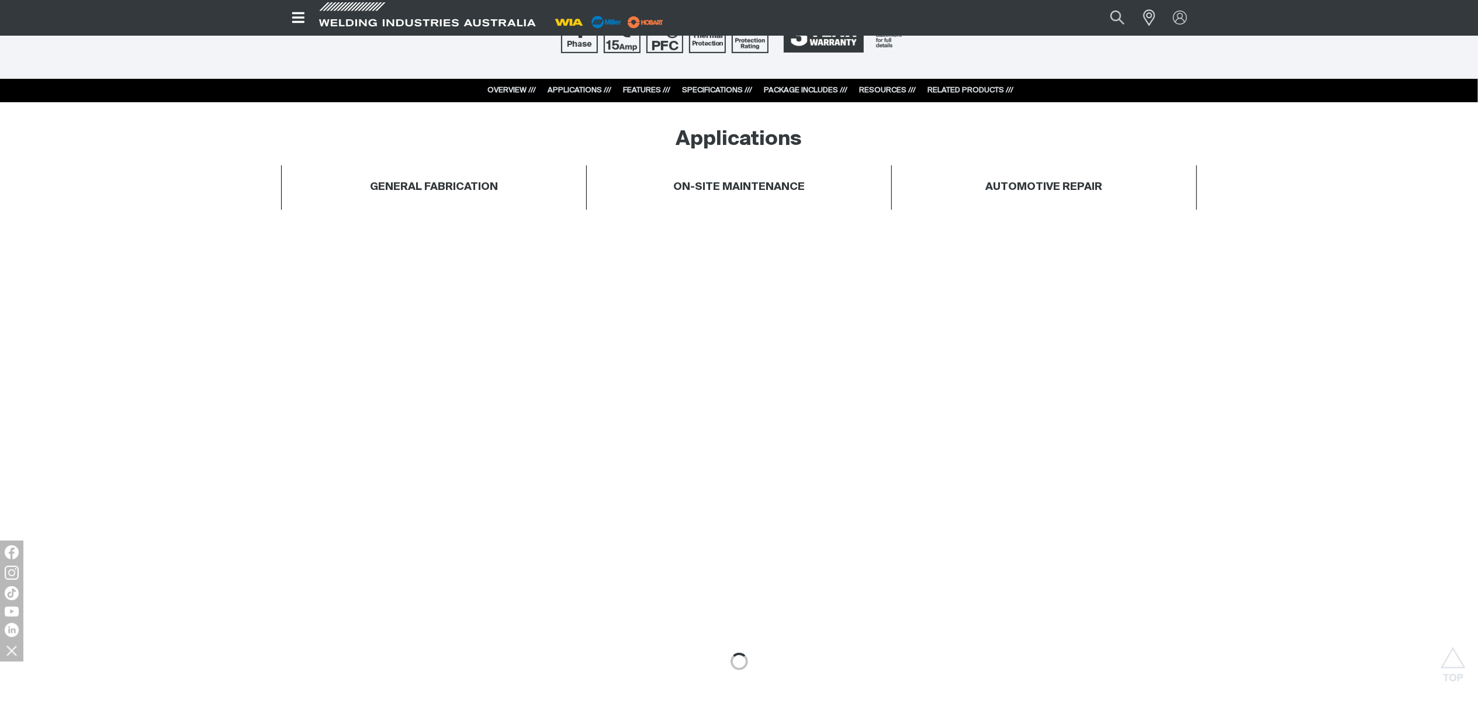
scroll to position [779, 0]
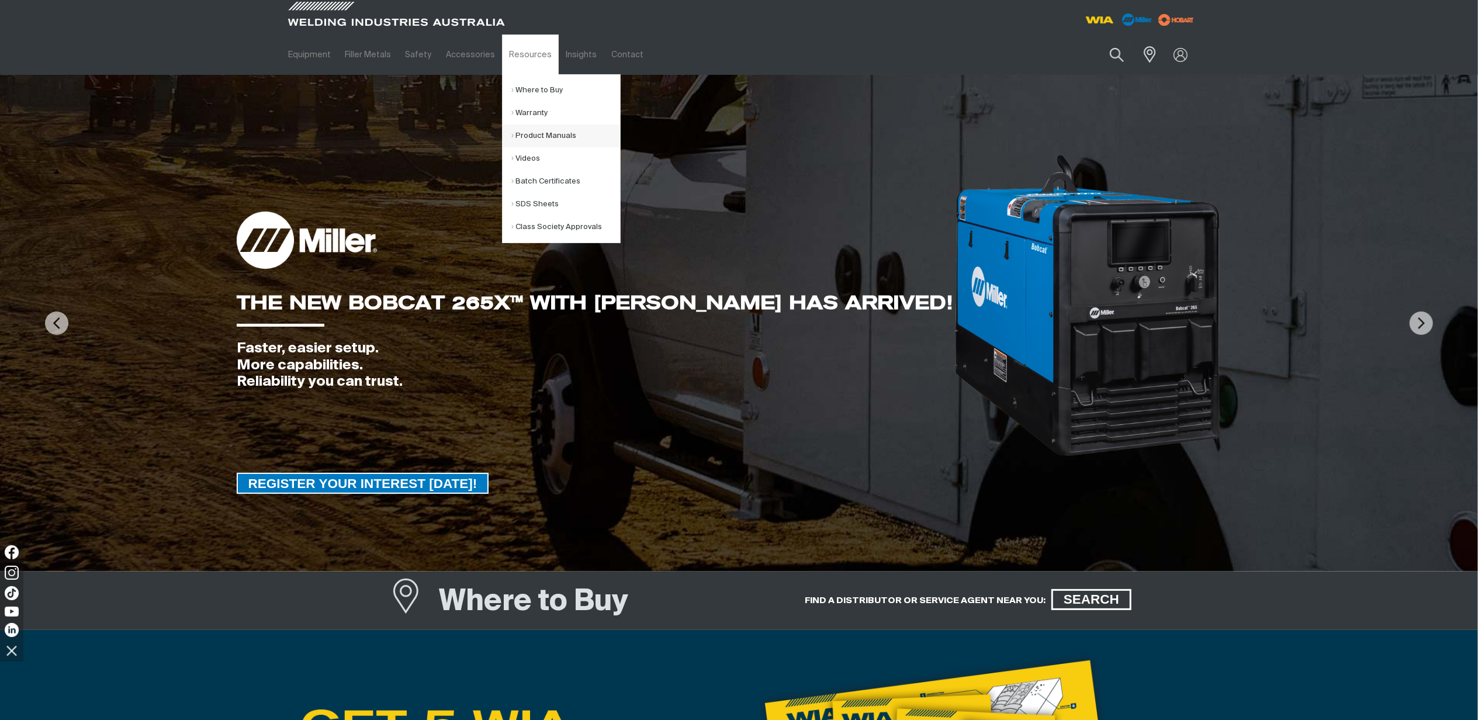
click at [565, 138] on link "Product Manuals" at bounding box center [565, 136] width 109 height 23
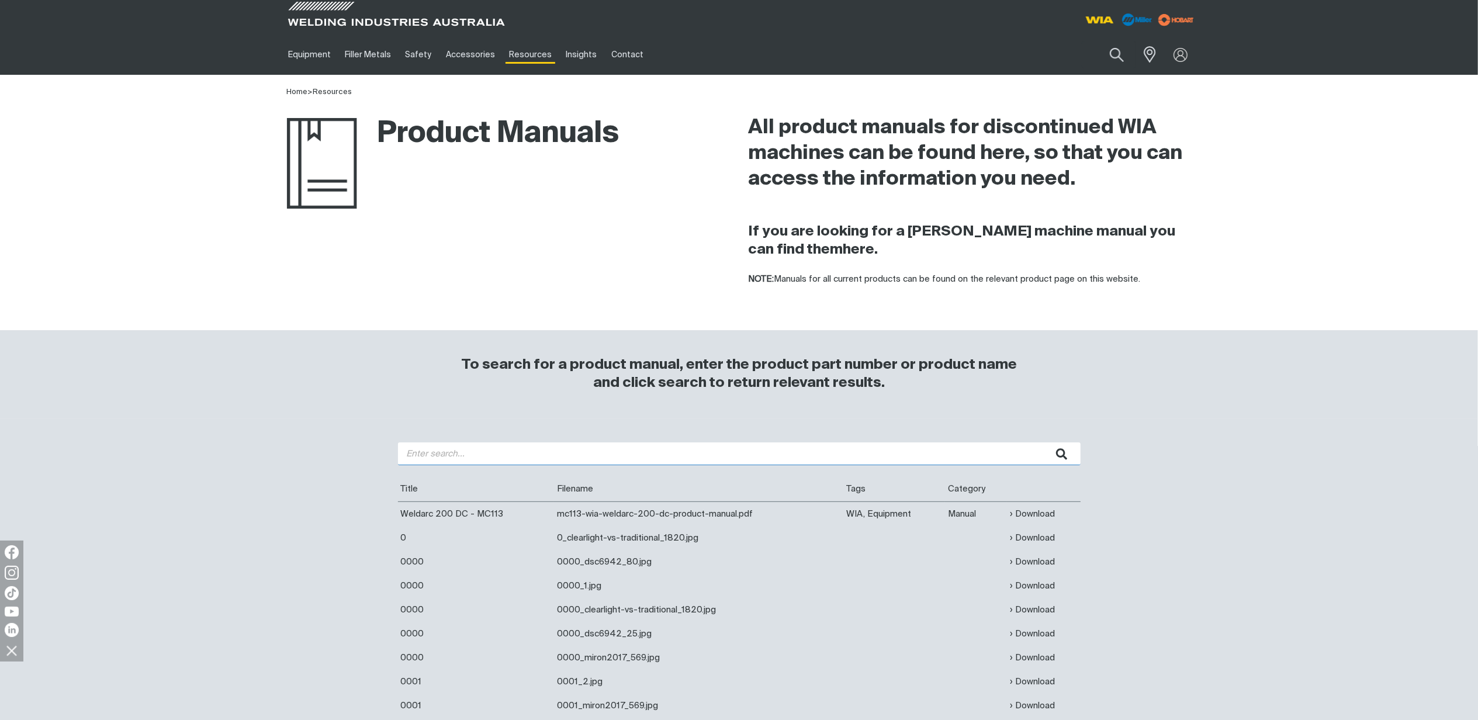
click at [637, 461] on input "search" at bounding box center [739, 453] width 683 height 23
click at [1064, 450] on icon "submit" at bounding box center [1062, 454] width 12 height 15
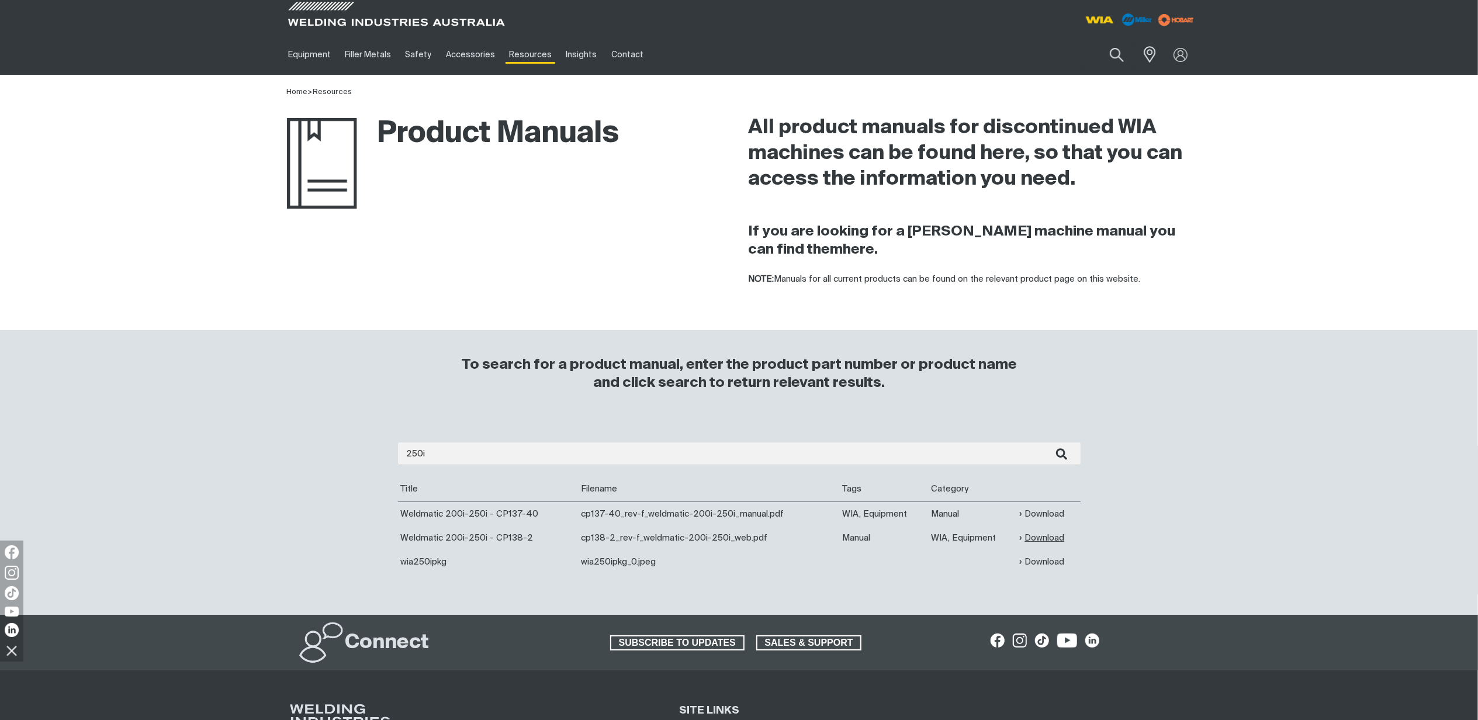
click at [1039, 540] on link "Download" at bounding box center [1041, 537] width 45 height 13
click at [471, 456] on input "250i" at bounding box center [739, 453] width 683 height 23
click at [1069, 456] on button "submit" at bounding box center [1062, 453] width 37 height 23
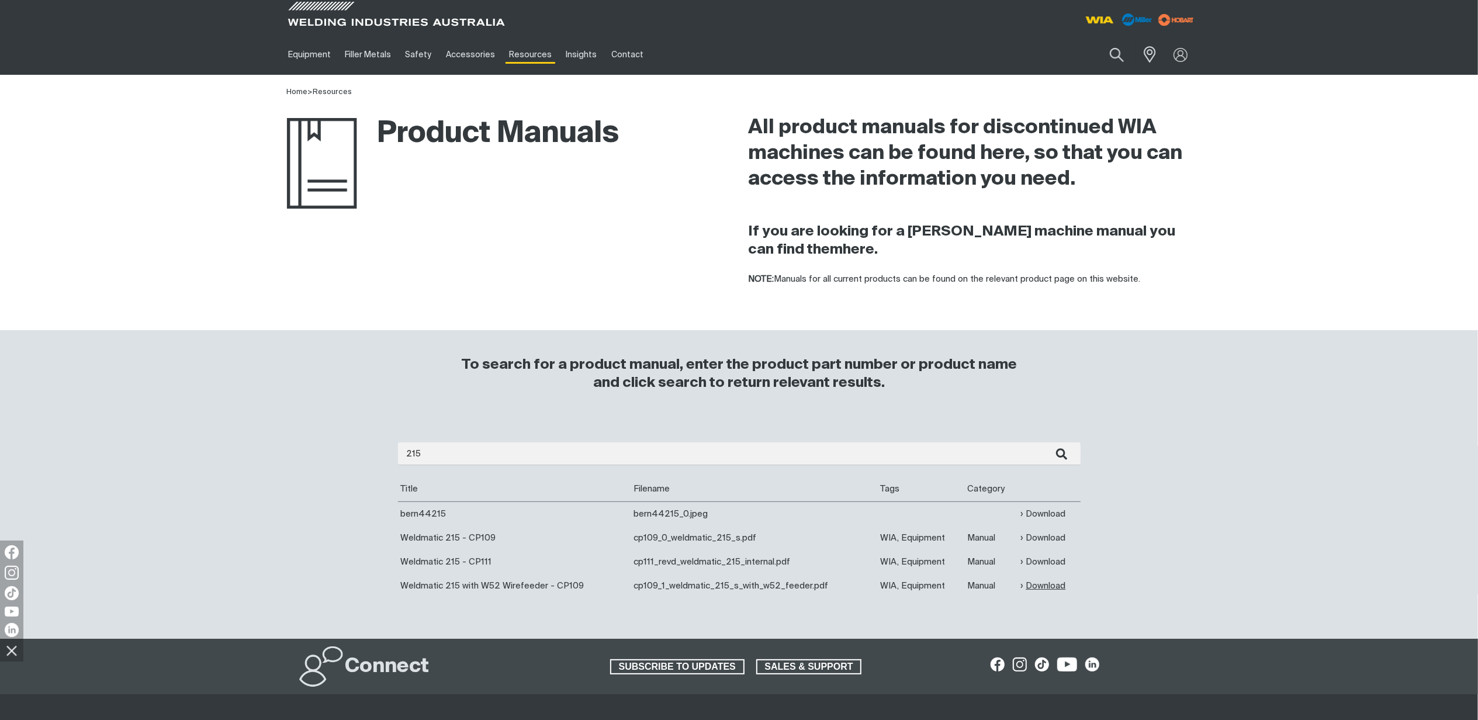
click at [1046, 587] on link "Download" at bounding box center [1043, 585] width 45 height 13
click at [1047, 561] on link "Download" at bounding box center [1043, 561] width 45 height 13
click at [510, 450] on input "215" at bounding box center [739, 453] width 683 height 23
type input "255"
click at [1044, 442] on button "submit" at bounding box center [1062, 453] width 37 height 23
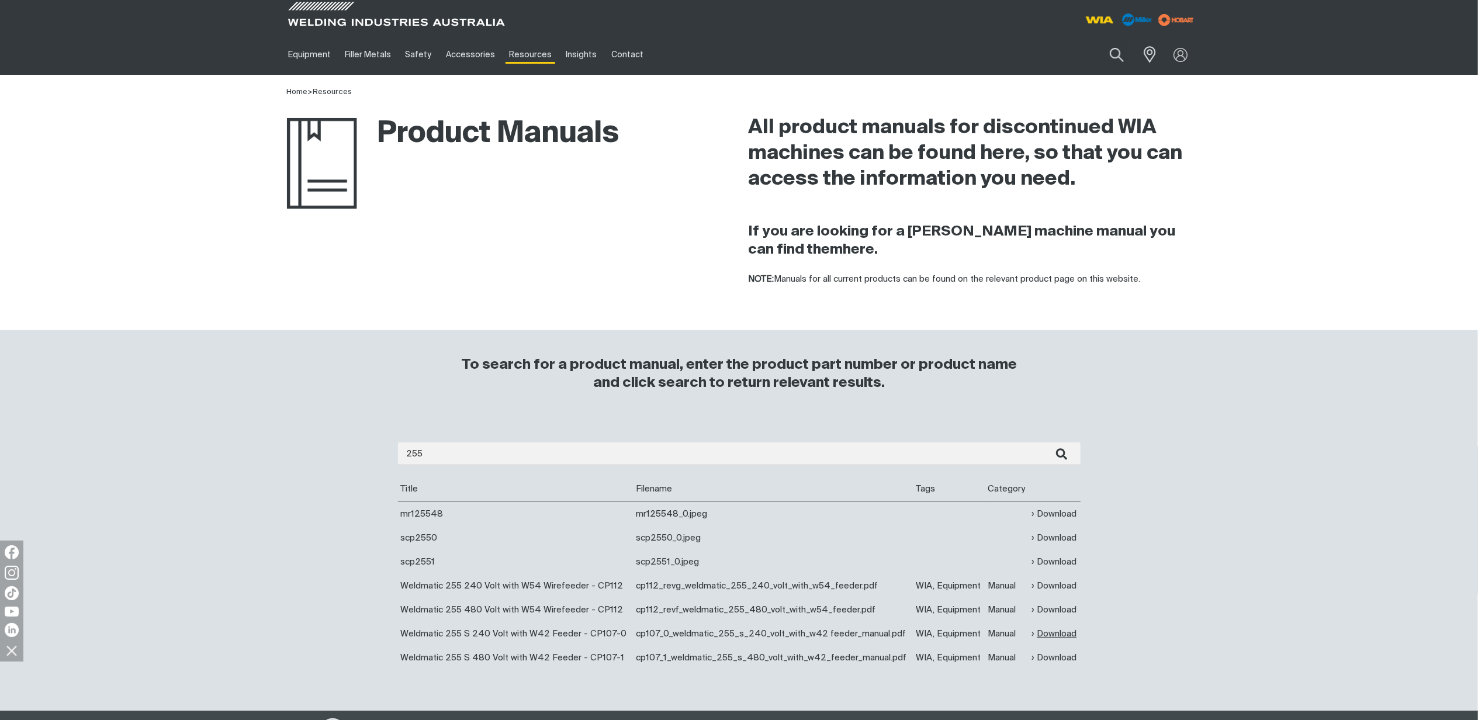
click at [1072, 632] on link "Download" at bounding box center [1054, 633] width 45 height 13
click at [1064, 609] on link "Download" at bounding box center [1054, 609] width 45 height 13
